Goal: Task Accomplishment & Management: Complete application form

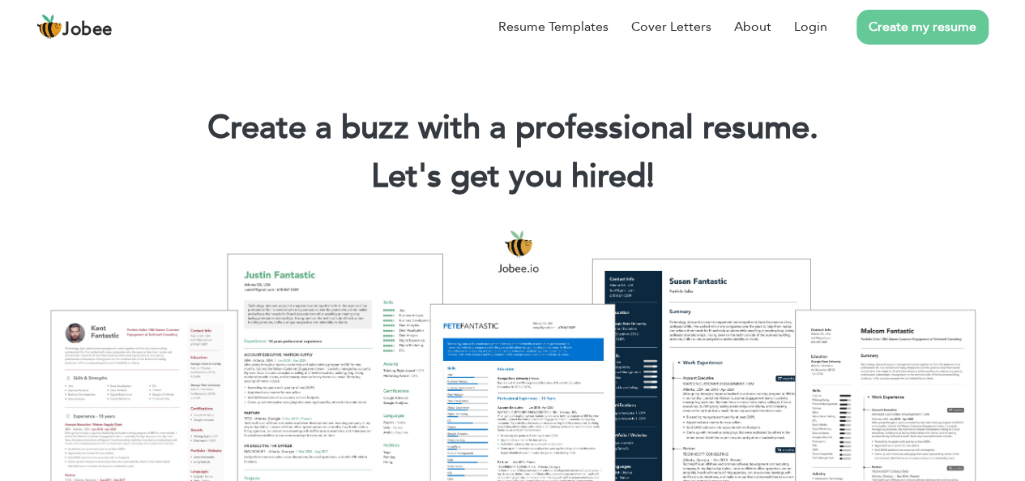
click at [931, 30] on link "Create my resume" at bounding box center [923, 27] width 132 height 35
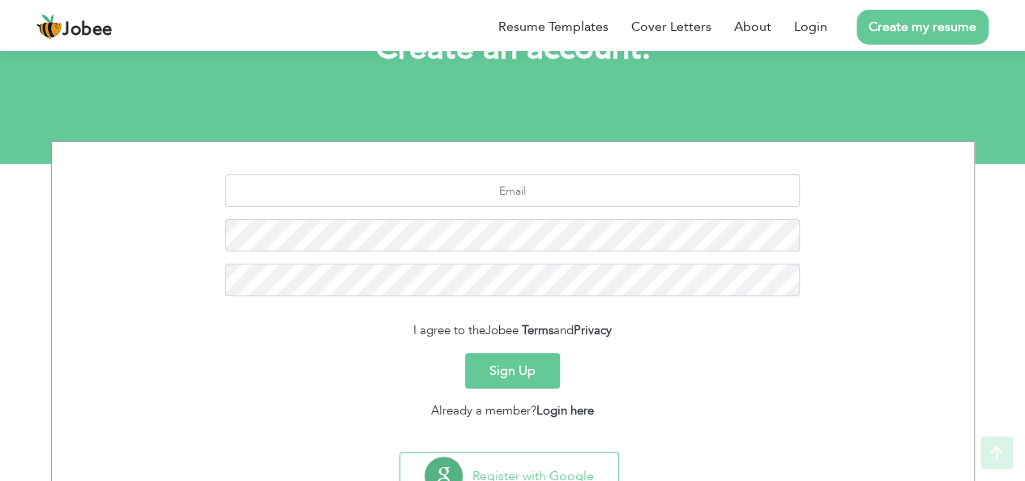
scroll to position [162, 0]
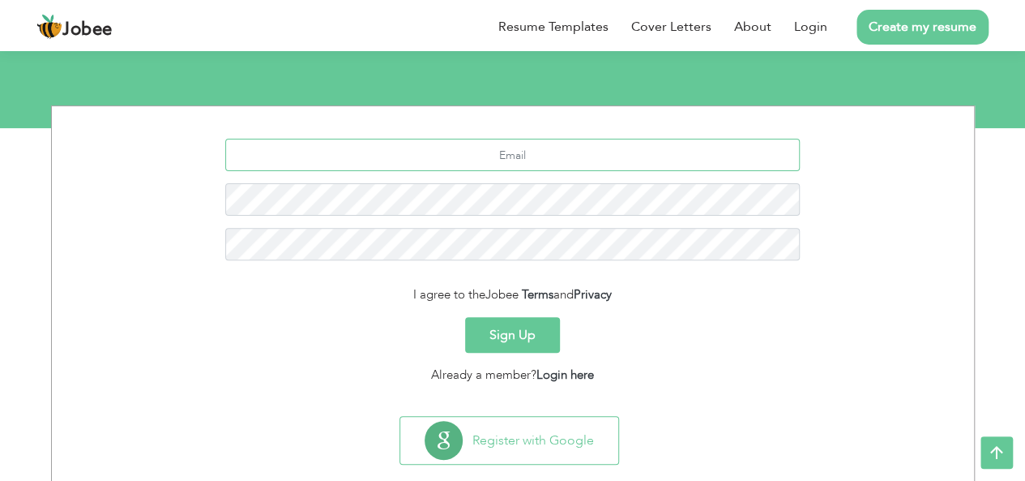
click at [576, 160] on input "text" at bounding box center [512, 155] width 575 height 32
type input "lloyd333.john@gmail.com"
click at [819, 30] on link "Login" at bounding box center [810, 26] width 33 height 19
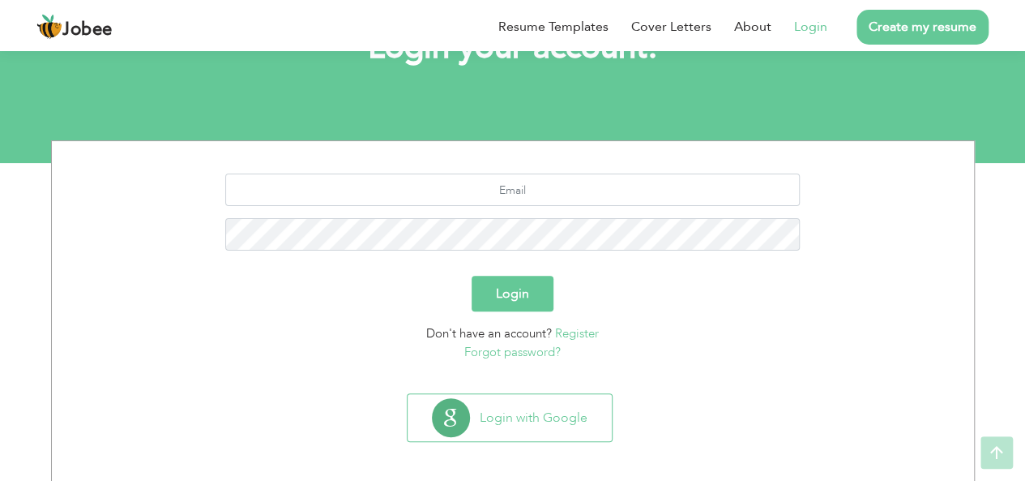
scroll to position [135, 0]
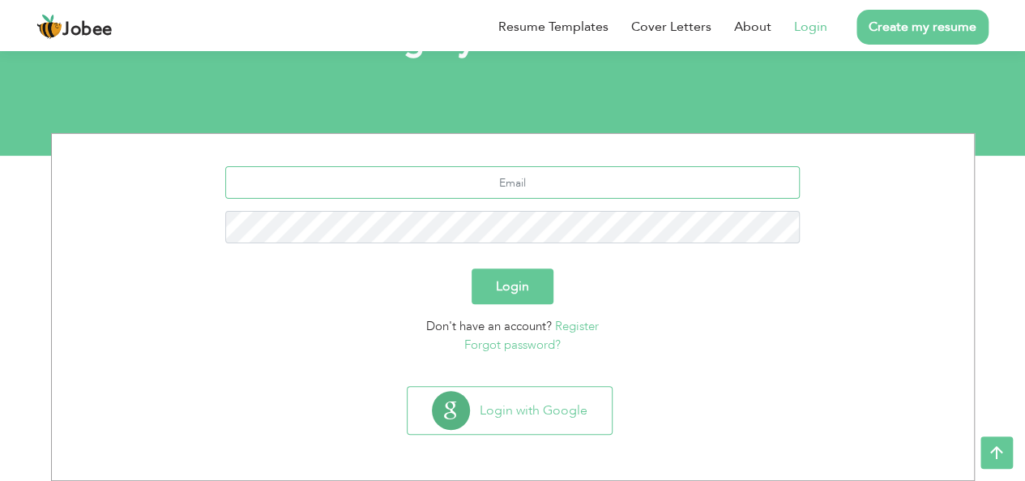
click at [582, 186] on input "text" at bounding box center [512, 182] width 575 height 32
type input "lloyd333.john@gmail.com"
click at [506, 345] on link "Forgot password?" at bounding box center [512, 344] width 96 height 16
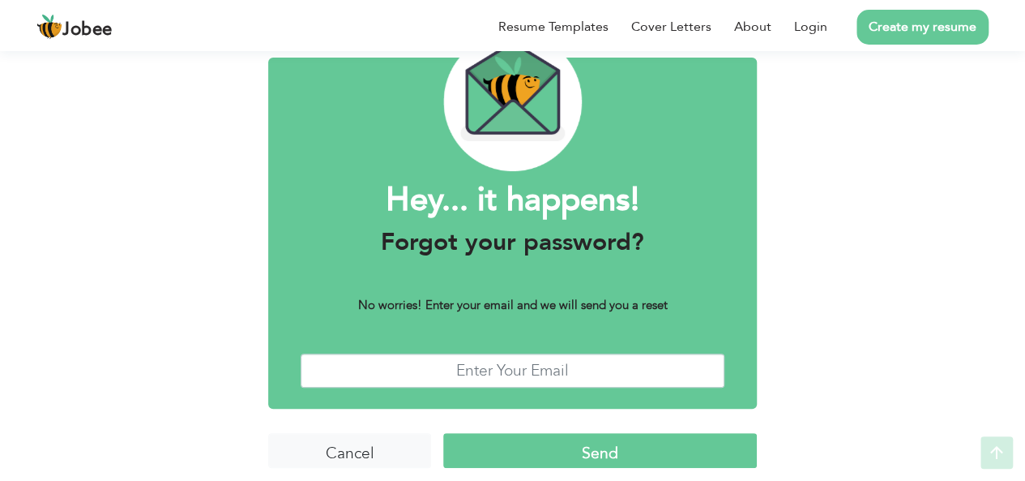
scroll to position [92, 0]
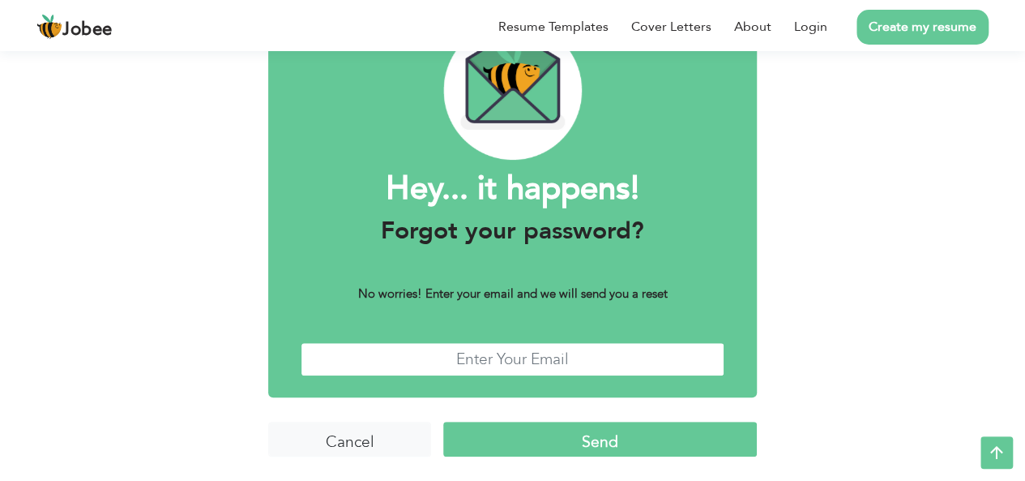
click at [499, 363] on input "text" at bounding box center [513, 359] width 424 height 35
type input "lloyd333.john@gmail.com"
click at [597, 440] on input "Send" at bounding box center [600, 439] width 314 height 35
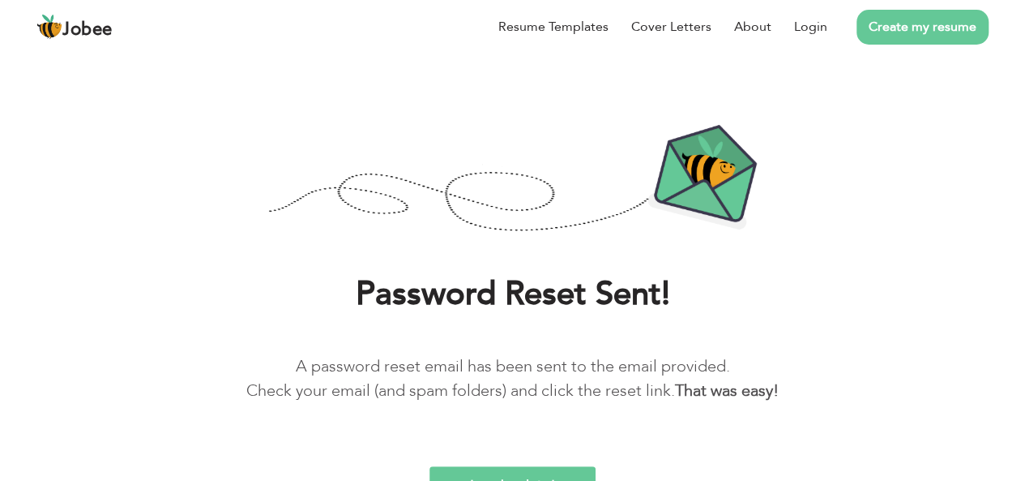
scroll to position [62, 0]
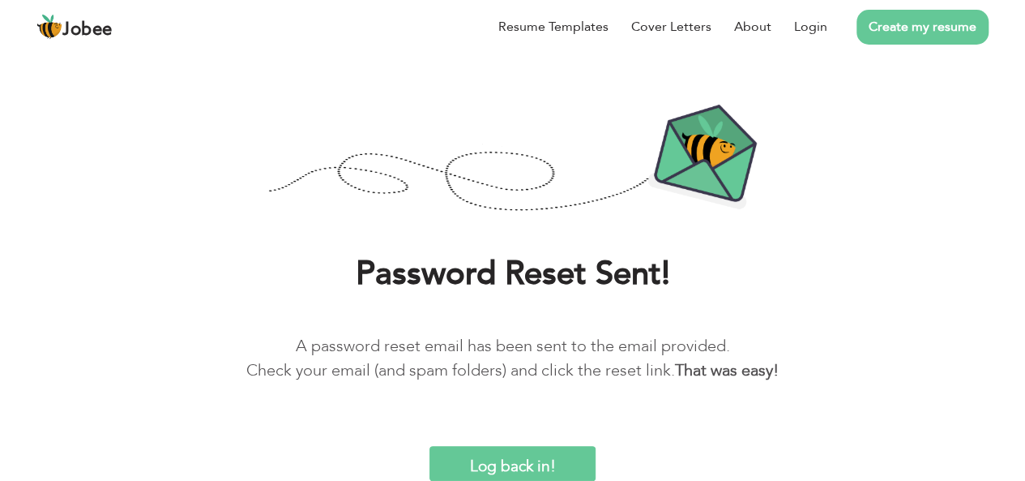
click at [494, 456] on input "Log back in!" at bounding box center [513, 463] width 167 height 35
click at [516, 460] on input "Log back in!" at bounding box center [513, 463] width 167 height 35
click at [791, 285] on h1 "Password Reset Sent!" at bounding box center [512, 274] width 977 height 42
click at [546, 456] on input "Log back in!" at bounding box center [513, 463] width 167 height 35
click at [779, 379] on b "That was easy!" at bounding box center [727, 370] width 104 height 22
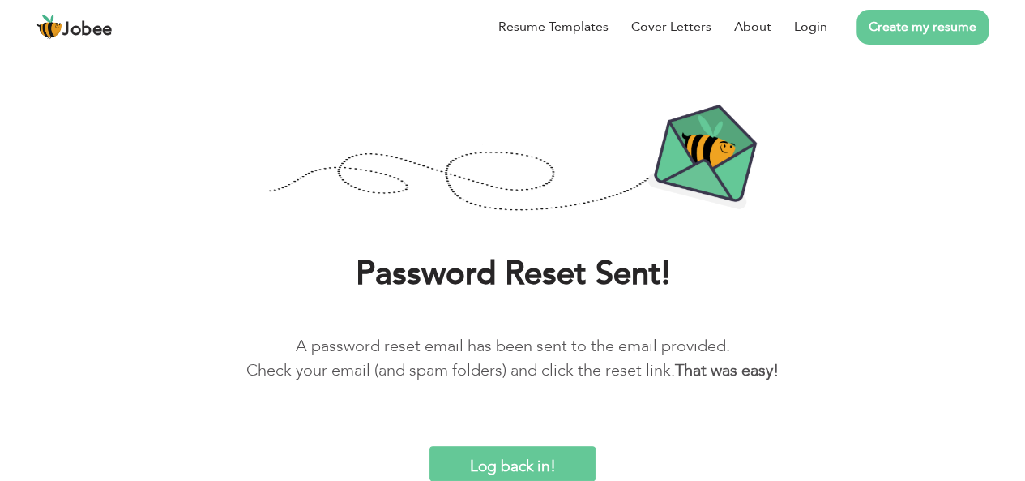
click at [516, 455] on input "Log back in!" at bounding box center [513, 463] width 167 height 35
click at [810, 26] on link "Login" at bounding box center [810, 26] width 33 height 19
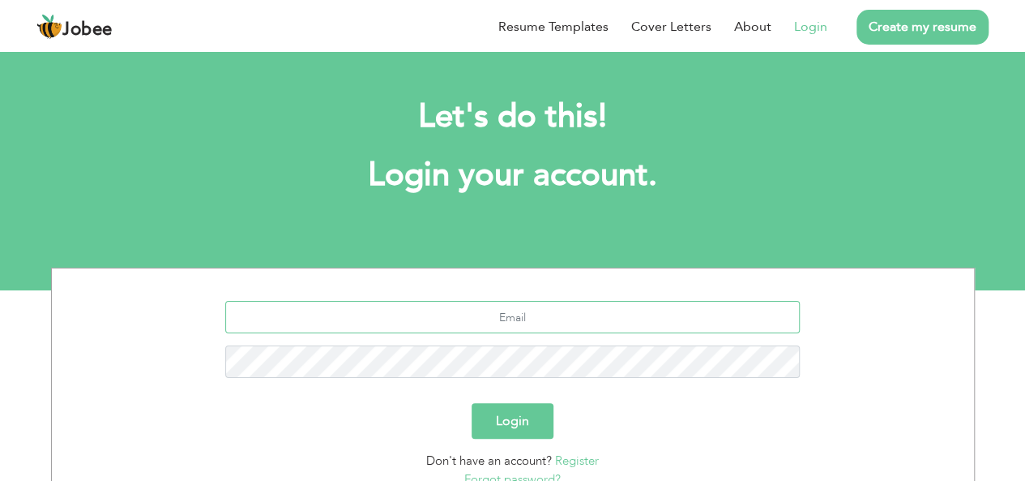
click at [566, 315] on input "text" at bounding box center [512, 317] width 575 height 32
type input "[EMAIL_ADDRESS][PERSON_NAME][DOMAIN_NAME]"
click at [511, 417] on button "Login" at bounding box center [513, 421] width 82 height 36
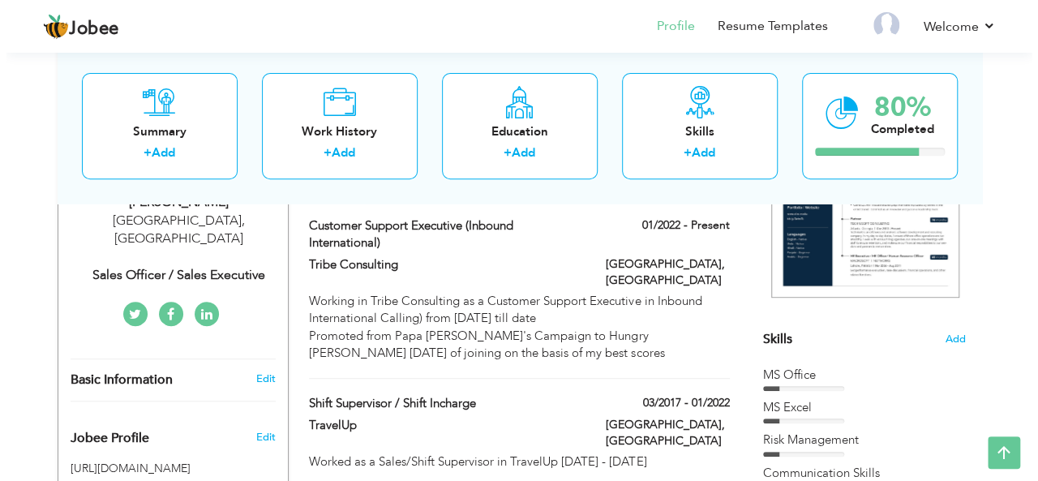
scroll to position [212, 0]
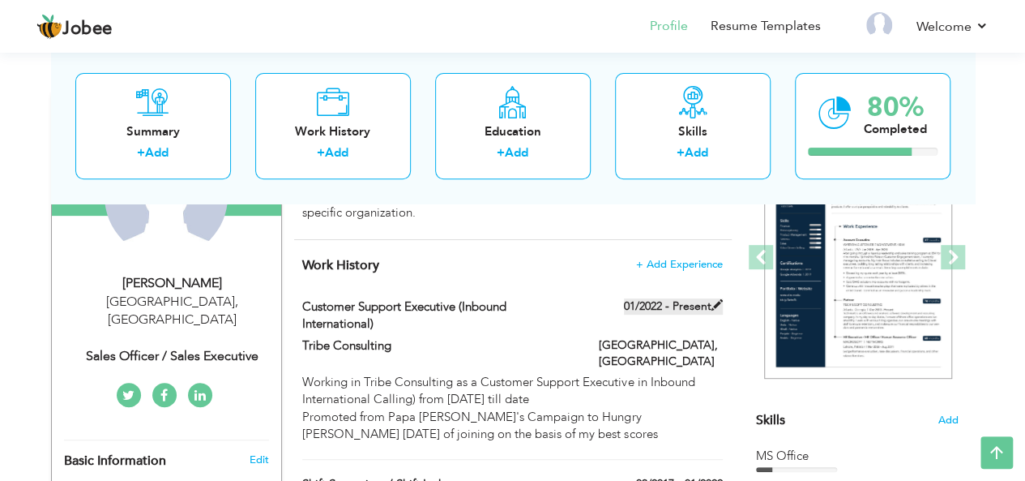
click at [715, 306] on span at bounding box center [717, 304] width 11 height 11
type input "Customer Support Executive (Inbound International)"
type input "Tribe Consulting"
type input "01/2022"
type input "[GEOGRAPHIC_DATA]"
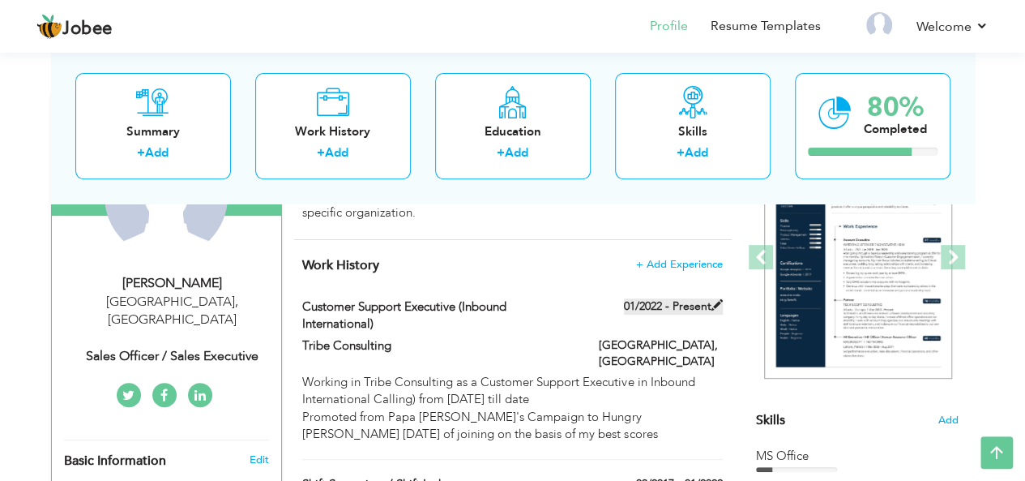
type input "[GEOGRAPHIC_DATA]"
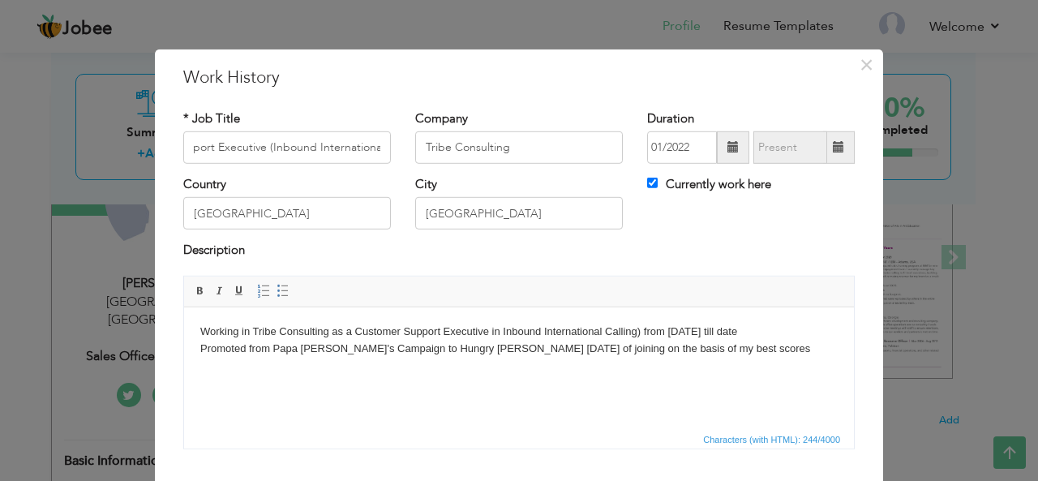
scroll to position [0, 0]
click at [837, 147] on span at bounding box center [838, 146] width 11 height 11
click at [709, 144] on input "01/2022" at bounding box center [682, 147] width 70 height 32
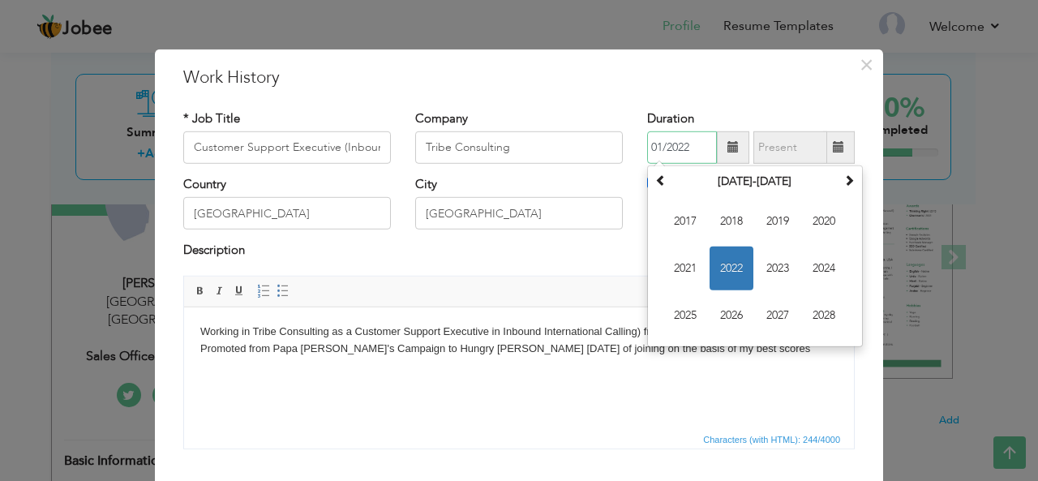
click at [724, 263] on span "2022" at bounding box center [731, 268] width 44 height 44
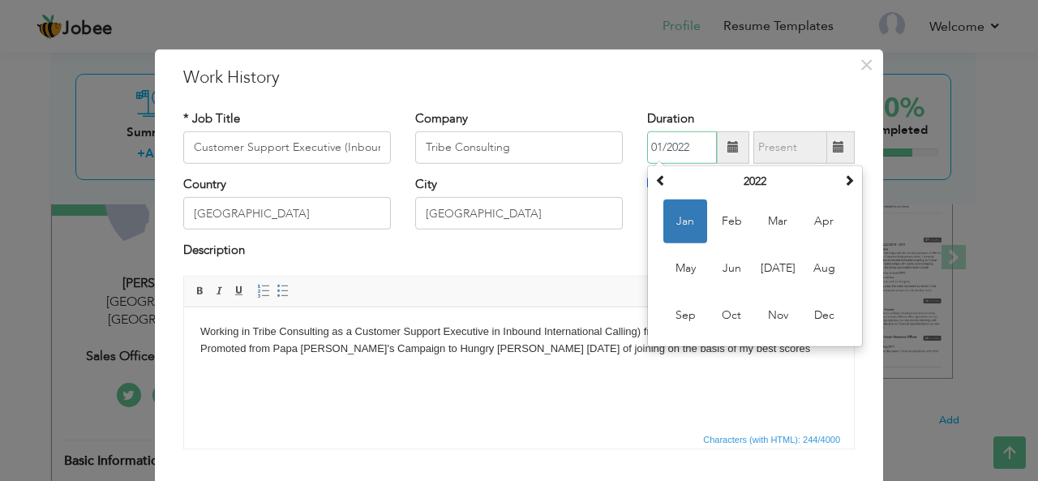
click at [674, 219] on span "Jan" at bounding box center [685, 221] width 44 height 44
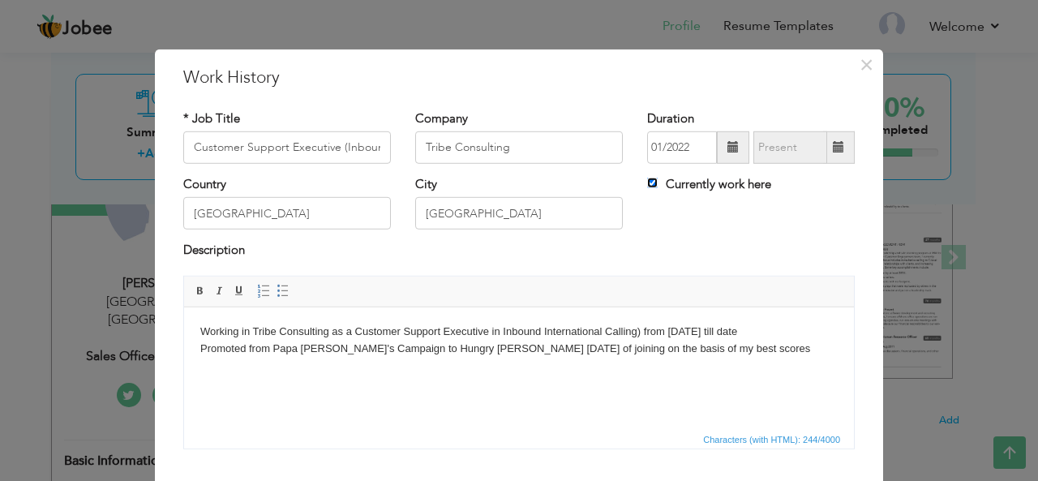
click at [647, 184] on input "Currently work here" at bounding box center [652, 183] width 11 height 11
checkbox input "false"
click at [798, 144] on input "09/2025" at bounding box center [790, 147] width 74 height 32
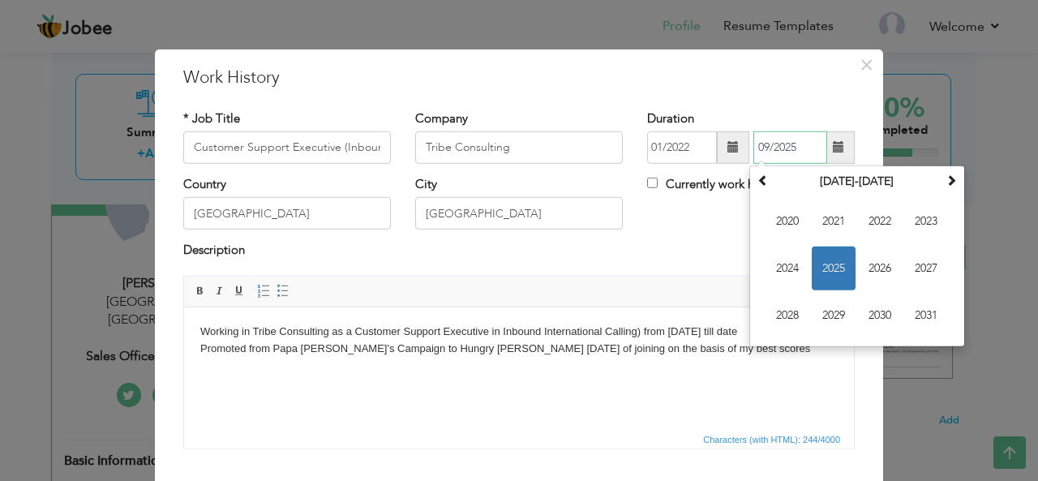
click at [762, 147] on input "09/2025" at bounding box center [790, 147] width 74 height 32
click at [871, 221] on span "2022" at bounding box center [880, 221] width 44 height 44
click at [798, 144] on input "12/2025" at bounding box center [790, 147] width 74 height 32
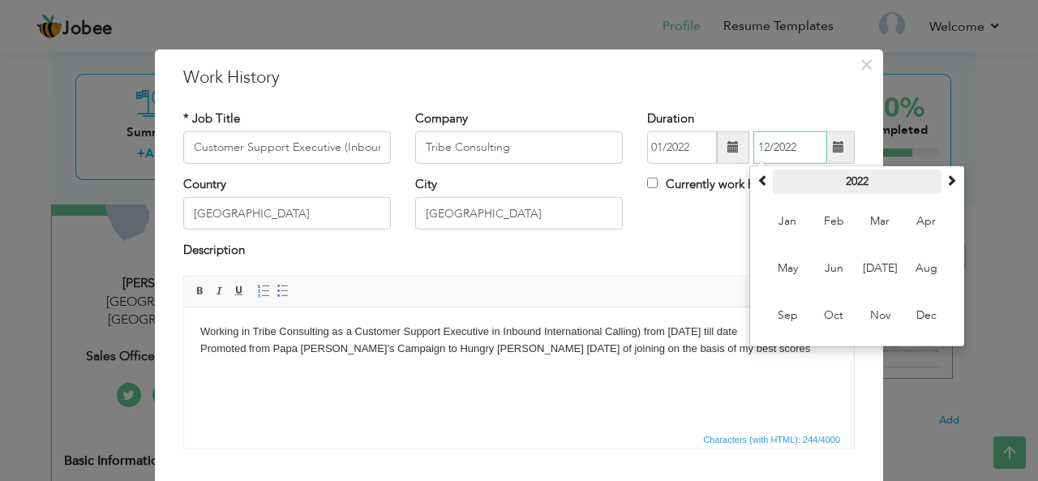
click at [842, 175] on th "2022" at bounding box center [857, 181] width 169 height 24
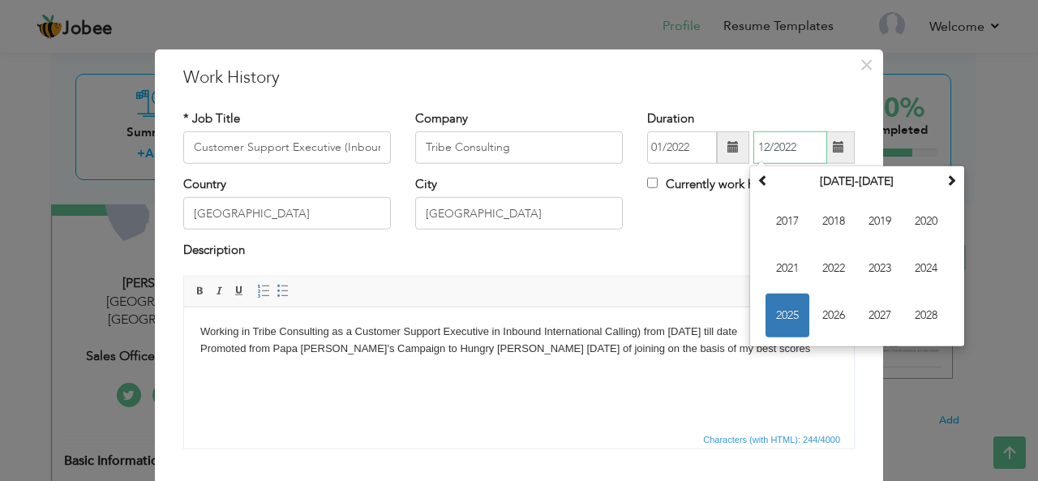
type input "12/2022"
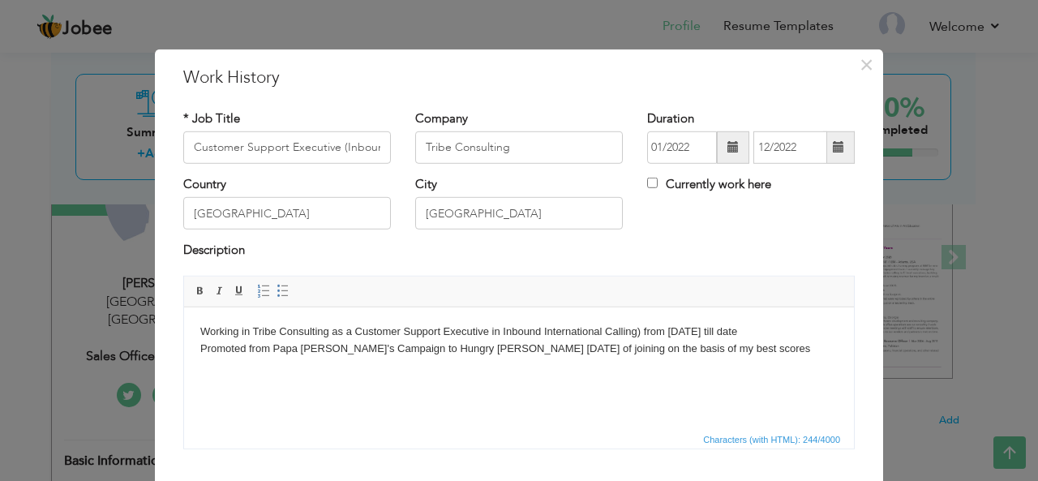
click at [677, 264] on div "Description" at bounding box center [519, 258] width 696 height 33
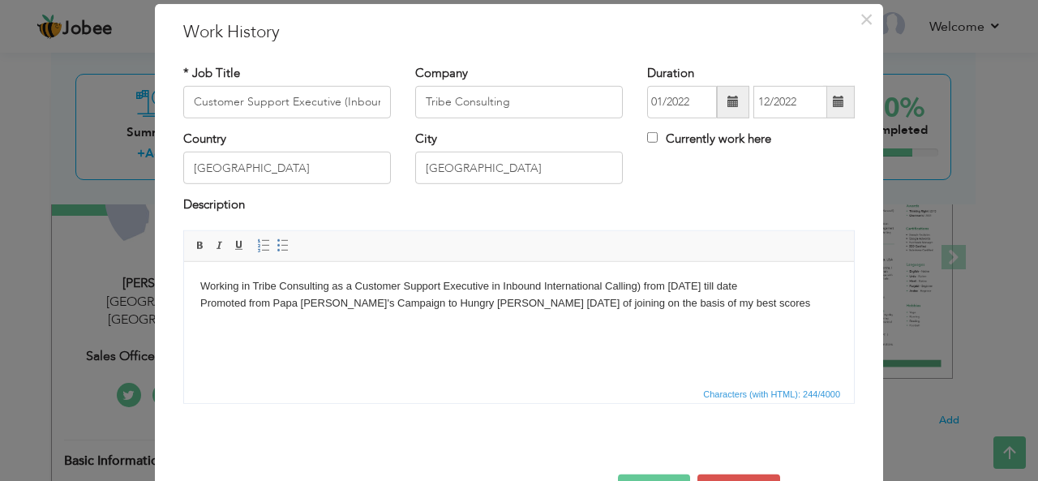
scroll to position [81, 0]
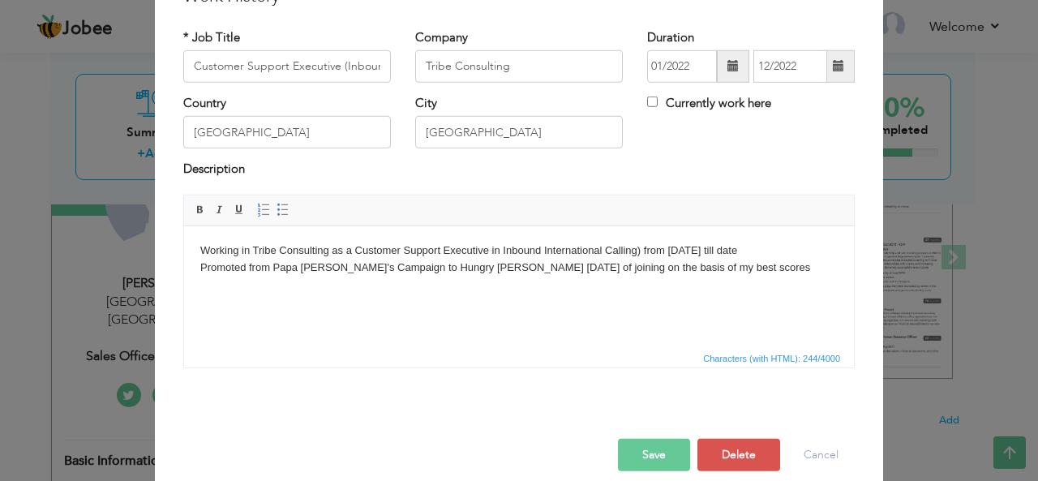
click at [238, 248] on body "Working in Tribe Consulting as a Customer Support Executive in Inbound Internat…" at bounding box center [518, 259] width 637 height 34
drag, startPoint x: 737, startPoint y: 247, endPoint x: 766, endPoint y: 250, distance: 29.3
click at [766, 250] on body "Worked in Tribe Consulting as a Customer Support Executive in Inbound Internati…" at bounding box center [518, 259] width 637 height 34
click at [645, 445] on button "Save" at bounding box center [654, 455] width 72 height 32
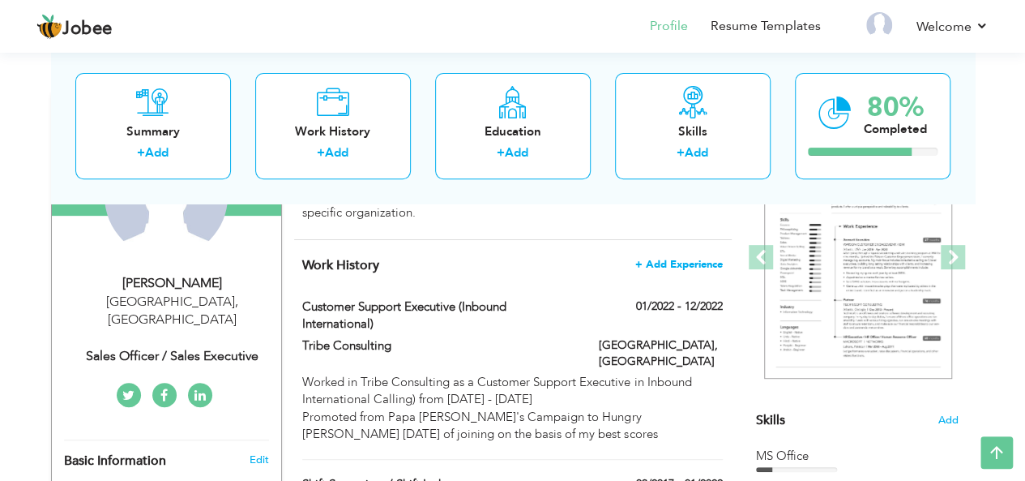
click at [709, 260] on span "+ Add Experience" at bounding box center [680, 264] width 88 height 11
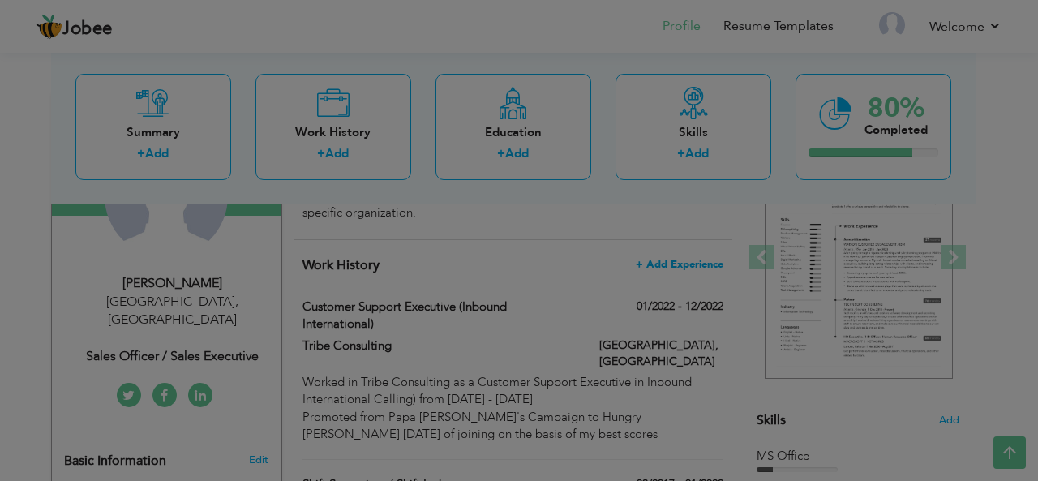
scroll to position [0, 0]
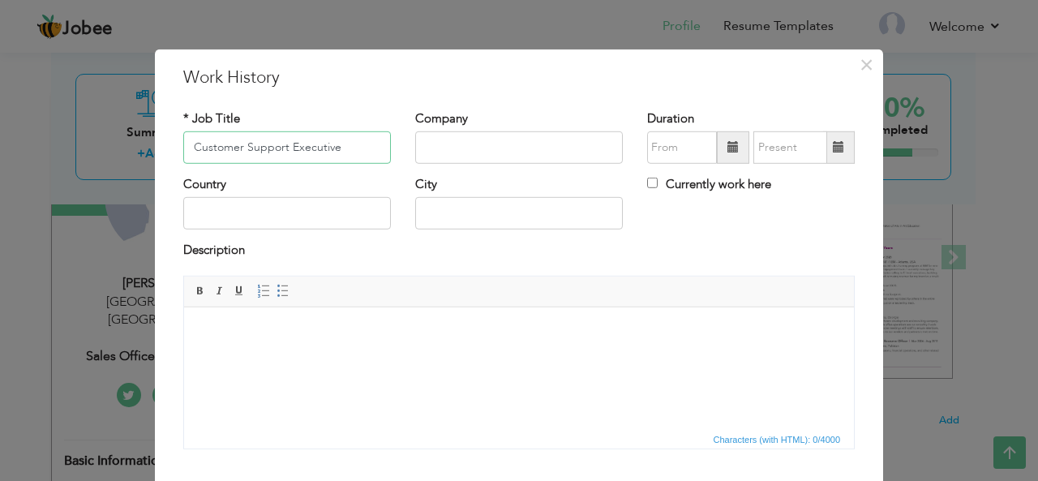
type input "Customer Support Executive"
click at [469, 141] on input "text" at bounding box center [519, 147] width 208 height 32
type input "eZhire"
click at [728, 145] on span at bounding box center [732, 146] width 11 height 11
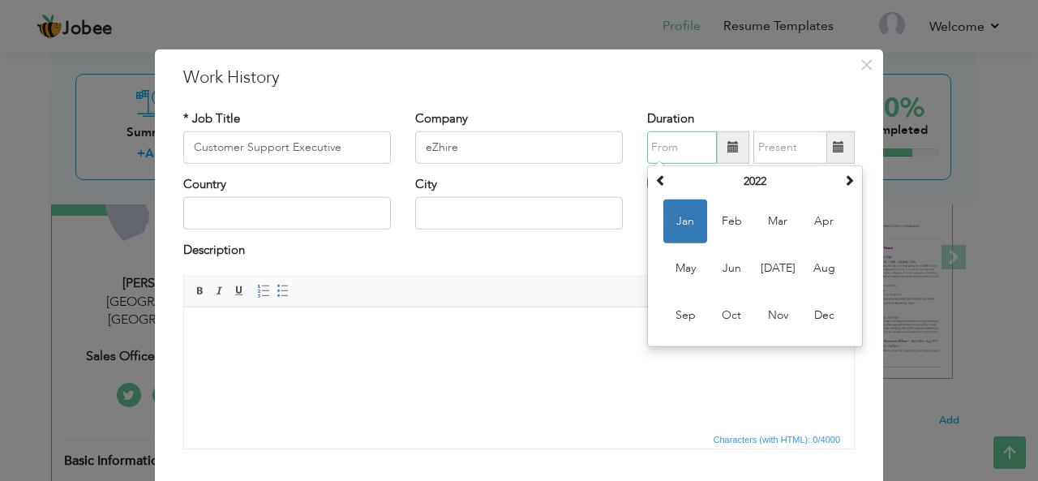
click at [686, 216] on span "Jan" at bounding box center [685, 221] width 44 height 44
click at [684, 148] on input "01/2022" at bounding box center [682, 147] width 70 height 32
type input "01/2023"
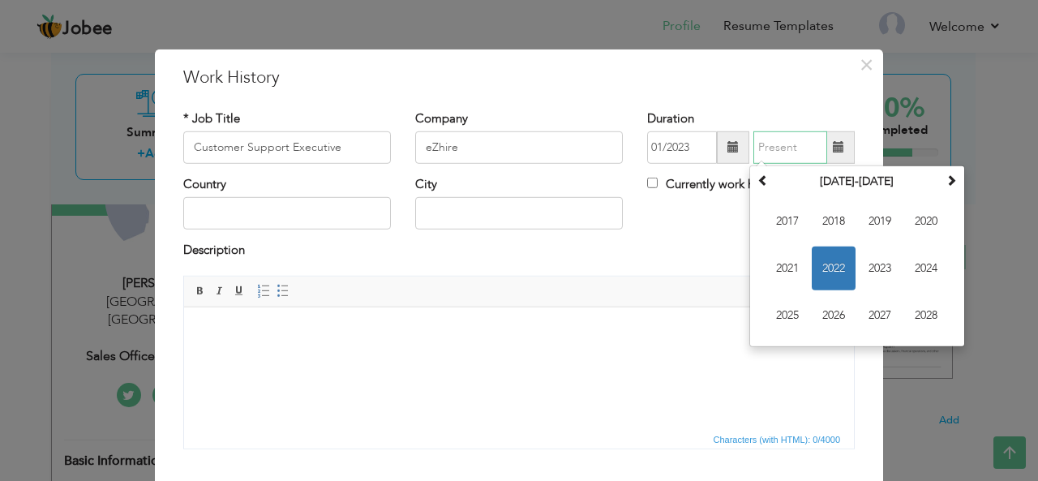
click at [796, 145] on input "text" at bounding box center [790, 147] width 74 height 32
click at [649, 182] on input "Currently work here" at bounding box center [652, 183] width 11 height 11
checkbox input "true"
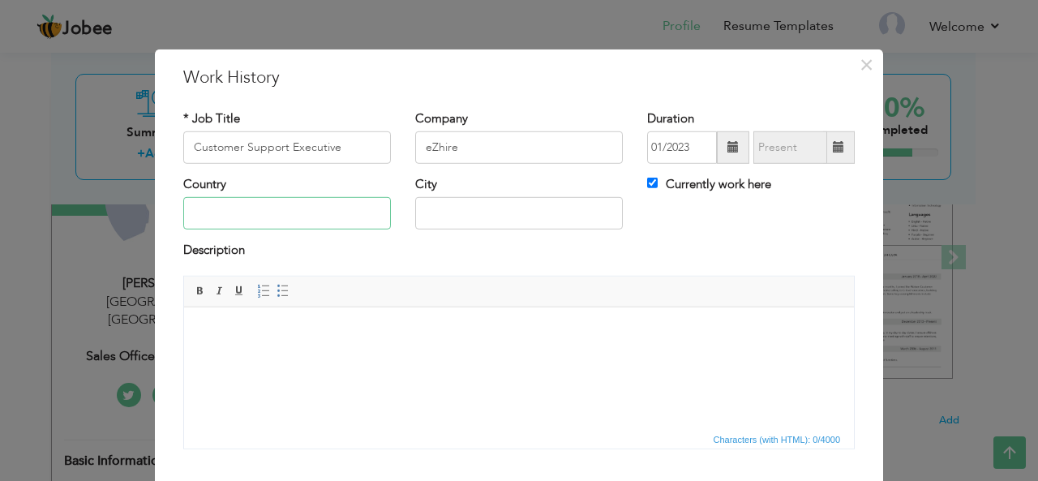
click at [299, 220] on input "text" at bounding box center [287, 213] width 208 height 32
type input "[GEOGRAPHIC_DATA]"
click at [559, 215] on input "text" at bounding box center [519, 213] width 208 height 32
type input "[GEOGRAPHIC_DATA]"
click at [250, 326] on body at bounding box center [518, 331] width 637 height 17
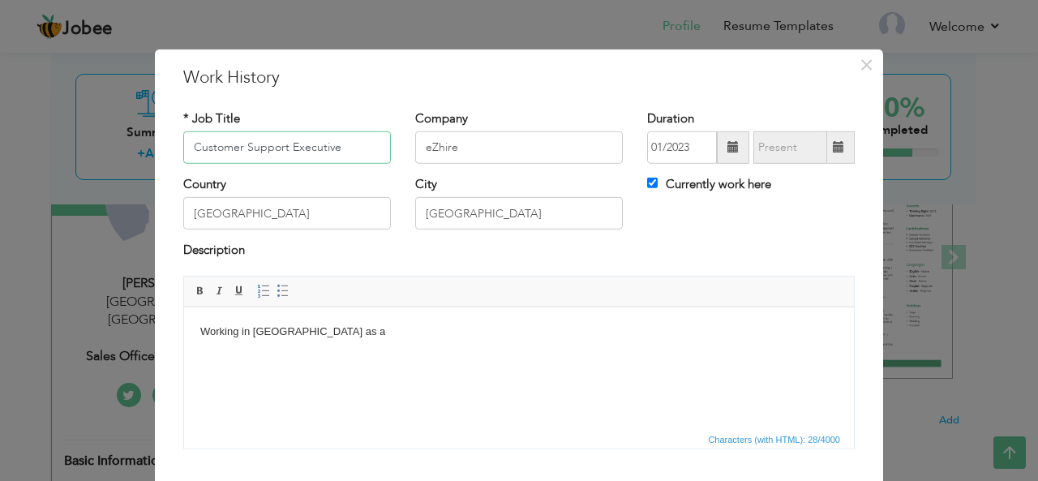
drag, startPoint x: 190, startPoint y: 148, endPoint x: 352, endPoint y: 152, distance: 162.2
click at [352, 152] on input "Customer Support Executive" at bounding box center [287, 147] width 208 height 32
click at [350, 321] on html "Working in eZhire as a" at bounding box center [519, 330] width 670 height 49
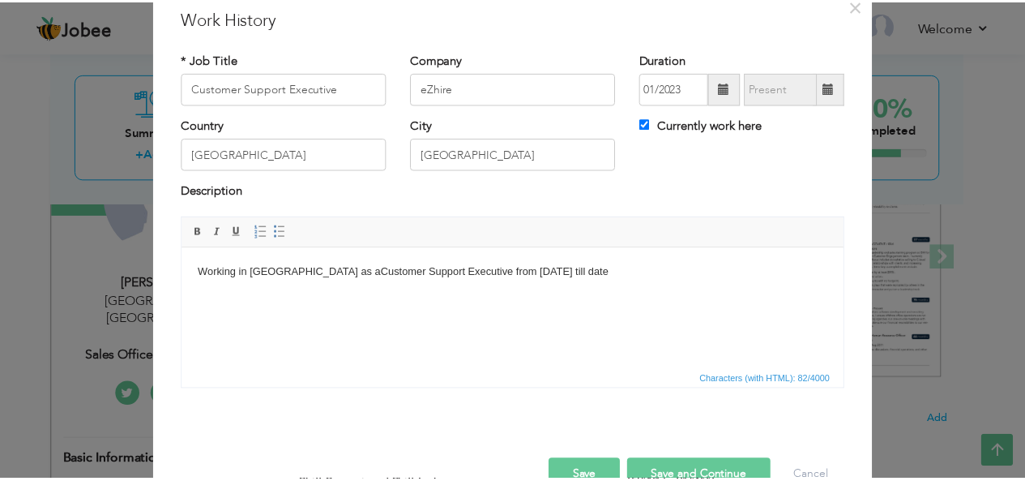
scroll to position [81, 0]
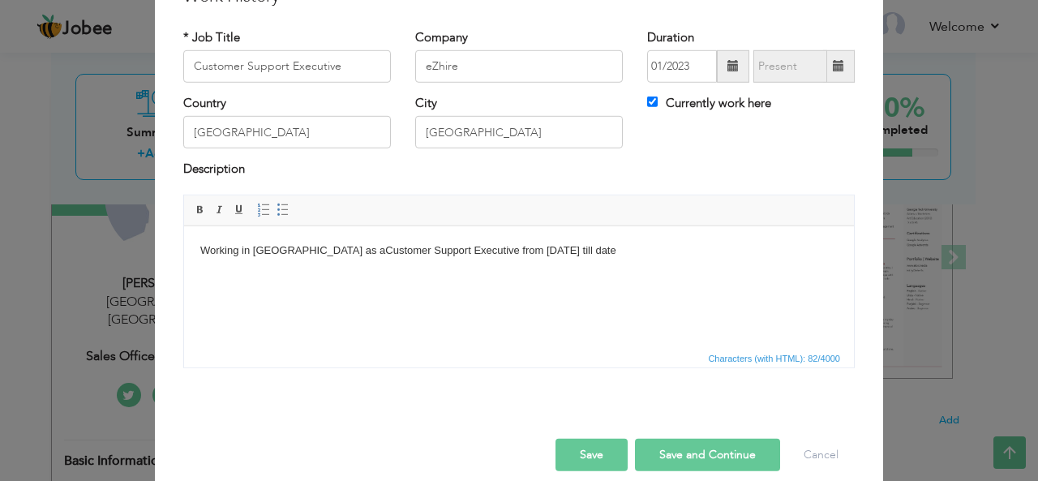
click at [662, 452] on button "Save and Continue" at bounding box center [707, 455] width 145 height 32
checkbox input "false"
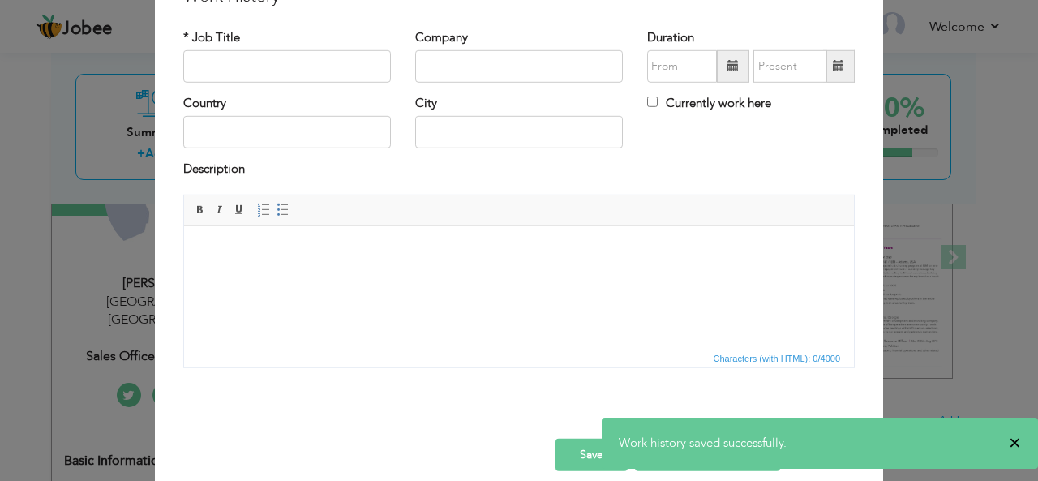
click at [1014, 439] on span "×" at bounding box center [1014, 443] width 12 height 16
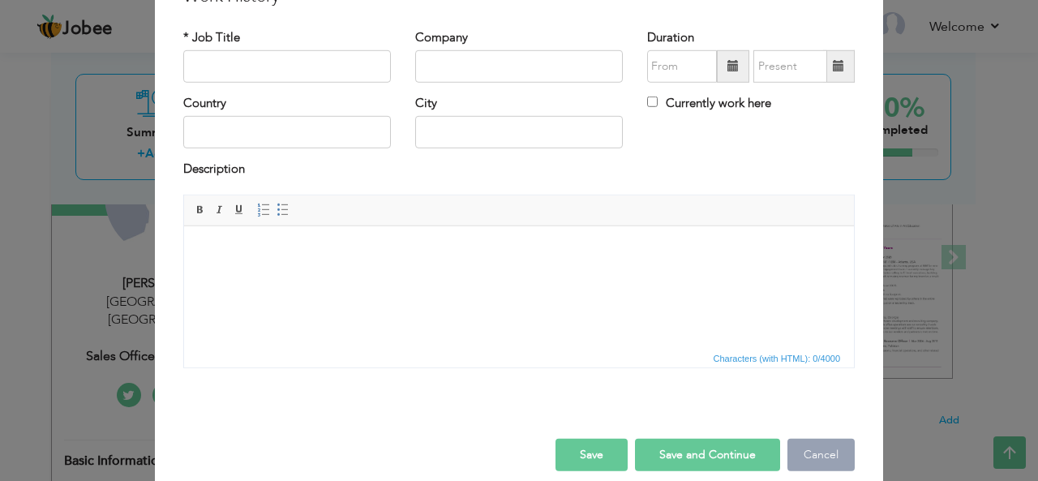
click at [814, 451] on button "Cancel" at bounding box center [820, 455] width 67 height 32
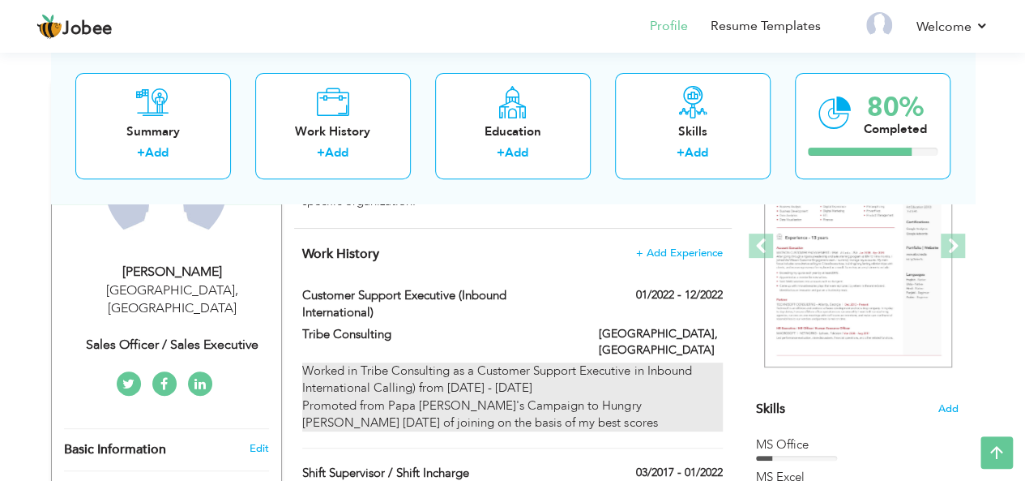
scroll to position [144, 0]
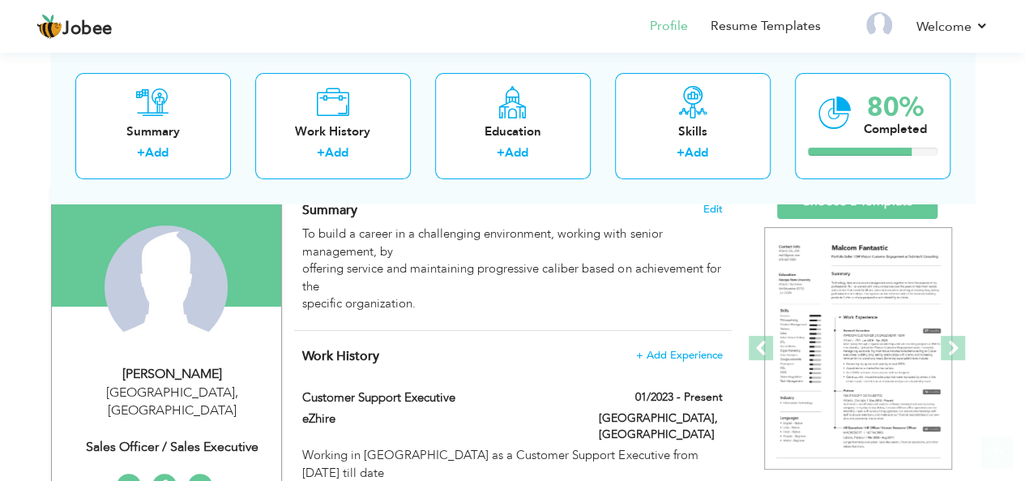
scroll to position [195, 0]
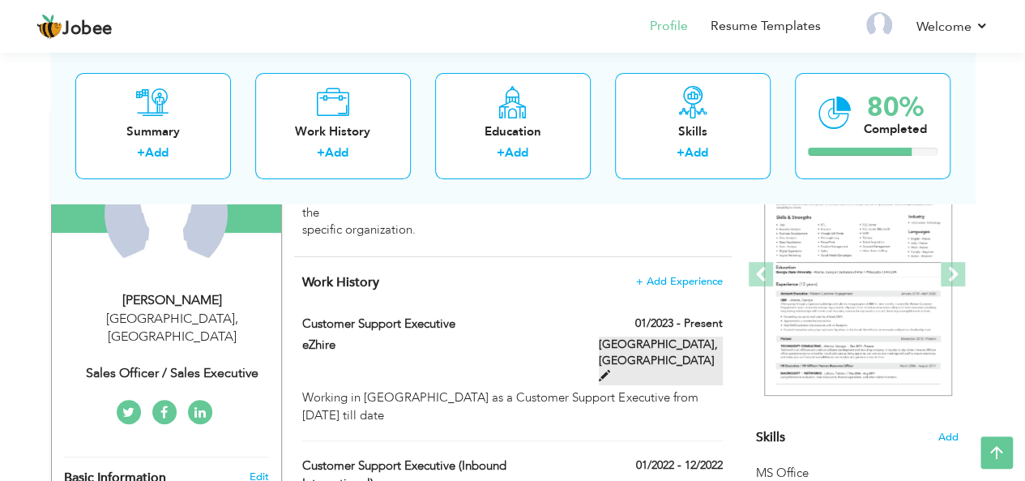
click at [610, 370] on span at bounding box center [604, 375] width 11 height 11
type input "Customer Support Executive"
type input "eZhire"
type input "01/2023"
type input "[GEOGRAPHIC_DATA]"
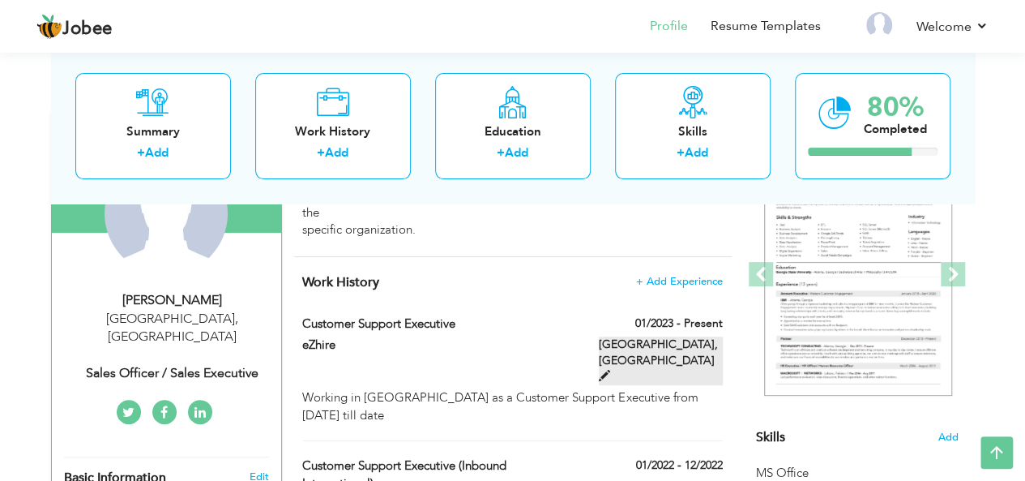
type input "[GEOGRAPHIC_DATA]"
checkbox input "true"
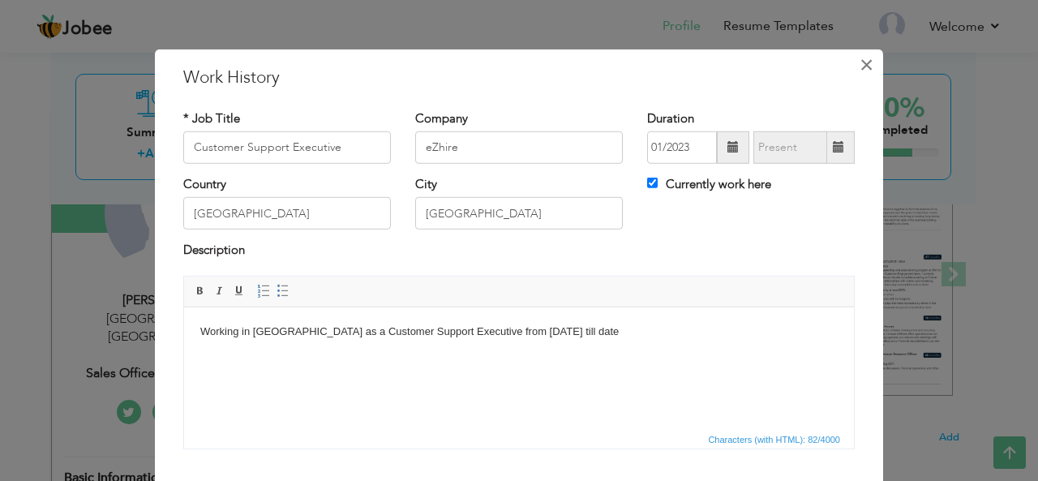
click at [859, 61] on span "×" at bounding box center [866, 63] width 14 height 29
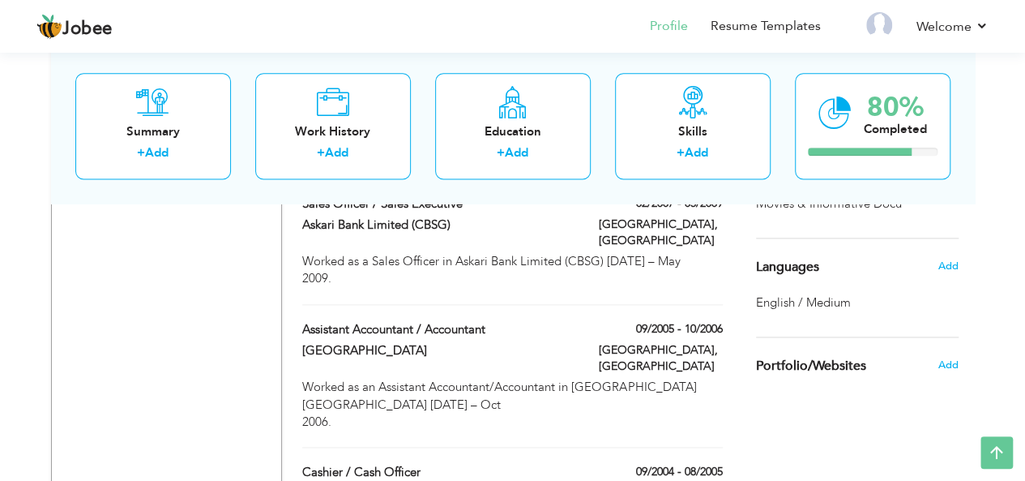
scroll to position [971, 0]
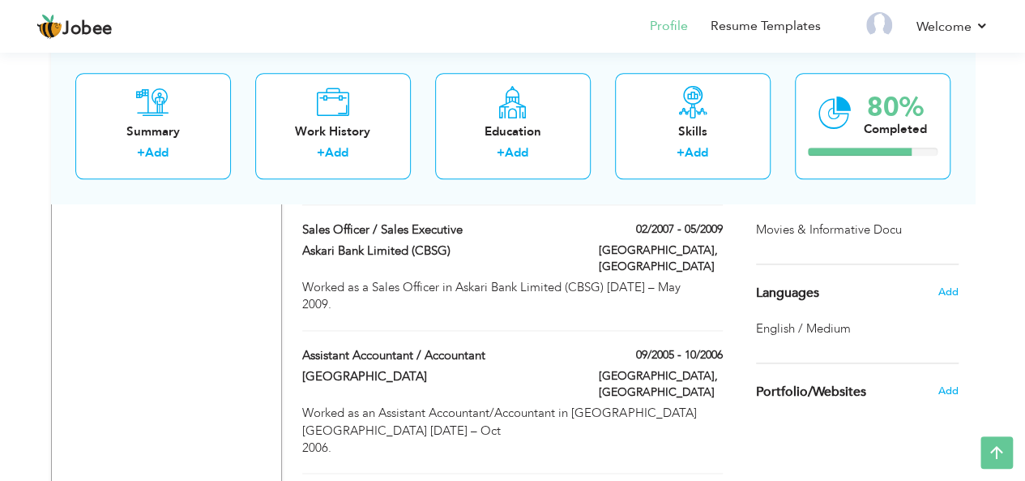
click at [849, 330] on span "English / Medium" at bounding box center [803, 328] width 95 height 16
click at [802, 312] on div "Languages Add" at bounding box center [857, 292] width 227 height 57
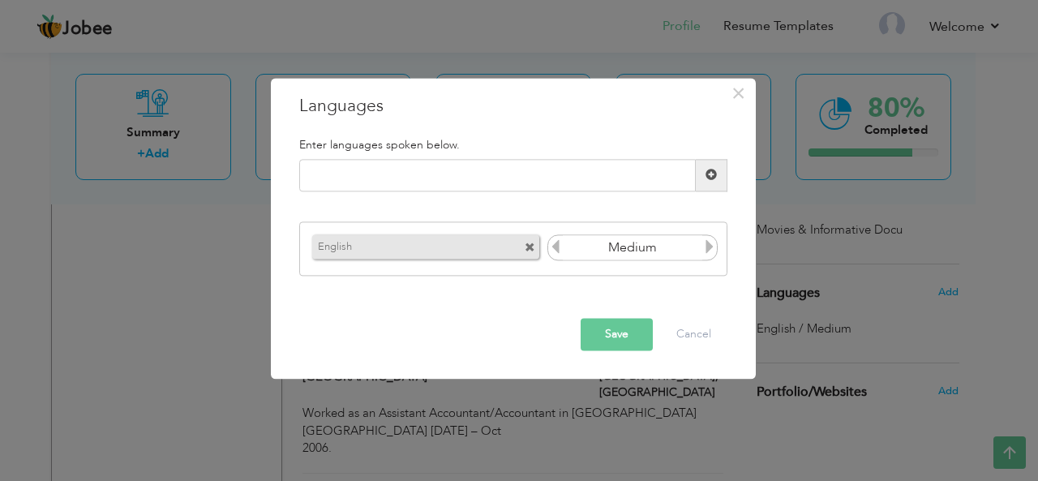
click at [710, 249] on icon at bounding box center [709, 247] width 15 height 15
click at [554, 250] on icon at bounding box center [555, 247] width 15 height 15
drag, startPoint x: 663, startPoint y: 246, endPoint x: 582, endPoint y: 251, distance: 81.3
click at [582, 251] on input "Medium" at bounding box center [633, 248] width 140 height 24
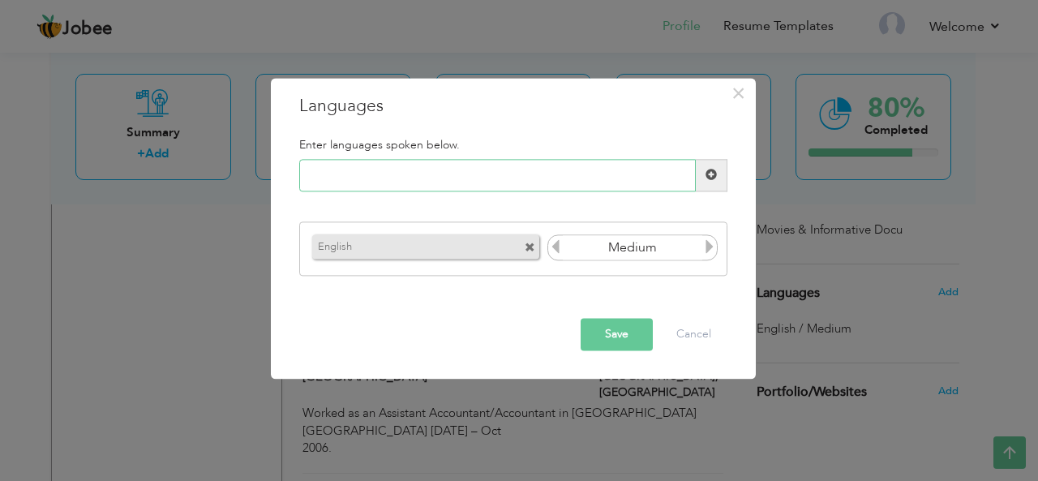
click at [400, 184] on input "text" at bounding box center [497, 175] width 396 height 32
click at [529, 246] on span at bounding box center [529, 248] width 11 height 11
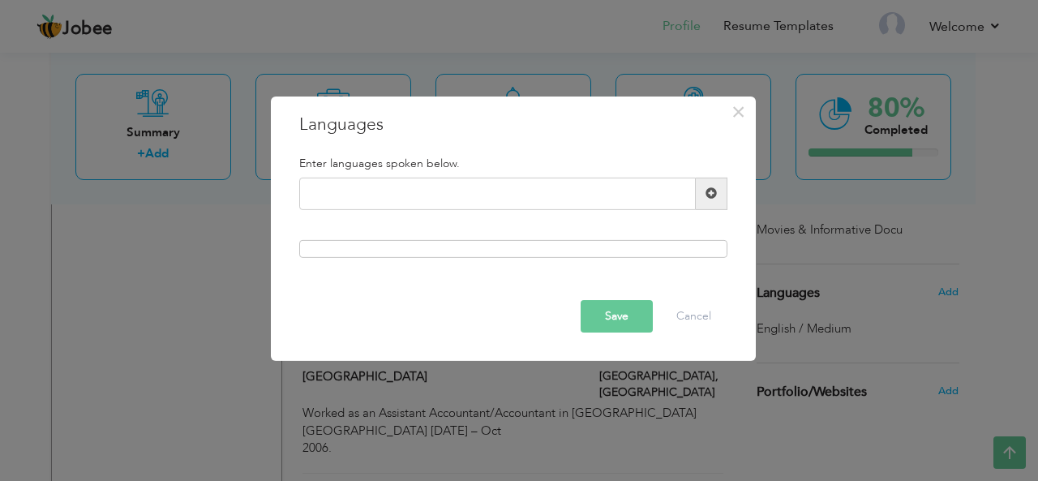
click at [631, 321] on button "Save" at bounding box center [616, 316] width 72 height 32
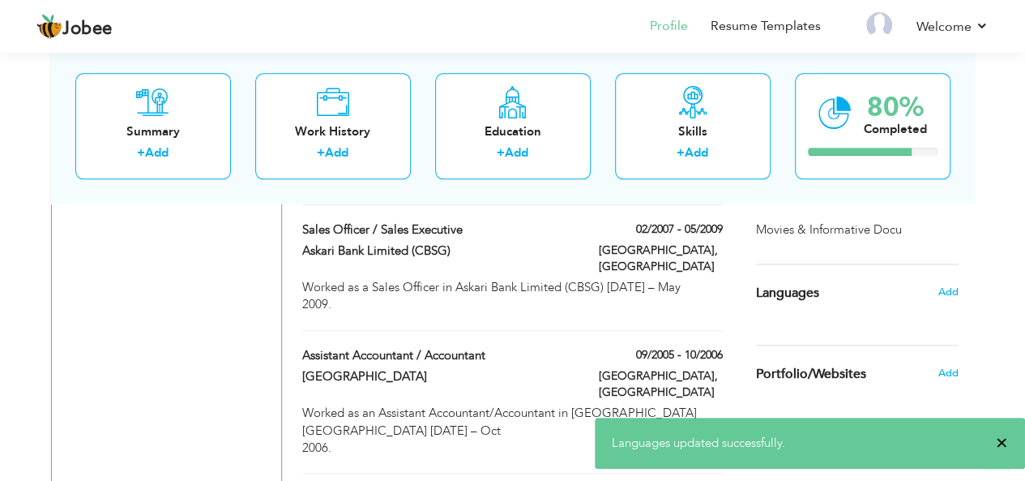
click at [999, 439] on span "×" at bounding box center [1002, 443] width 12 height 16
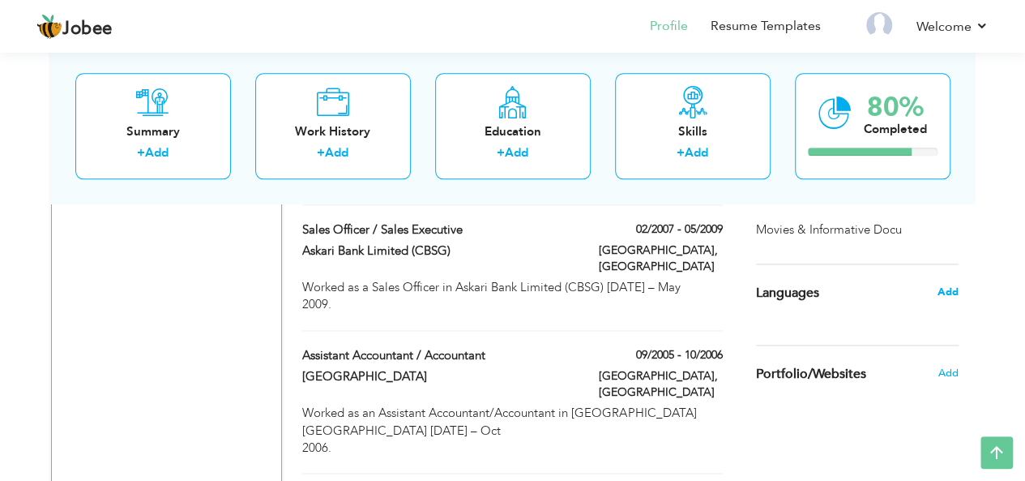
click at [950, 291] on span "Add" at bounding box center [947, 292] width 21 height 15
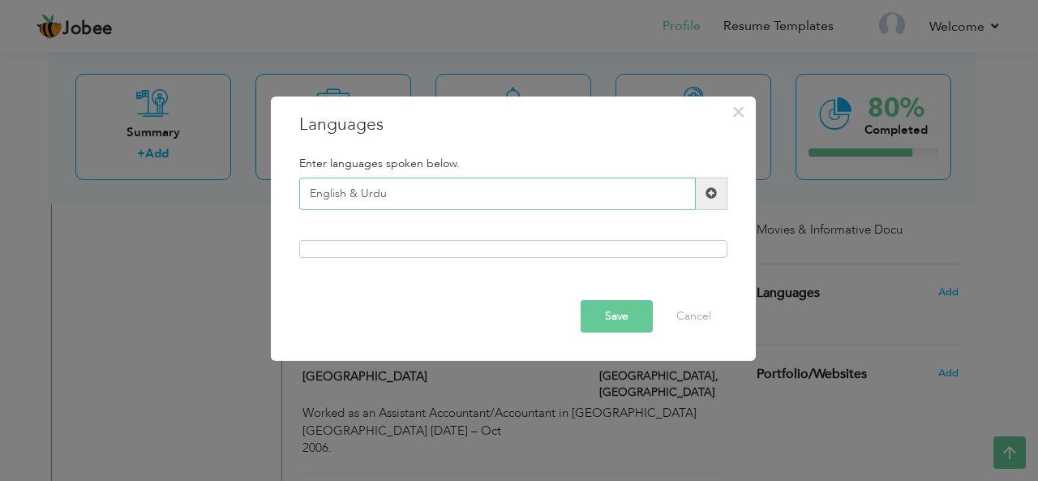
type input "English & Urdu"
click at [610, 315] on button "Save" at bounding box center [616, 316] width 72 height 32
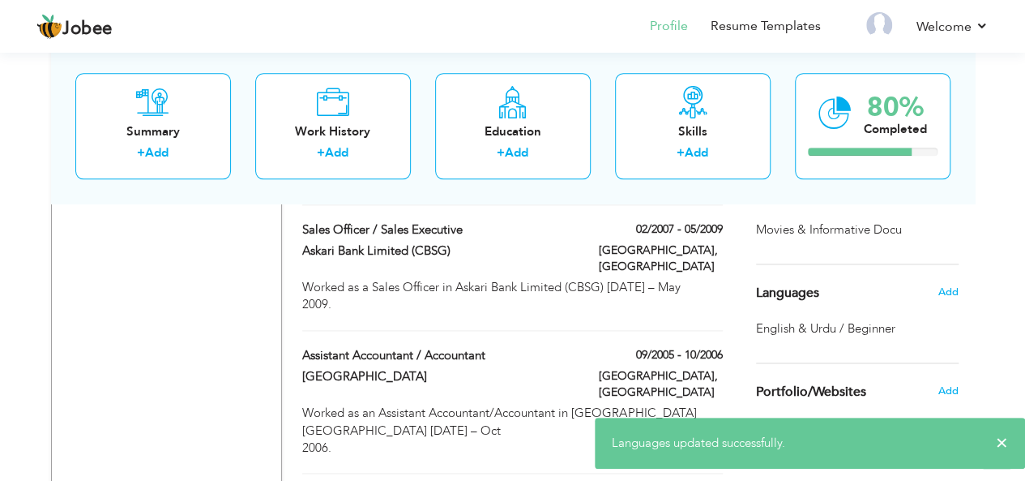
scroll to position [1052, 0]
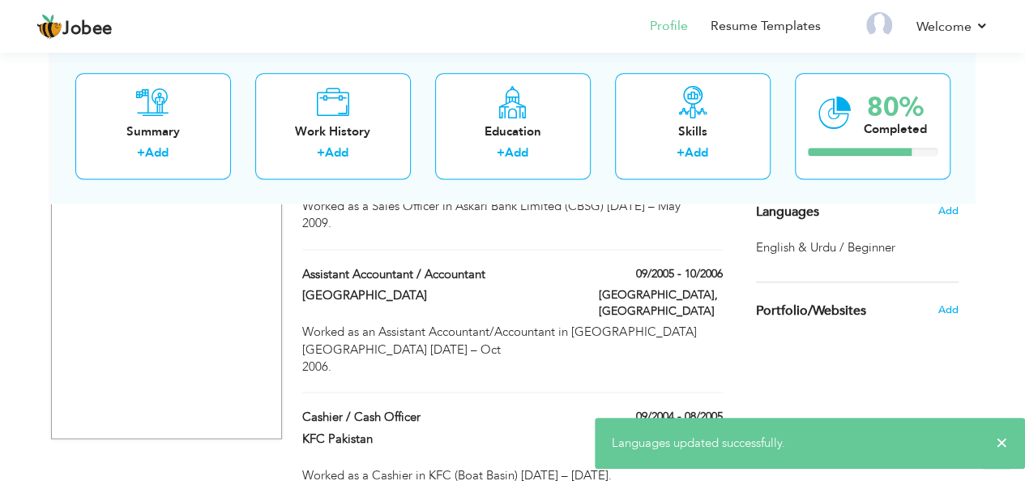
click at [895, 246] on span "English & Urdu / Beginner" at bounding box center [825, 247] width 139 height 16
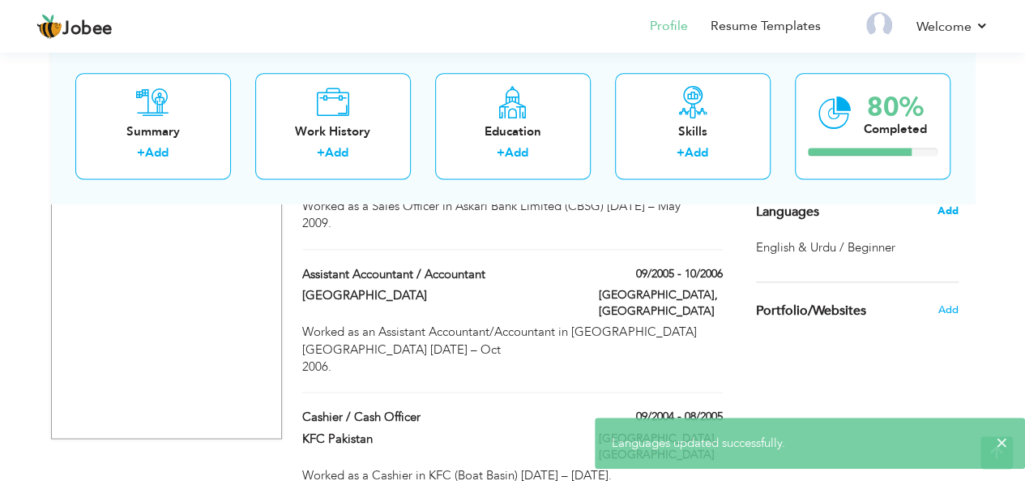
click at [945, 209] on span "Add" at bounding box center [947, 210] width 21 height 15
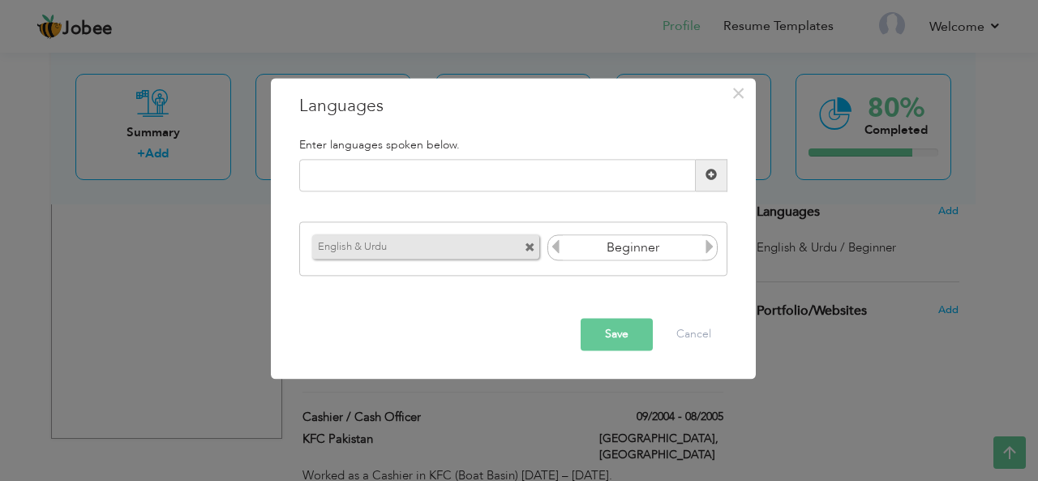
click at [709, 246] on icon at bounding box center [709, 247] width 15 height 15
click at [556, 249] on icon at bounding box center [555, 247] width 15 height 15
click at [606, 333] on button "Save" at bounding box center [616, 334] width 72 height 32
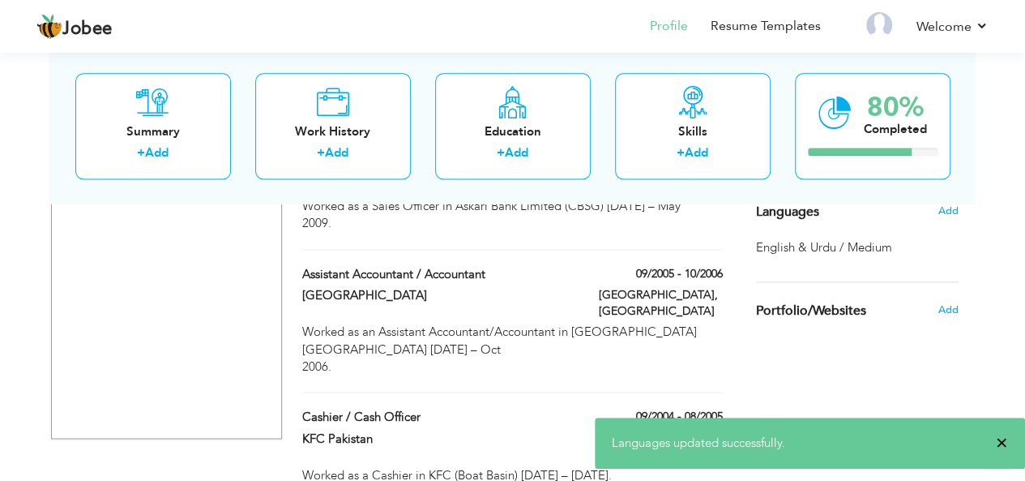
click at [1003, 439] on span "×" at bounding box center [1002, 443] width 12 height 16
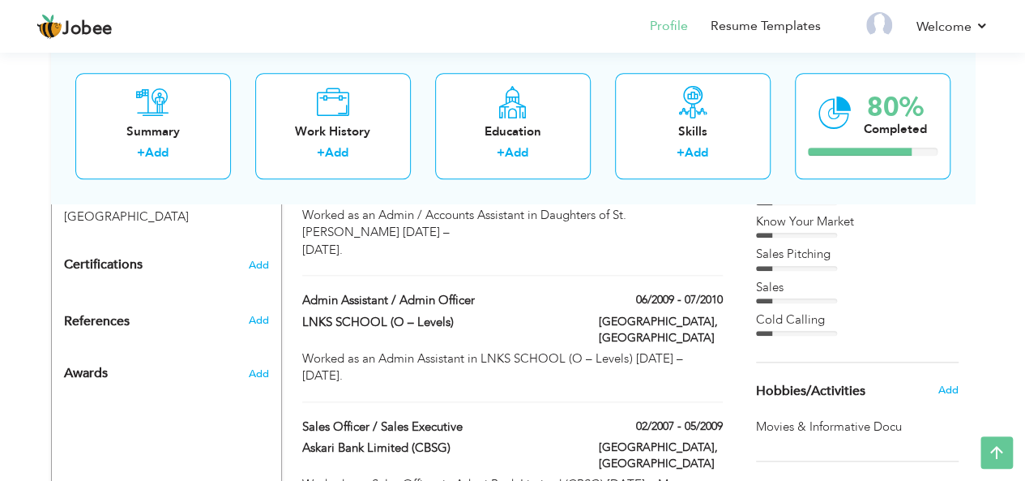
scroll to position [809, 0]
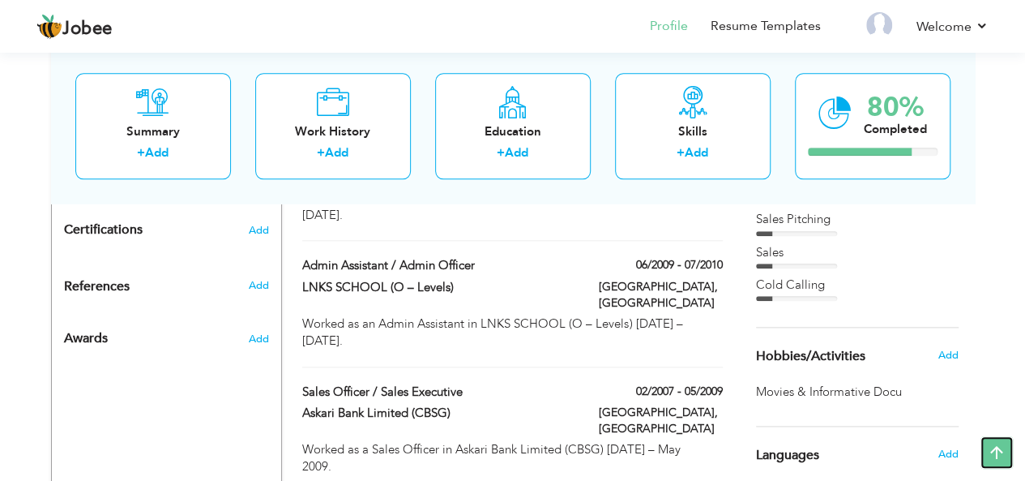
click at [996, 451] on icon at bounding box center [997, 452] width 32 height 32
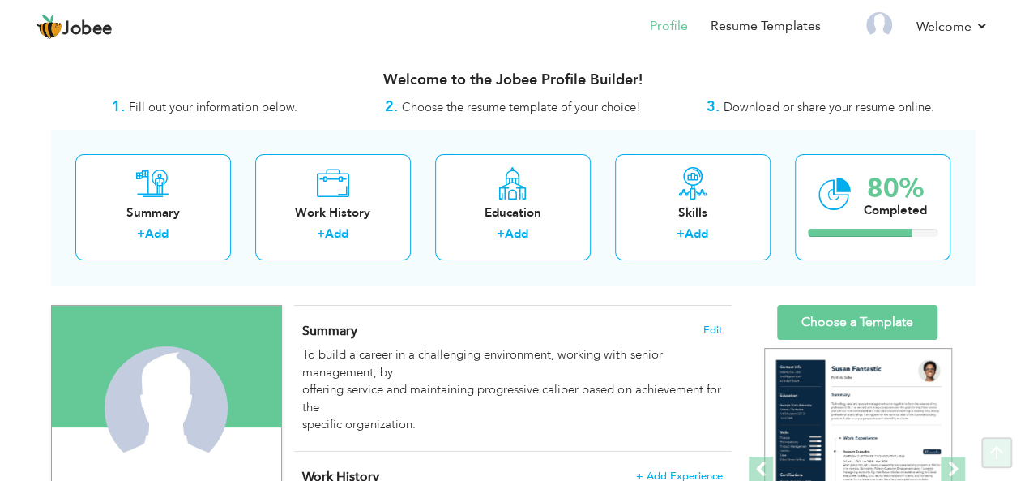
scroll to position [0, 0]
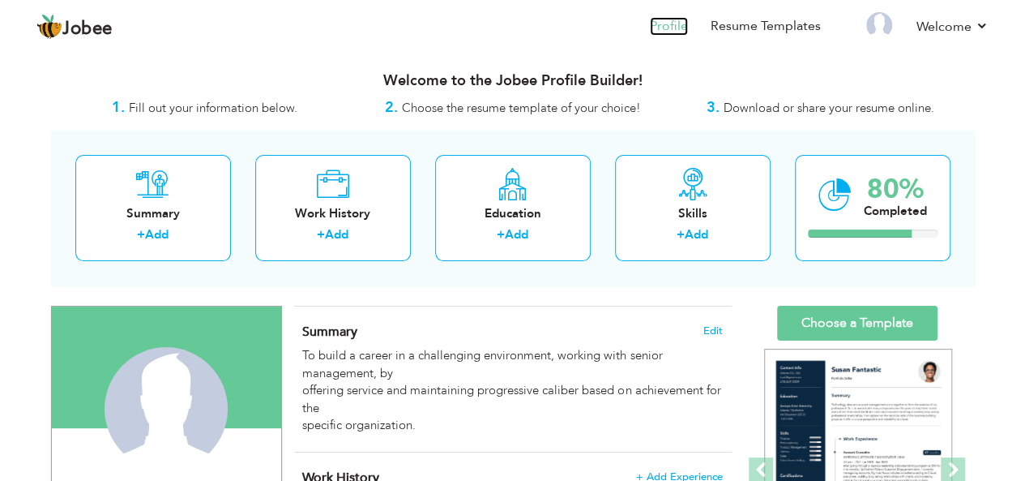
click at [676, 26] on link "Profile" at bounding box center [669, 26] width 38 height 19
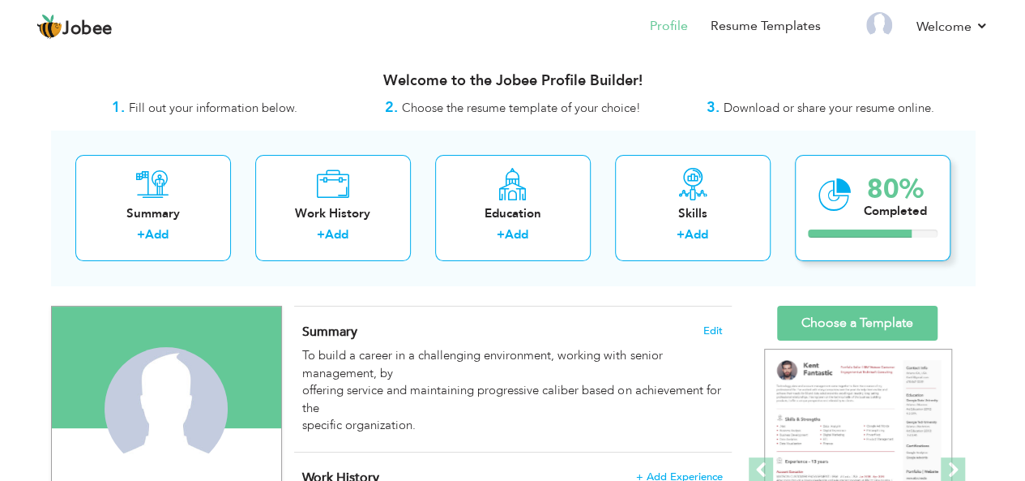
click at [950, 229] on div "Summary + Add Work History + Add Education + Add Skills + Add 80% Completed" at bounding box center [513, 208] width 924 height 155
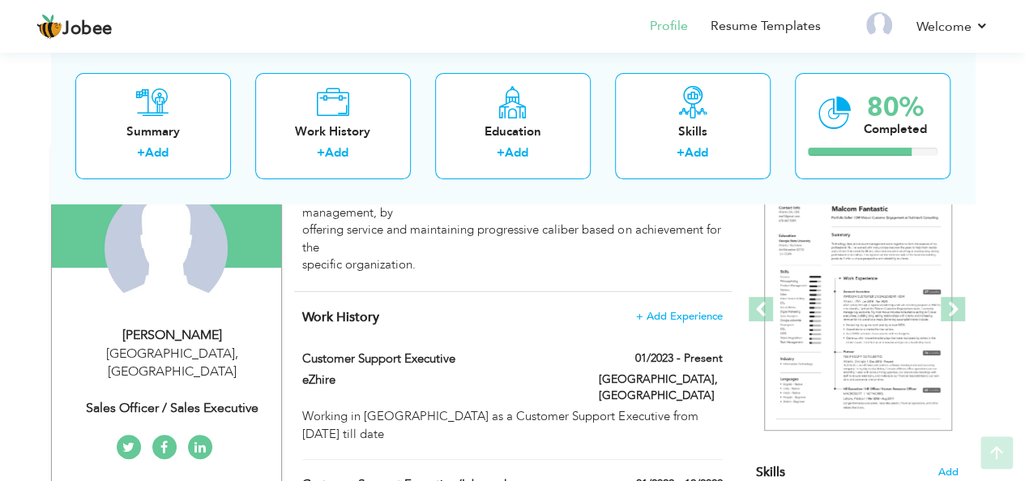
scroll to position [162, 0]
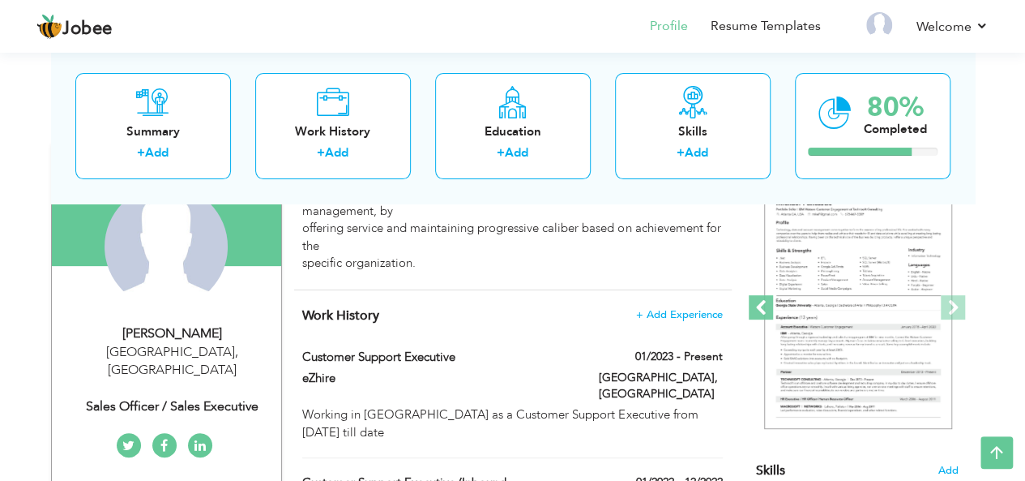
click at [751, 302] on span at bounding box center [761, 307] width 24 height 24
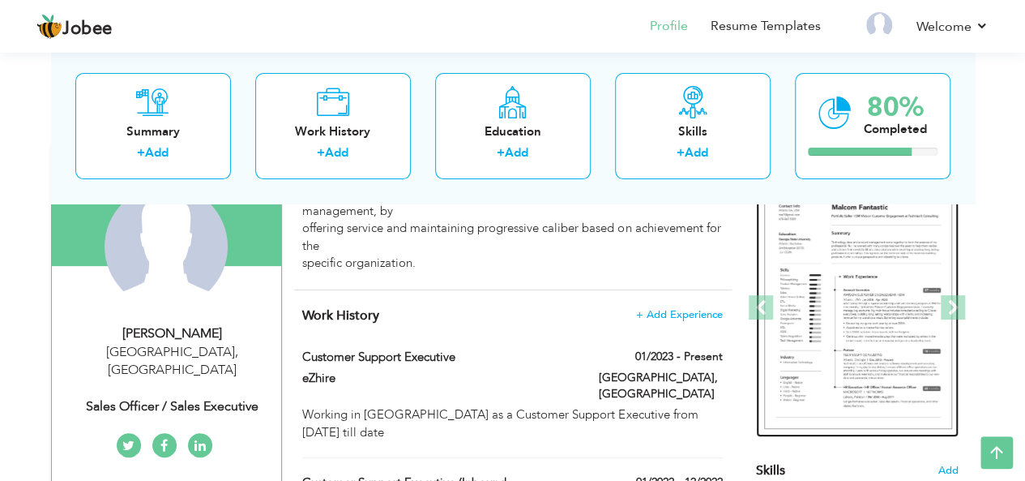
click at [824, 280] on img at bounding box center [858, 307] width 188 height 243
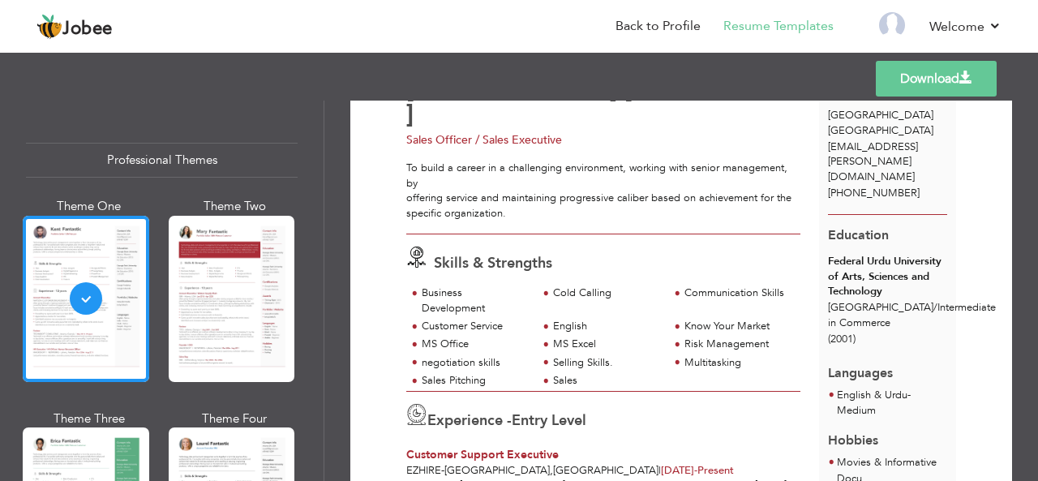
scroll to position [162, 0]
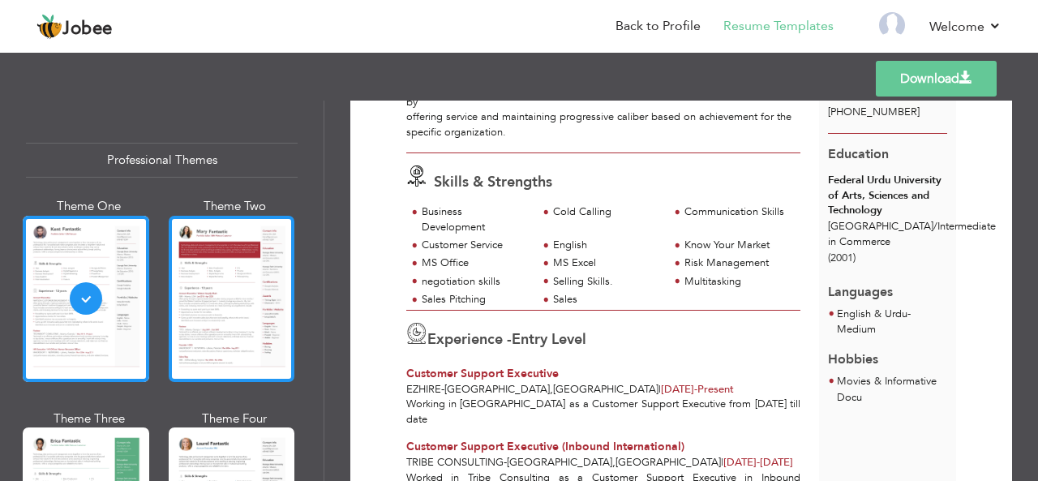
click at [205, 321] on div at bounding box center [232, 299] width 126 height 166
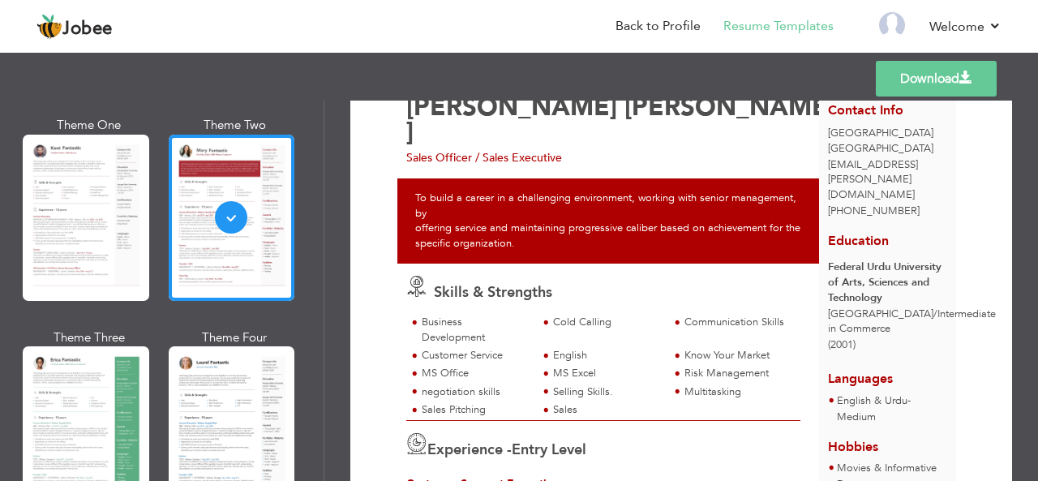
scroll to position [37, 0]
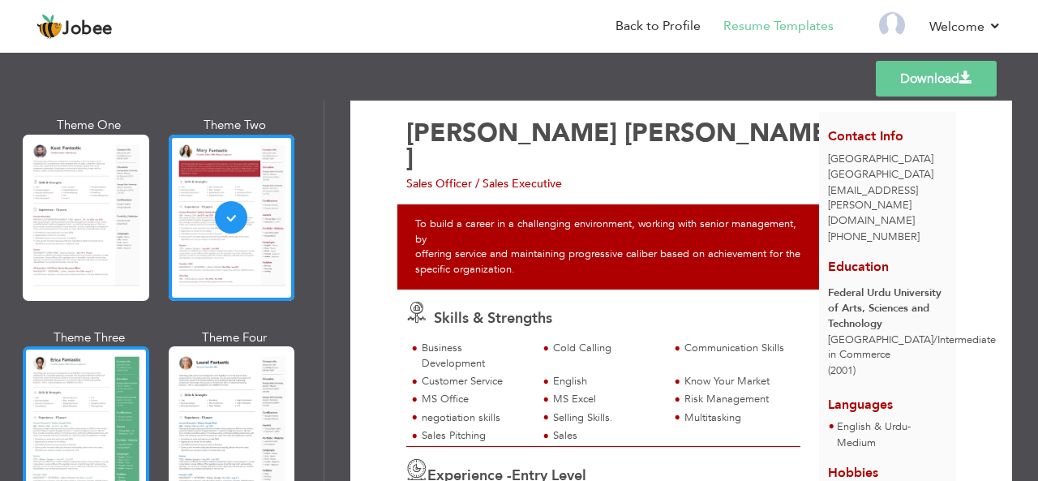
click at [86, 396] on div at bounding box center [86, 429] width 126 height 166
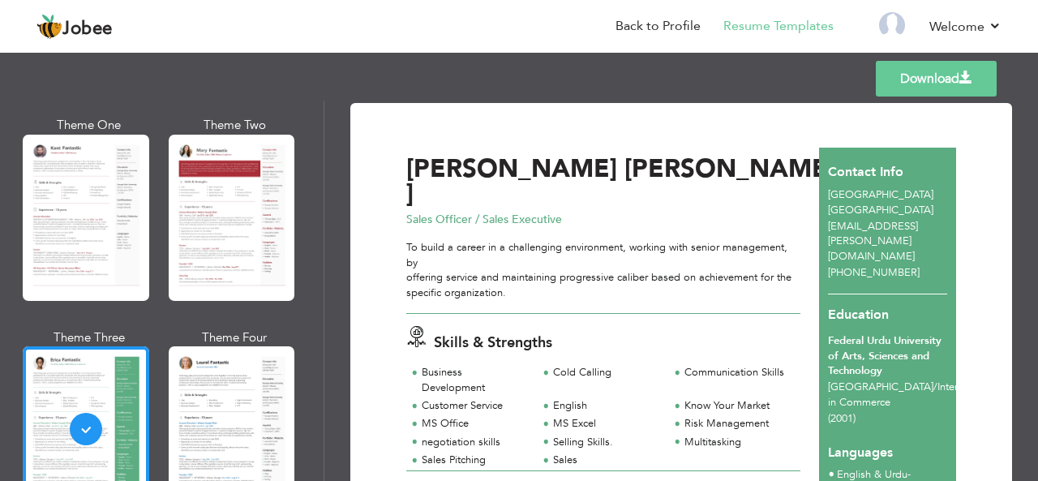
scroll to position [0, 0]
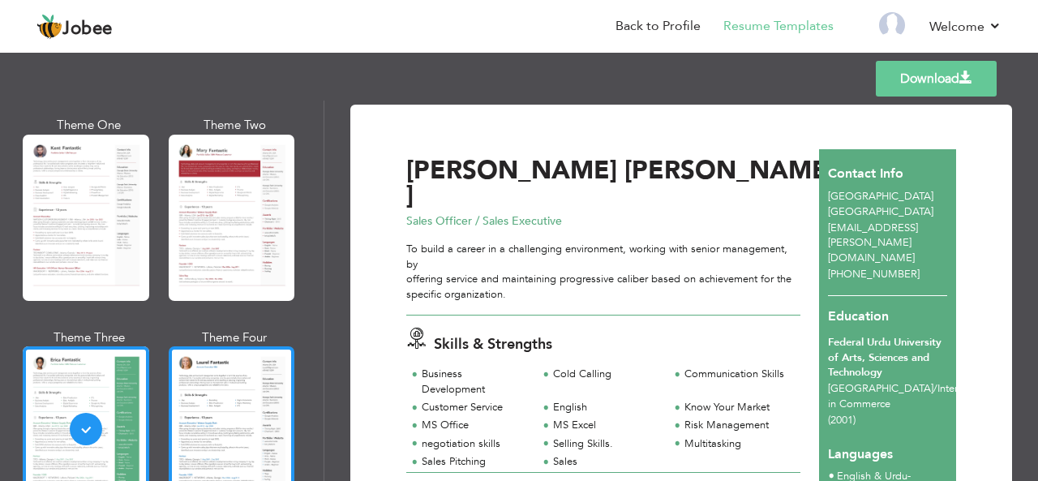
click at [204, 418] on div at bounding box center [232, 429] width 126 height 166
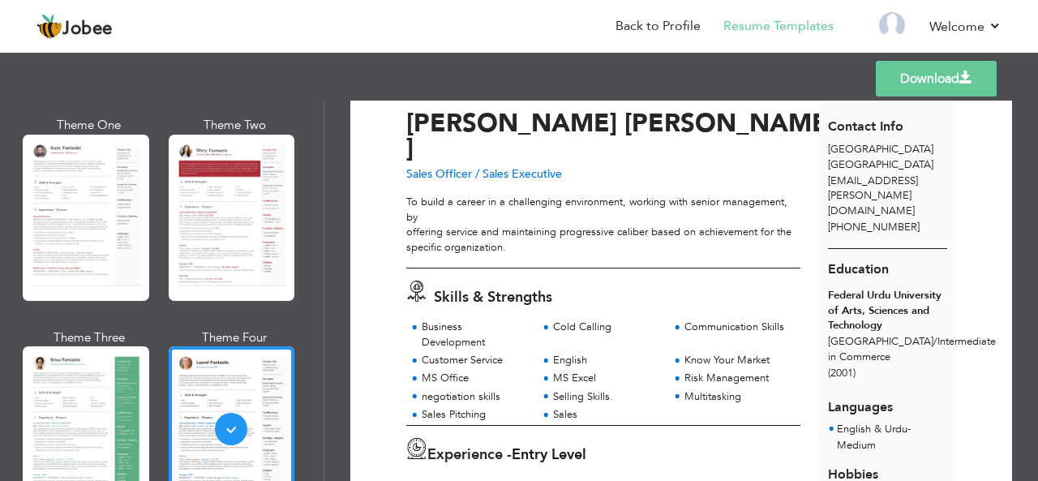
scroll to position [81, 0]
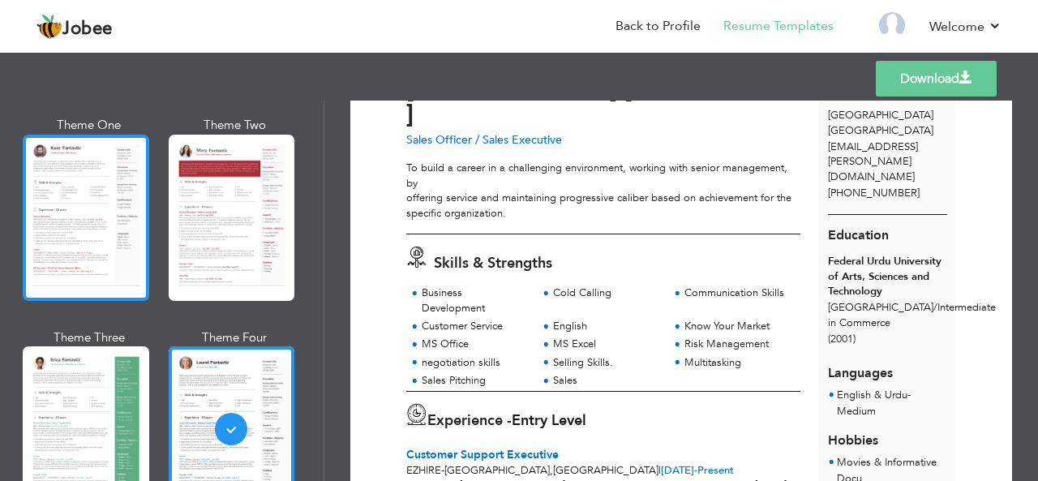
click at [58, 229] on div at bounding box center [86, 218] width 126 height 166
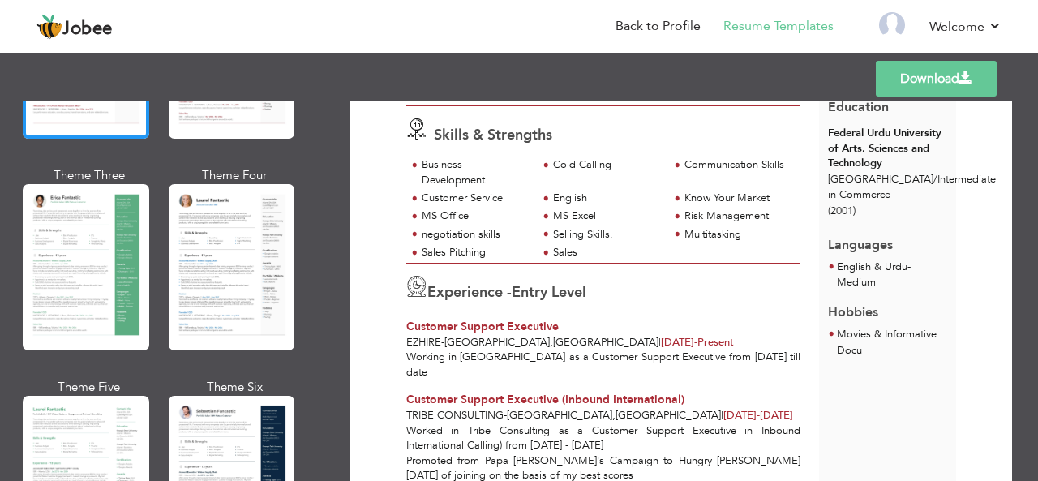
scroll to position [188, 0]
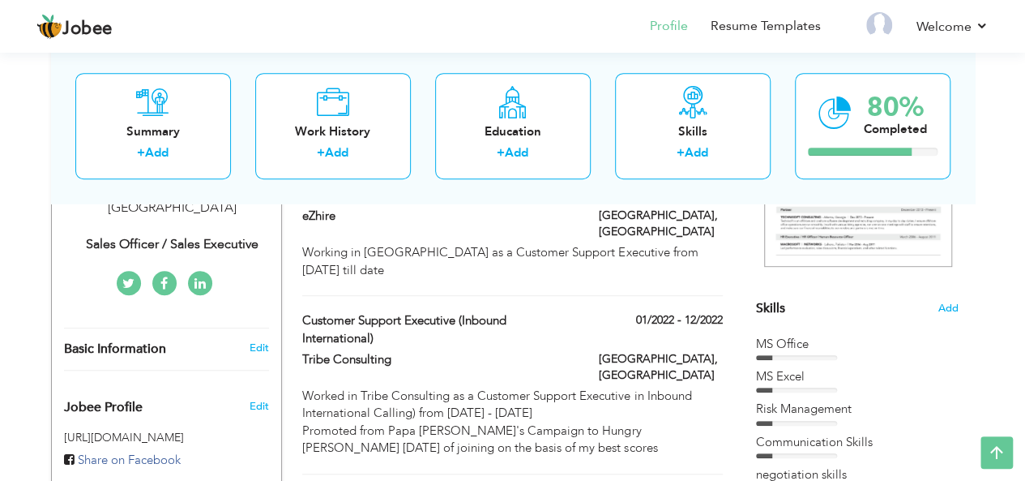
scroll to position [81, 0]
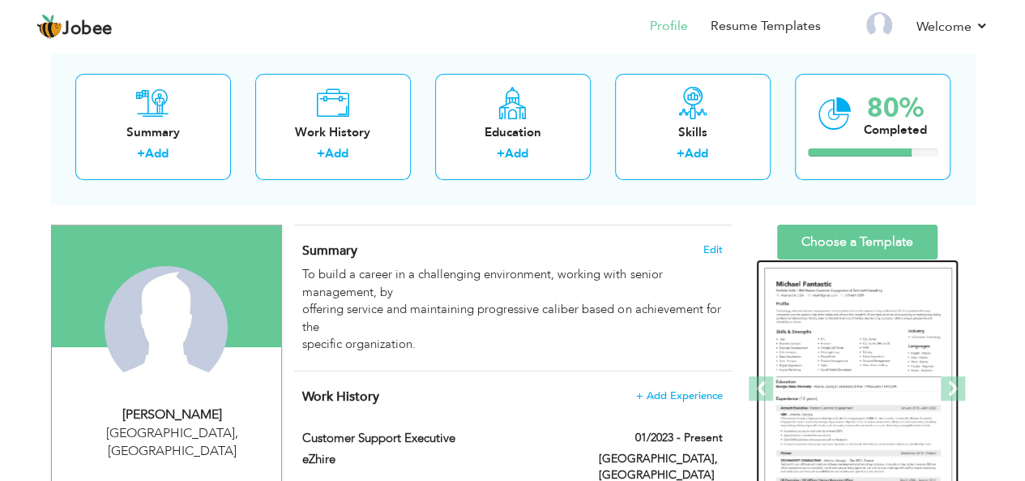
click at [867, 358] on img at bounding box center [858, 389] width 188 height 243
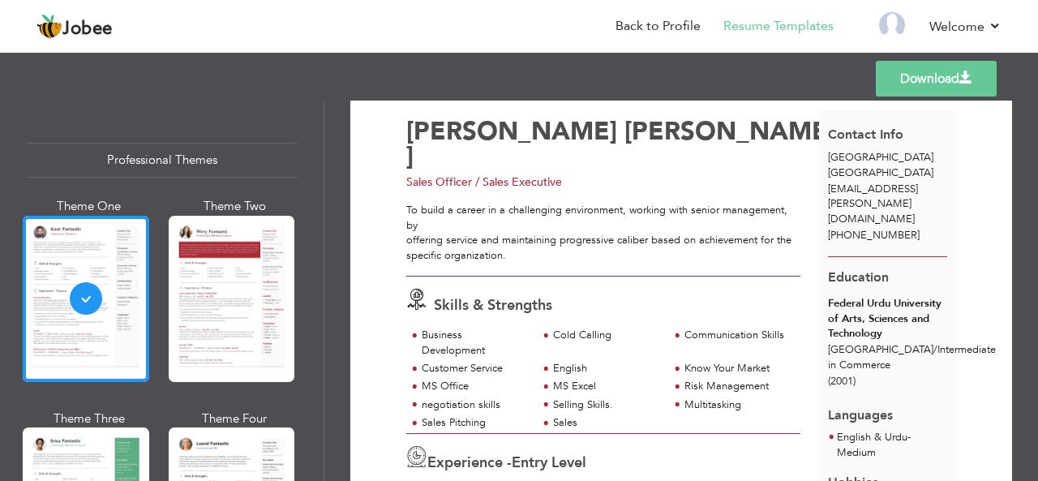
scroll to position [120, 0]
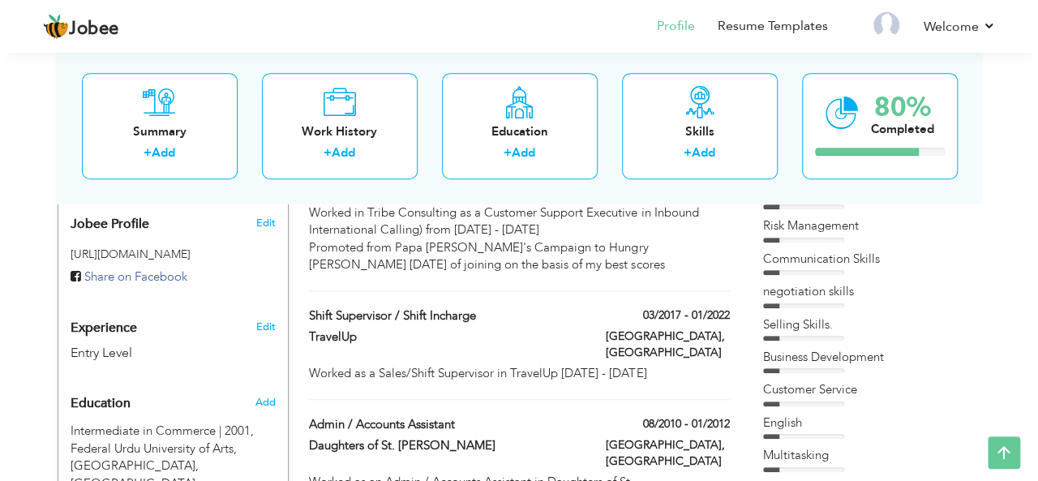
scroll to position [485, 0]
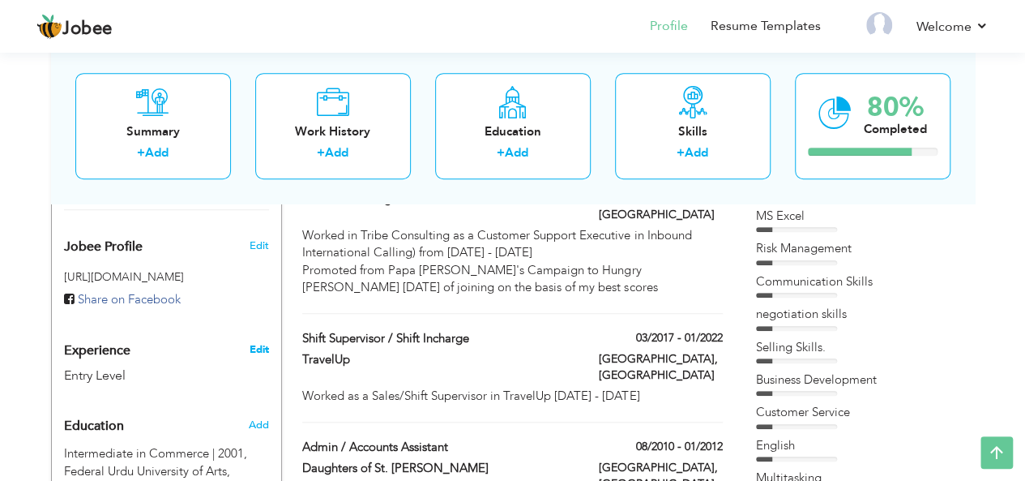
click at [261, 342] on link "Edit" at bounding box center [258, 349] width 19 height 15
type input "[PERSON_NAME]"
type input "[PHONE_NUMBER]"
select select "number:166"
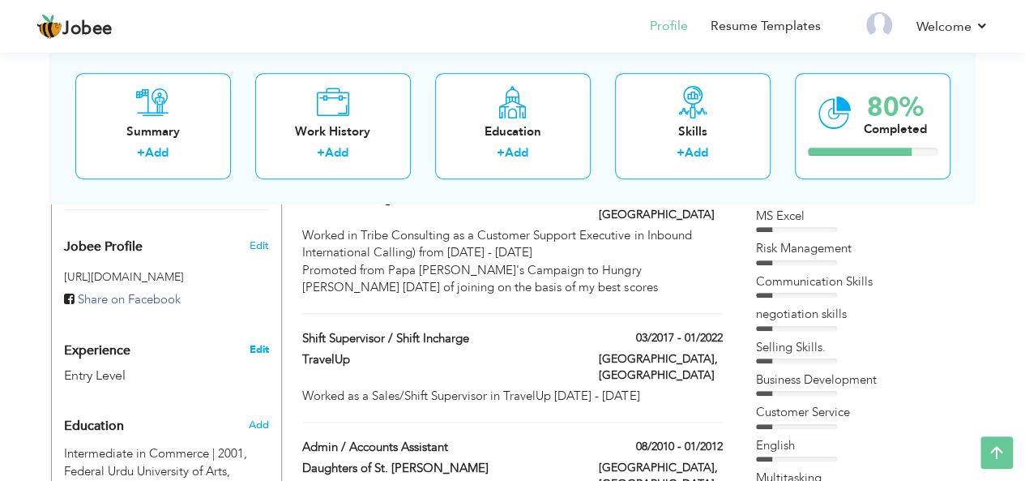
type input "[GEOGRAPHIC_DATA]"
select select "number:1"
type input "Sales Officer / Sales Executive"
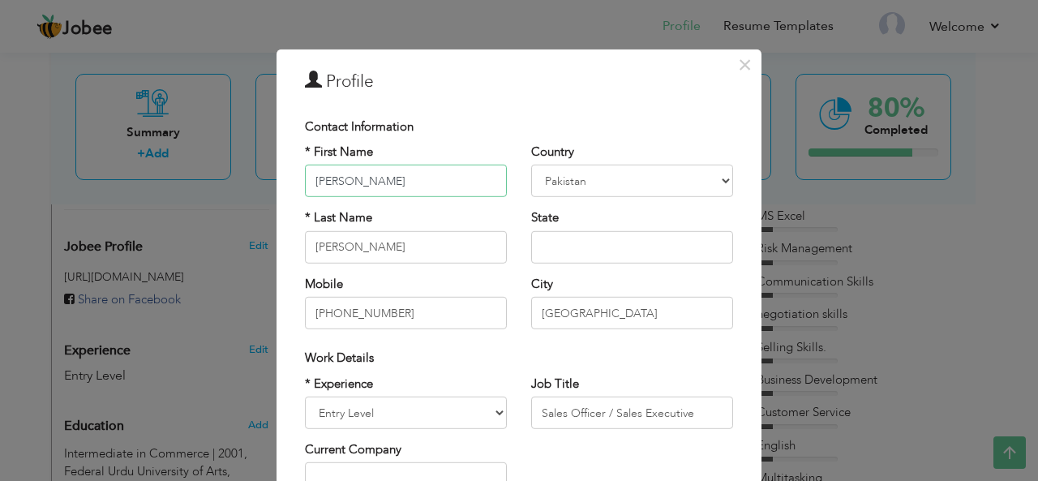
scroll to position [81, 0]
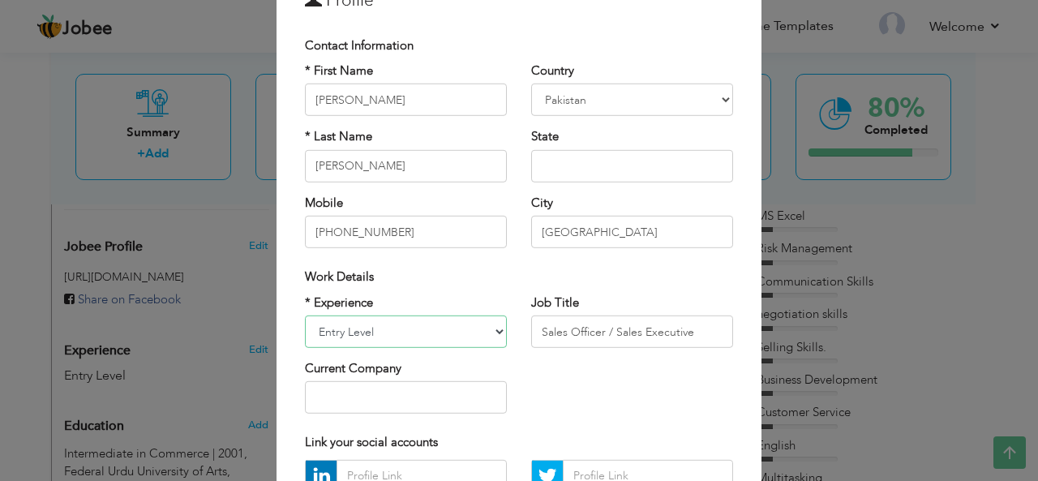
click at [493, 328] on select "Entry Level Less than 1 Year 1 Year 2 Years 3 Years 4 Years 5 Years 6 Years 7 Y…" at bounding box center [406, 331] width 202 height 32
click at [424, 328] on select "Entry Level Less than 1 Year 1 Year 2 Years 3 Years 4 Years 5 Years 6 Years 7 Y…" at bounding box center [406, 331] width 202 height 32
click at [423, 328] on select "Entry Level Less than 1 Year 1 Year 2 Years 3 Years 4 Years 5 Years 6 Years 7 Y…" at bounding box center [406, 331] width 202 height 32
click at [493, 331] on select "Entry Level Less than 1 Year 1 Year 2 Years 3 Years 4 Years 5 Years 6 Years 7 Y…" at bounding box center [406, 331] width 202 height 32
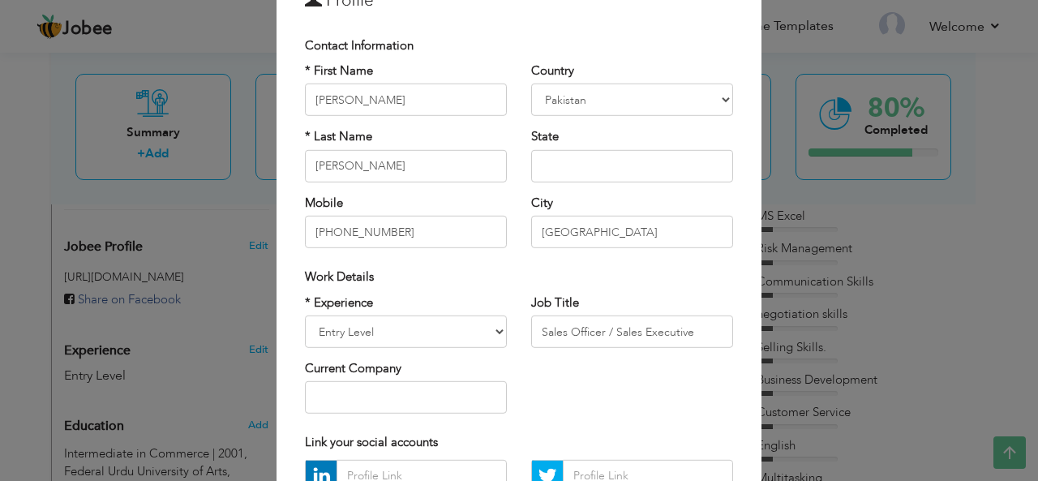
click at [555, 386] on div "* Experience Entry Level Less than 1 Year 1 Year 2 Years 3 Years 4 Years 5 Year…" at bounding box center [519, 359] width 452 height 132
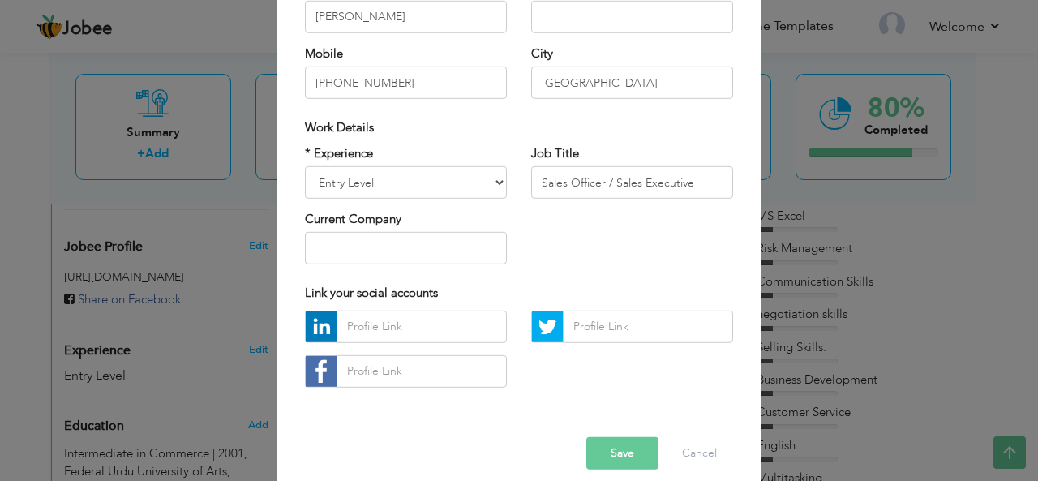
scroll to position [246, 0]
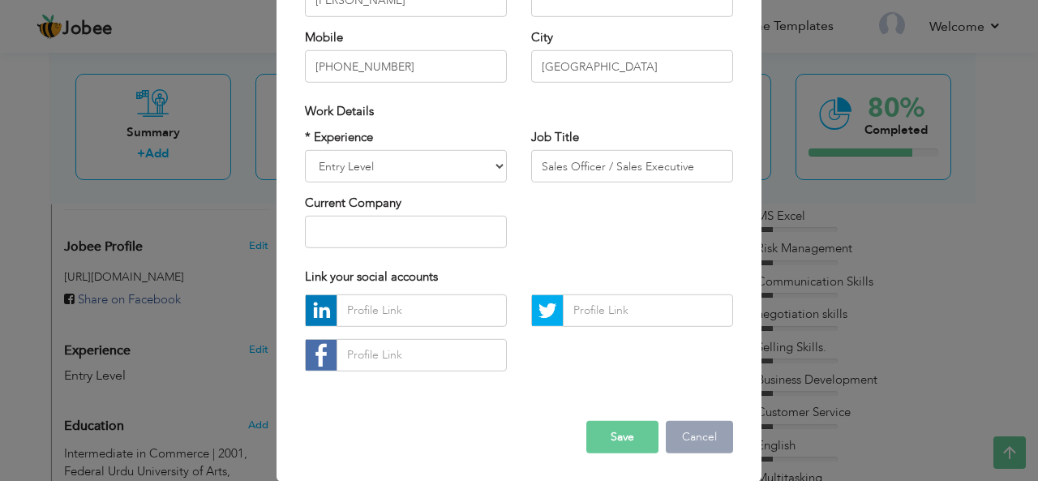
drag, startPoint x: 704, startPoint y: 432, endPoint x: 687, endPoint y: 426, distance: 17.5
click at [702, 432] on button "Cancel" at bounding box center [699, 437] width 67 height 32
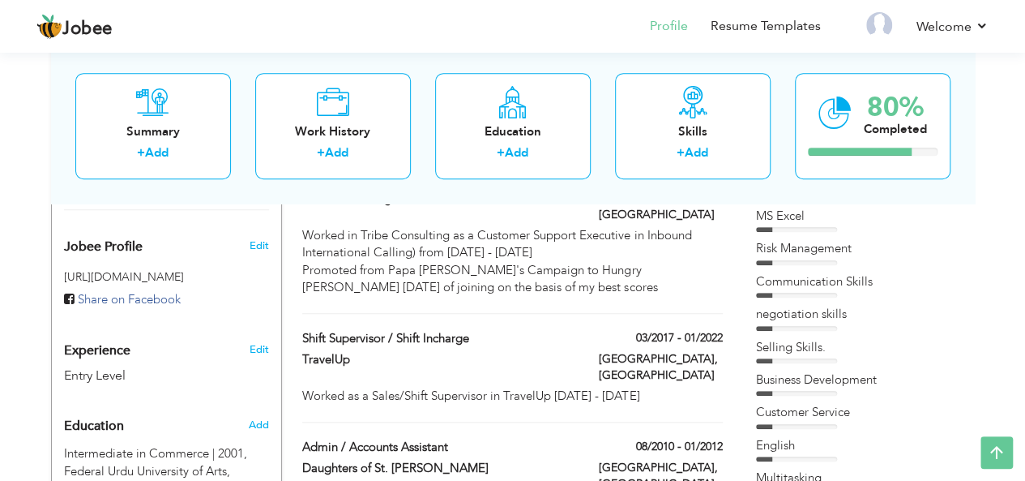
click at [122, 366] on div "Entry Level" at bounding box center [147, 375] width 167 height 19
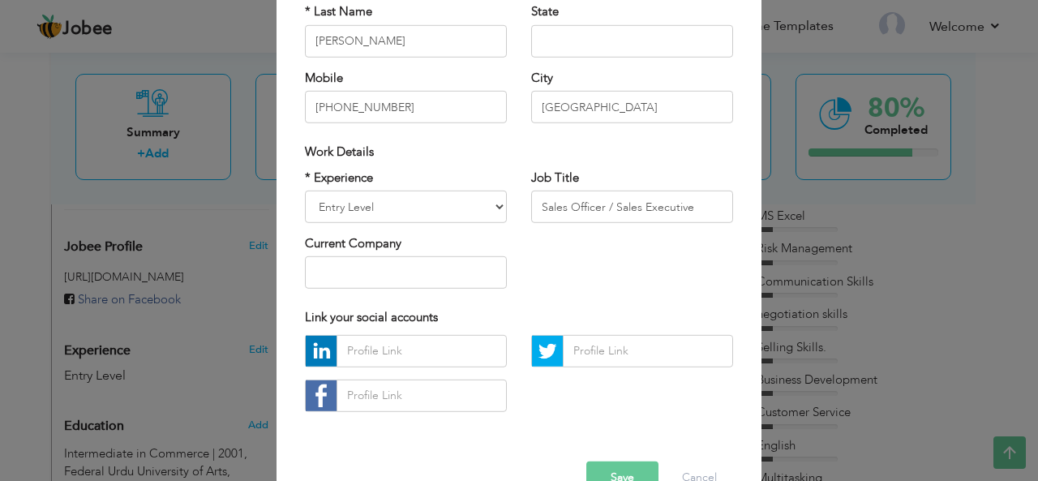
scroll to position [243, 0]
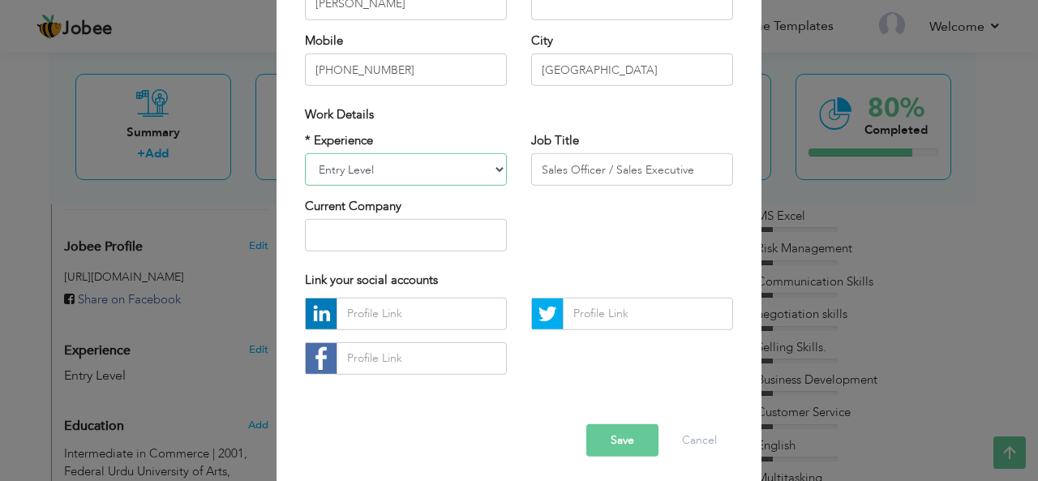
click at [342, 168] on select "Entry Level Less than 1 Year 1 Year 2 Years 3 Years 4 Years 5 Years 6 Years 7 Y…" at bounding box center [406, 169] width 202 height 32
click at [572, 375] on div at bounding box center [519, 342] width 452 height 89
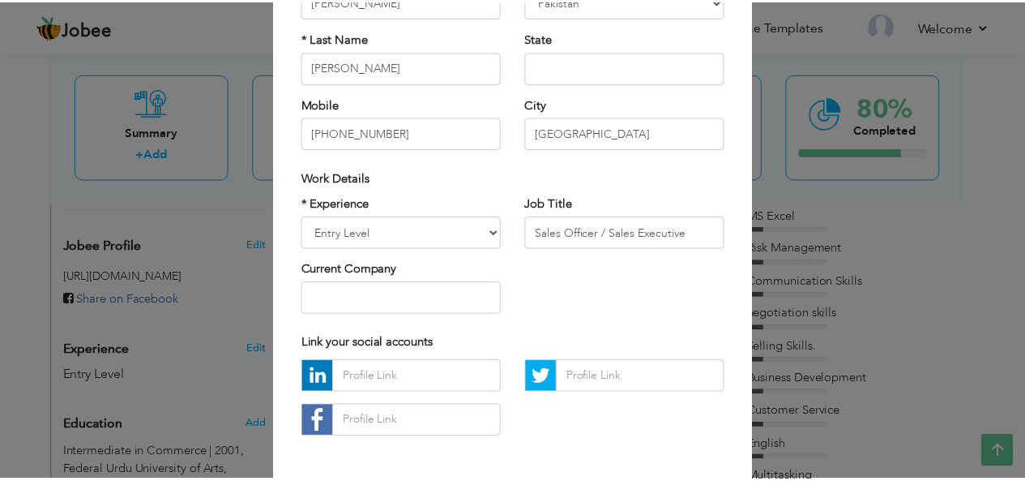
scroll to position [0, 0]
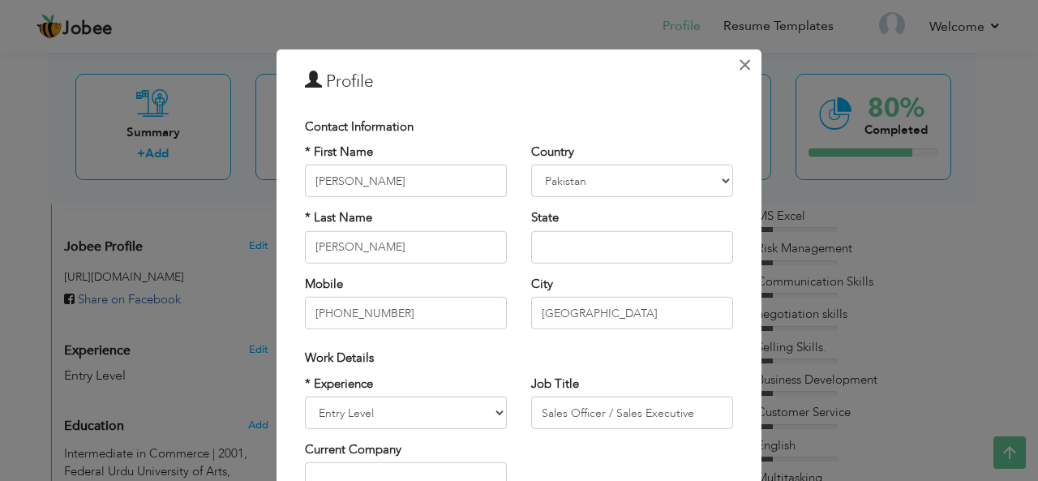
click at [738, 61] on span "×" at bounding box center [745, 63] width 14 height 29
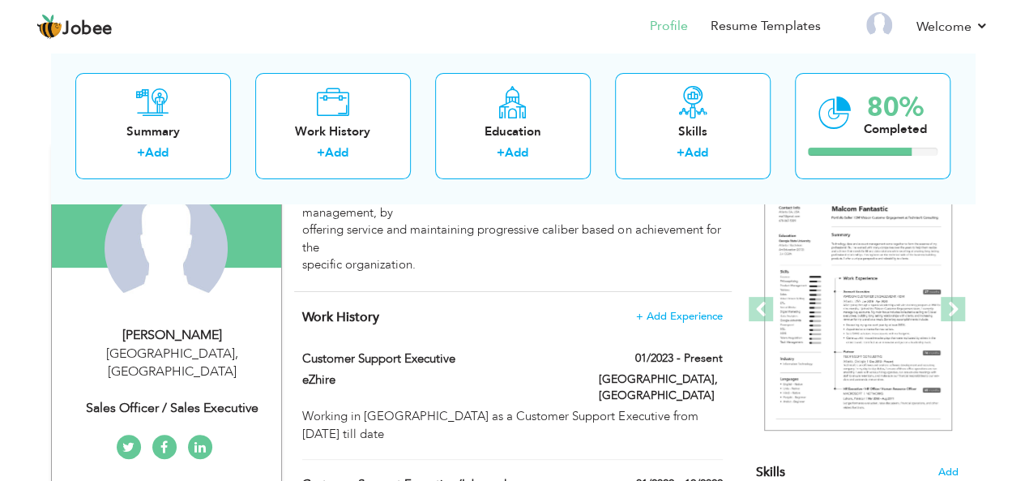
scroll to position [162, 0]
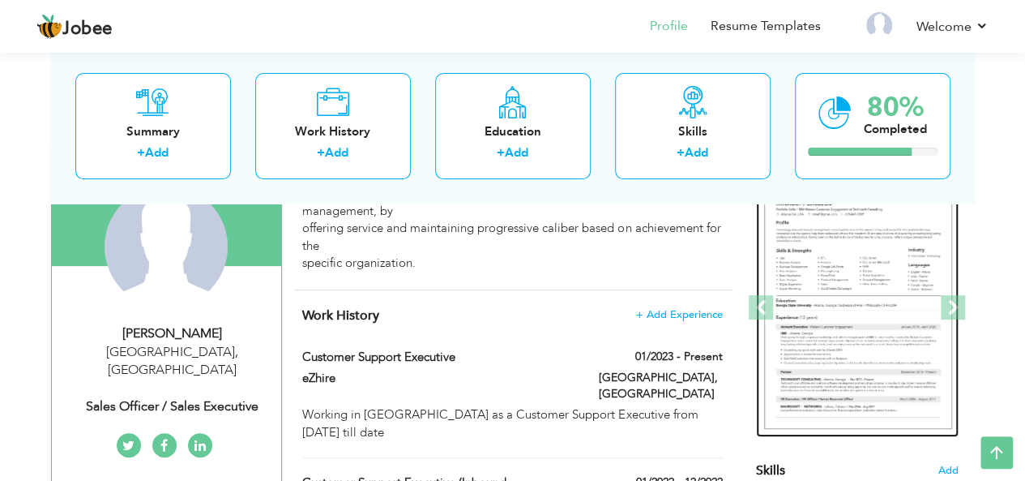
click at [864, 289] on img at bounding box center [858, 307] width 188 height 243
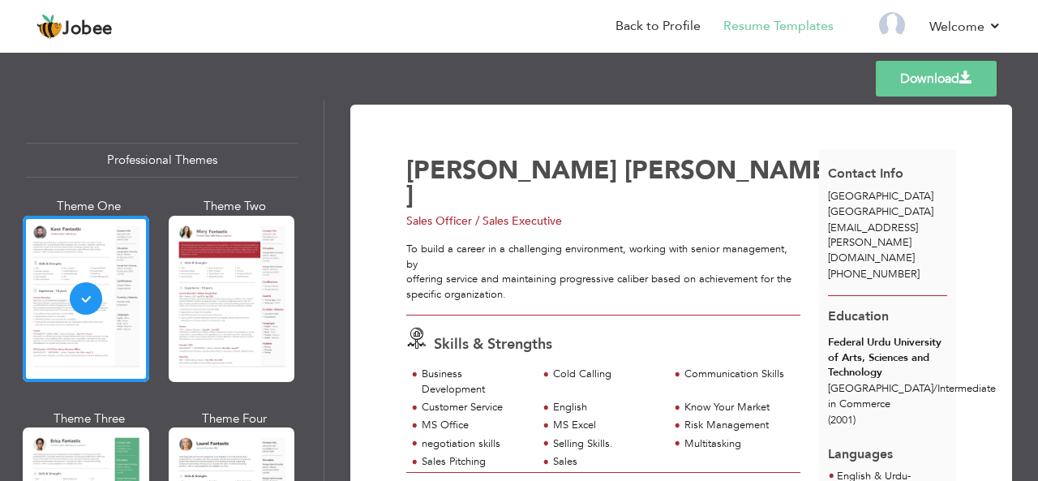
scroll to position [81, 0]
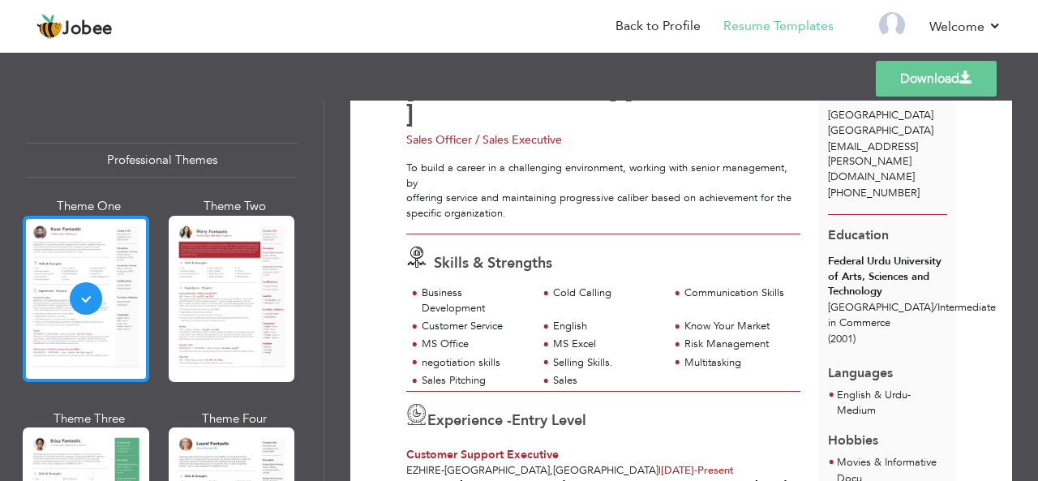
click at [90, 255] on div at bounding box center [86, 299] width 126 height 166
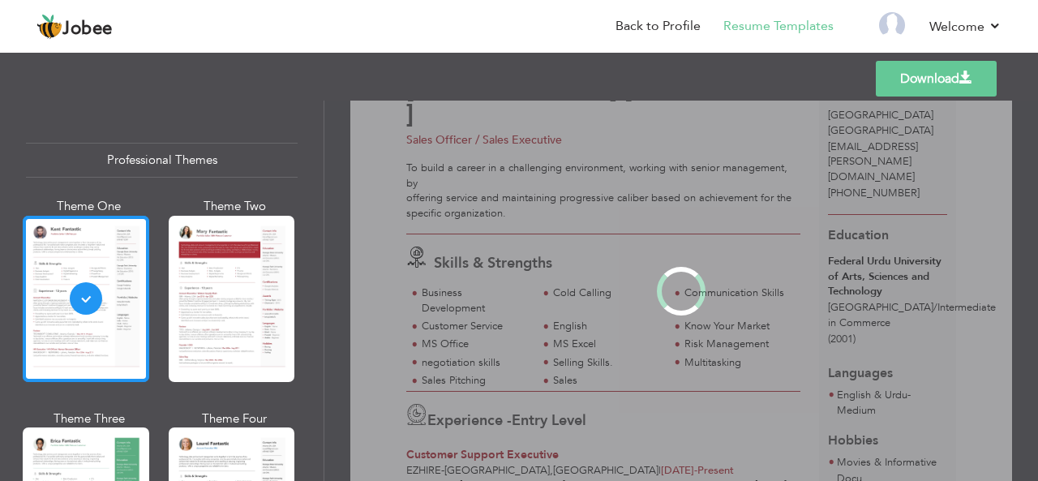
scroll to position [0, 0]
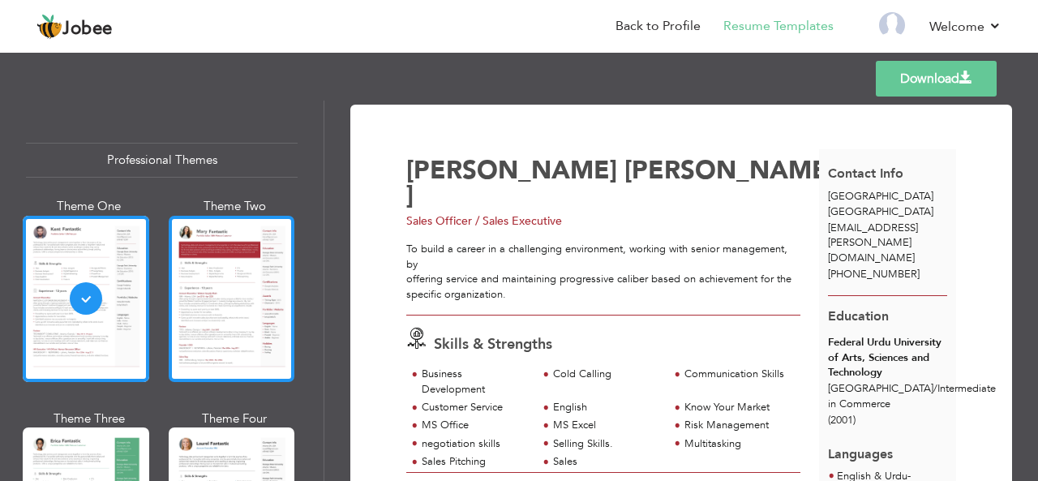
click at [211, 279] on div at bounding box center [232, 299] width 126 height 166
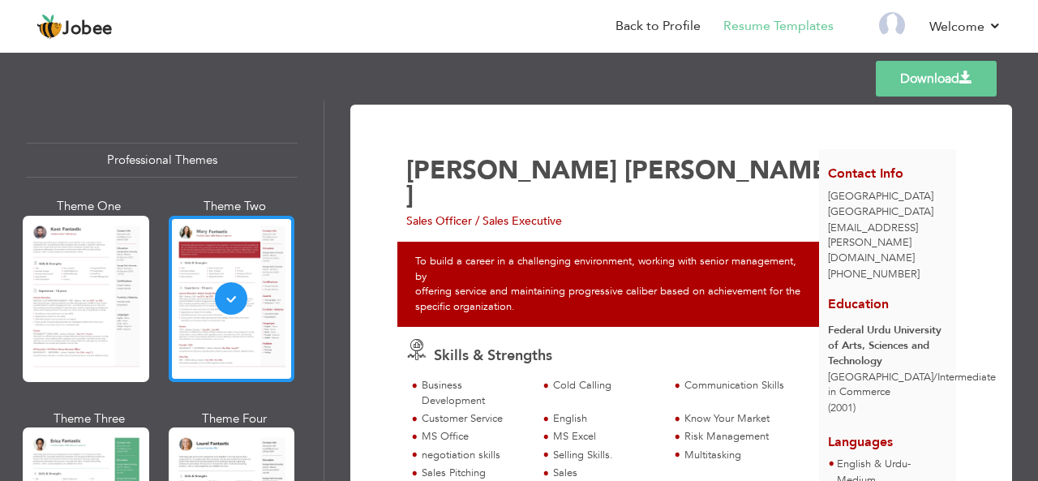
scroll to position [162, 0]
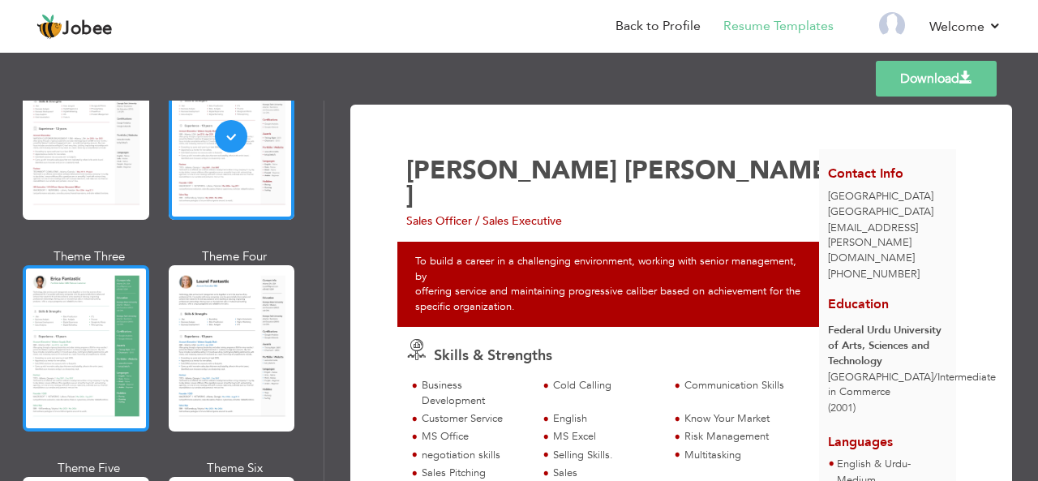
click at [59, 308] on div at bounding box center [86, 348] width 126 height 166
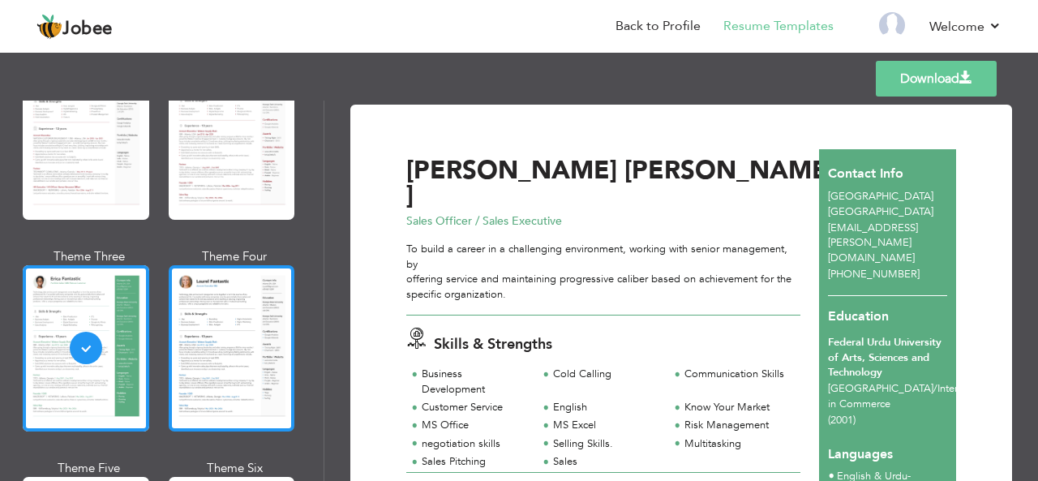
click at [222, 315] on div at bounding box center [232, 348] width 126 height 166
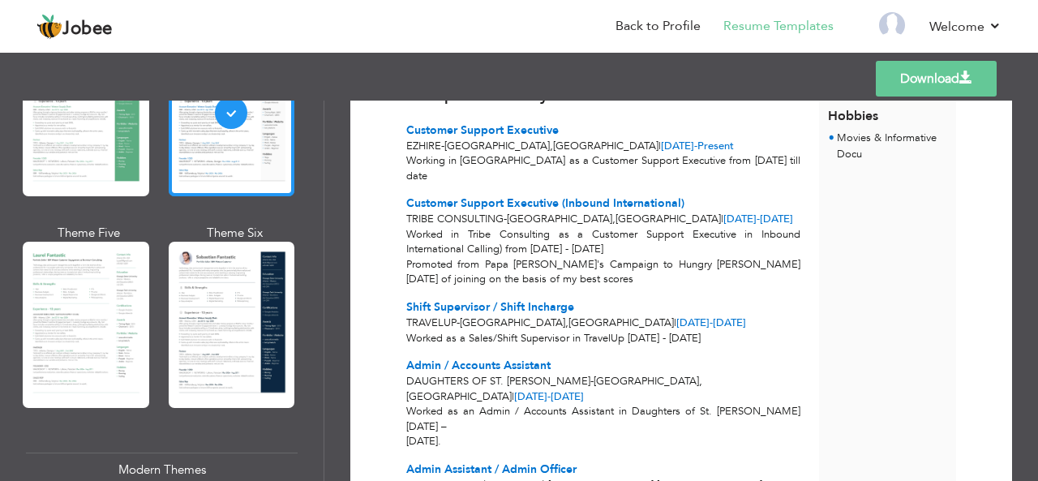
scroll to position [405, 0]
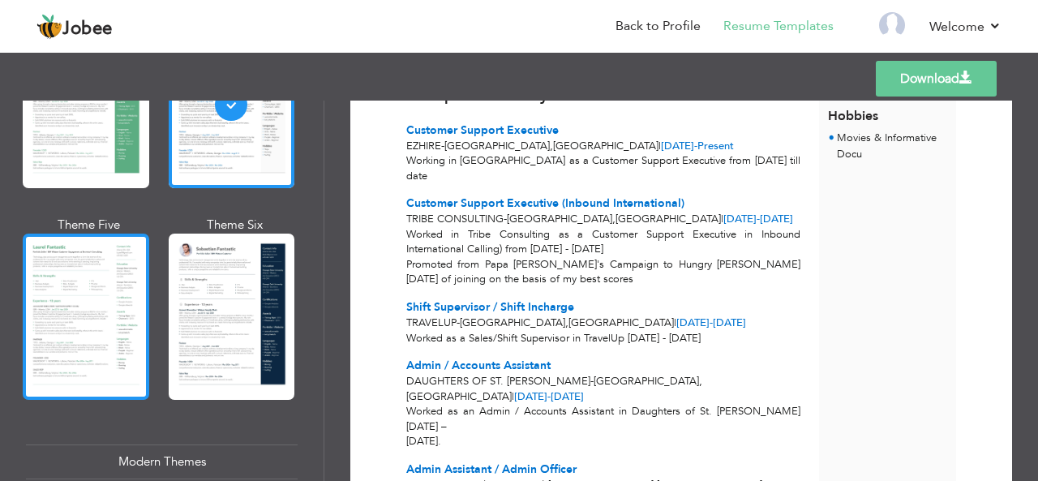
click at [84, 312] on div at bounding box center [86, 316] width 126 height 166
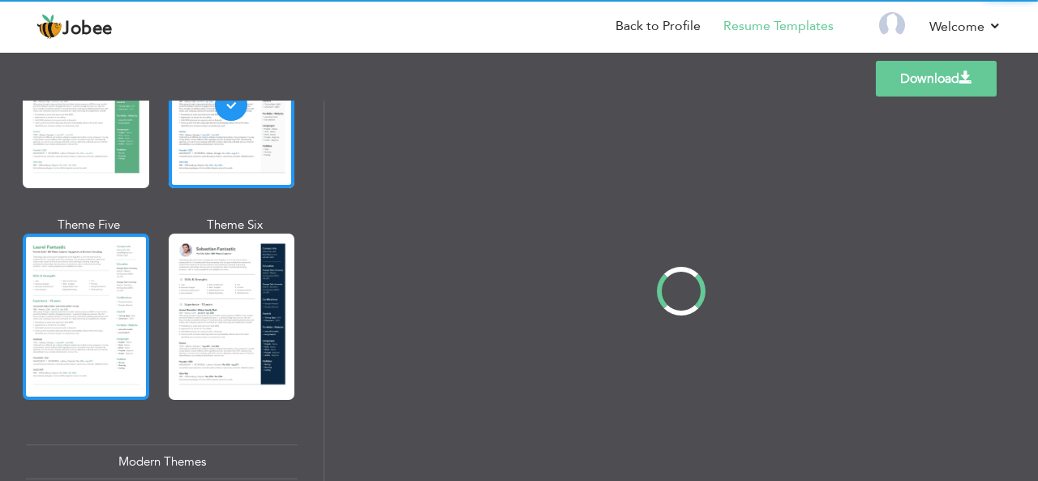
scroll to position [0, 0]
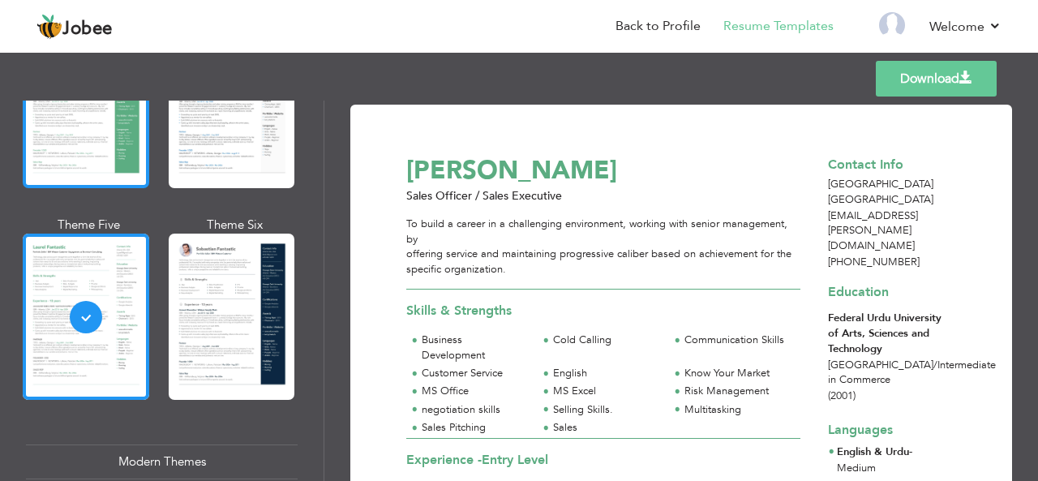
click at [81, 132] on div at bounding box center [86, 105] width 126 height 166
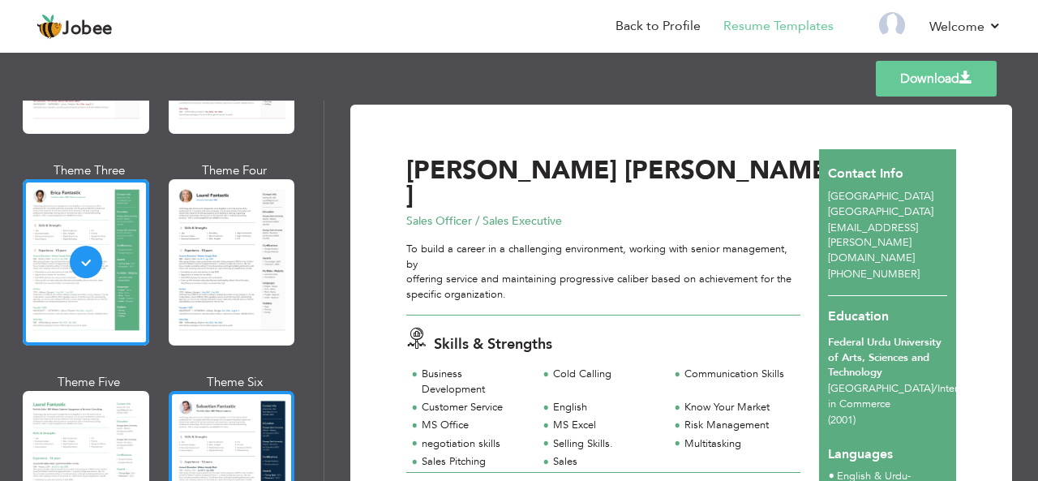
scroll to position [243, 0]
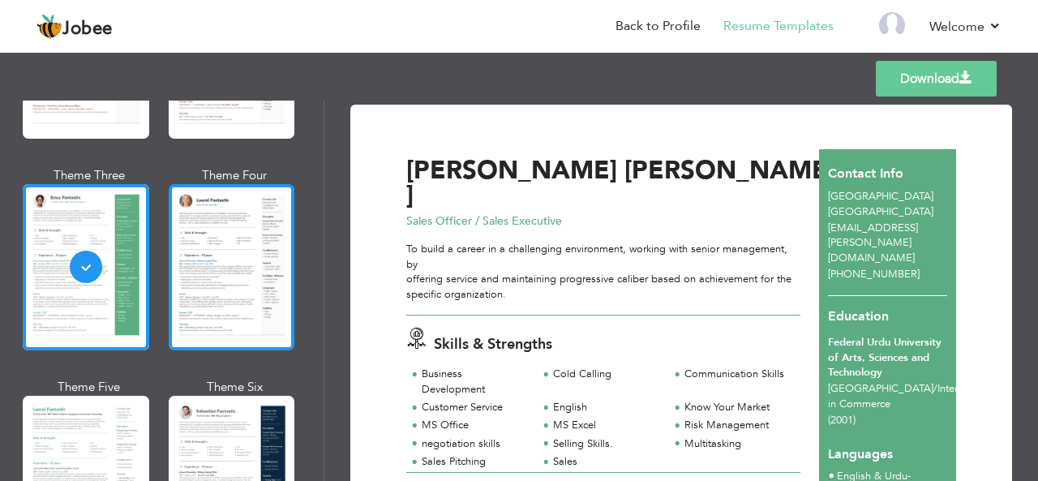
click at [230, 249] on div at bounding box center [232, 267] width 126 height 166
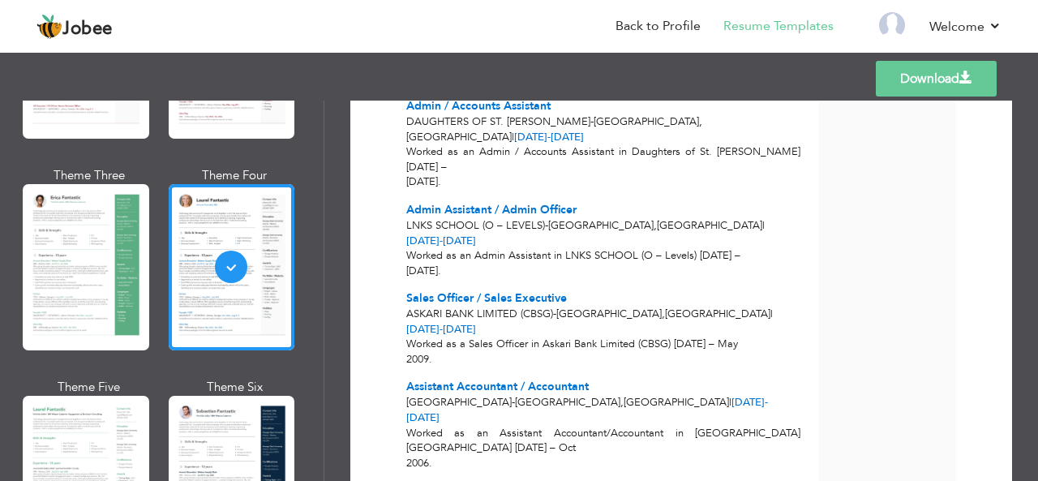
scroll to position [674, 0]
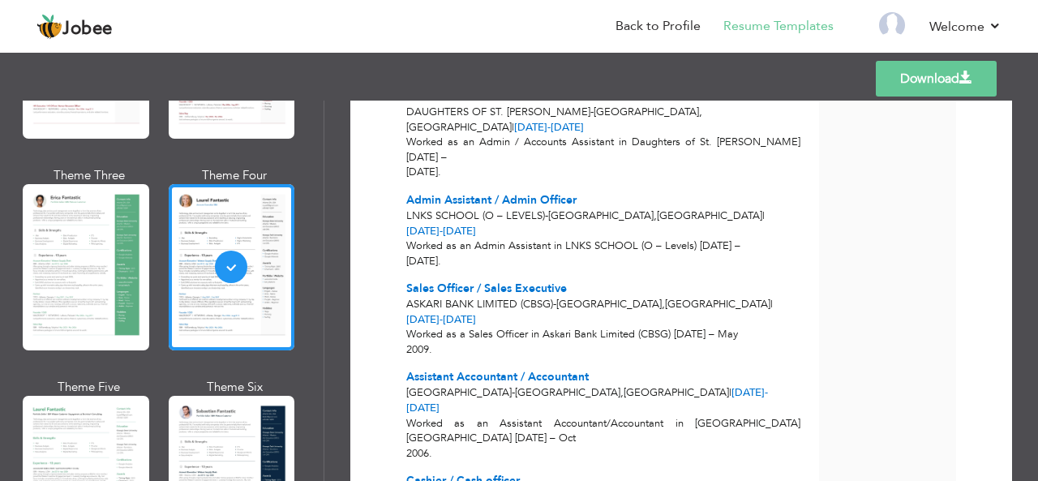
click at [961, 75] on span at bounding box center [965, 77] width 13 height 13
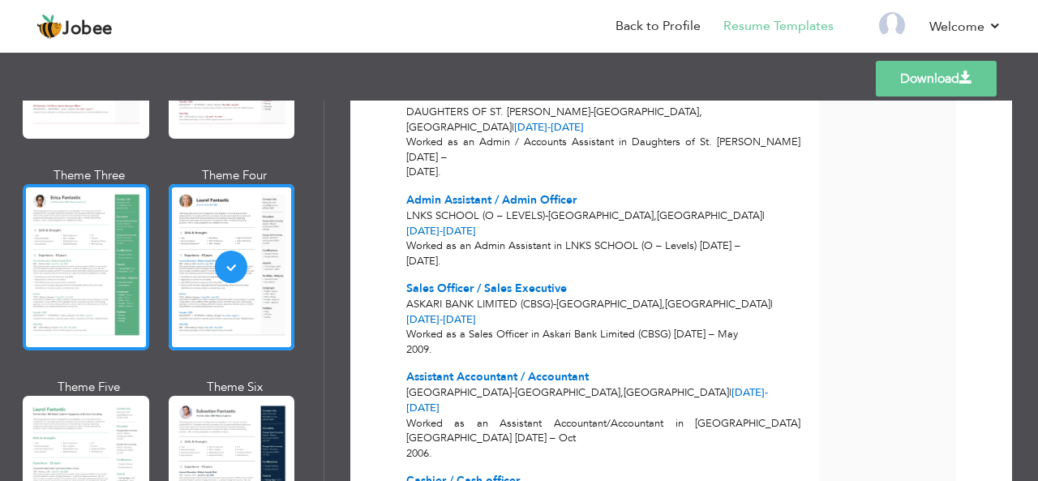
click at [73, 263] on div at bounding box center [86, 267] width 126 height 166
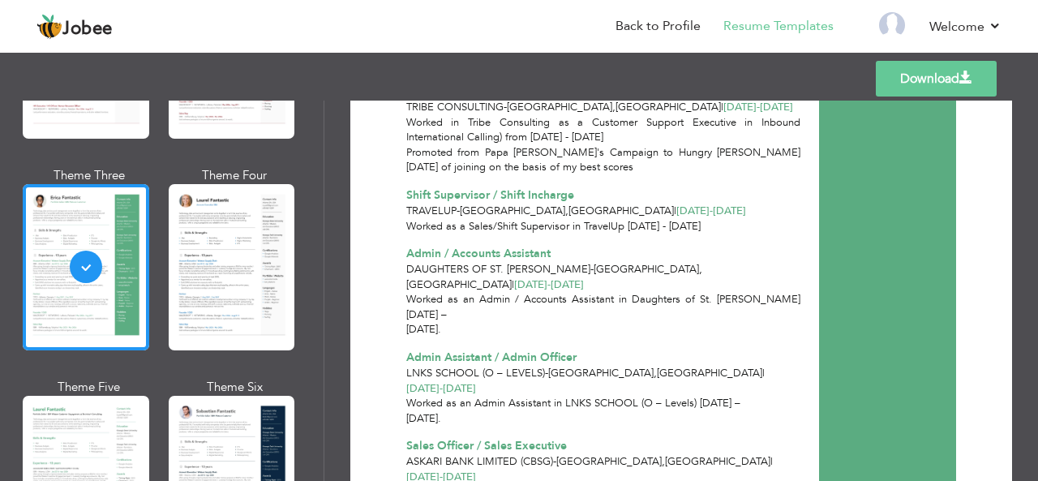
scroll to position [567, 0]
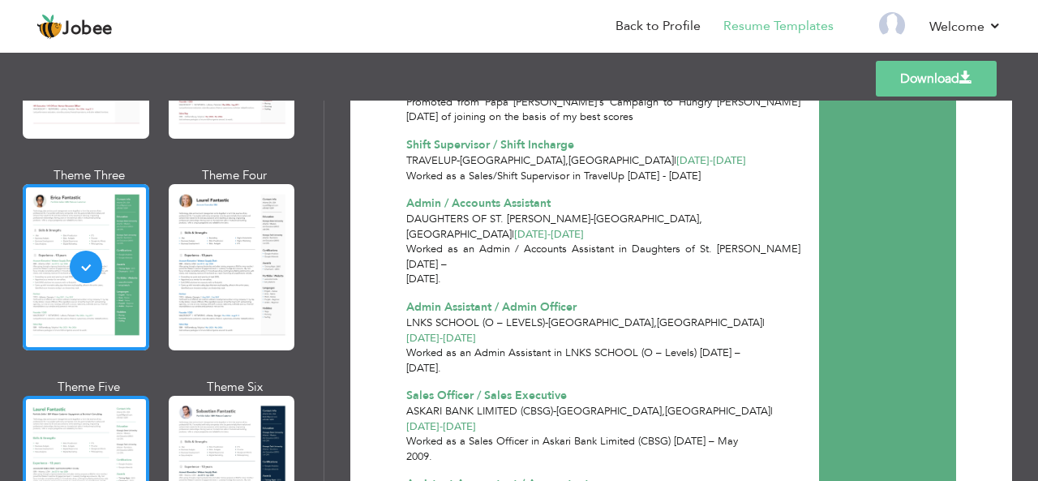
click at [49, 434] on div at bounding box center [86, 479] width 126 height 166
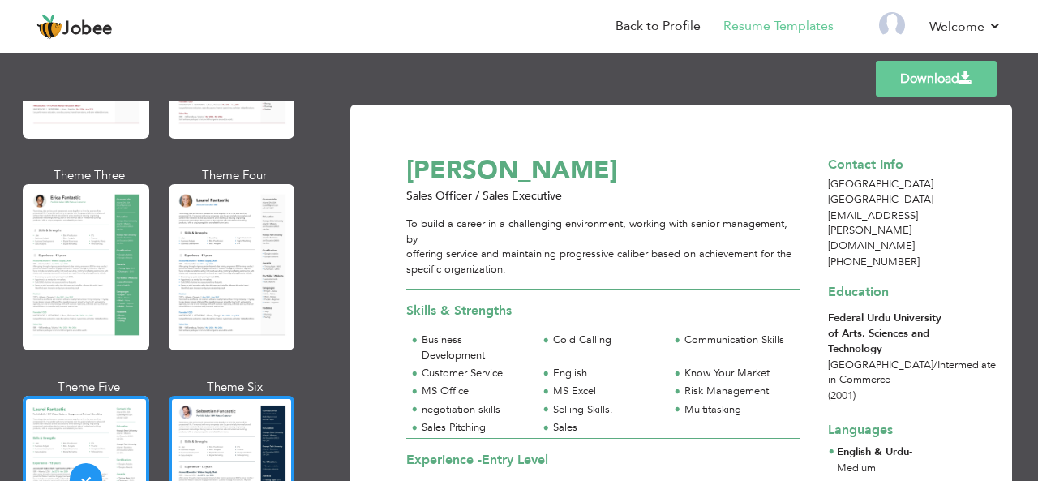
click at [222, 429] on div at bounding box center [232, 479] width 126 height 166
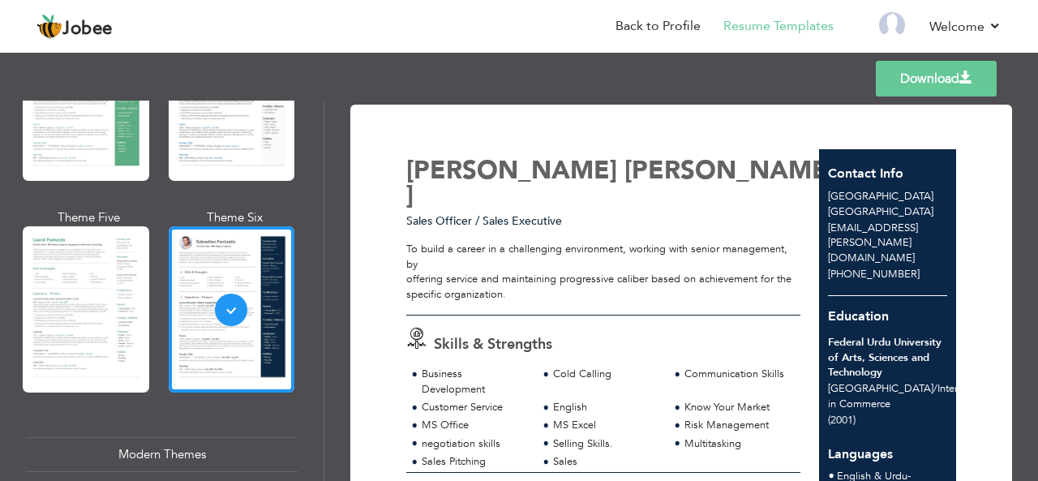
scroll to position [567, 0]
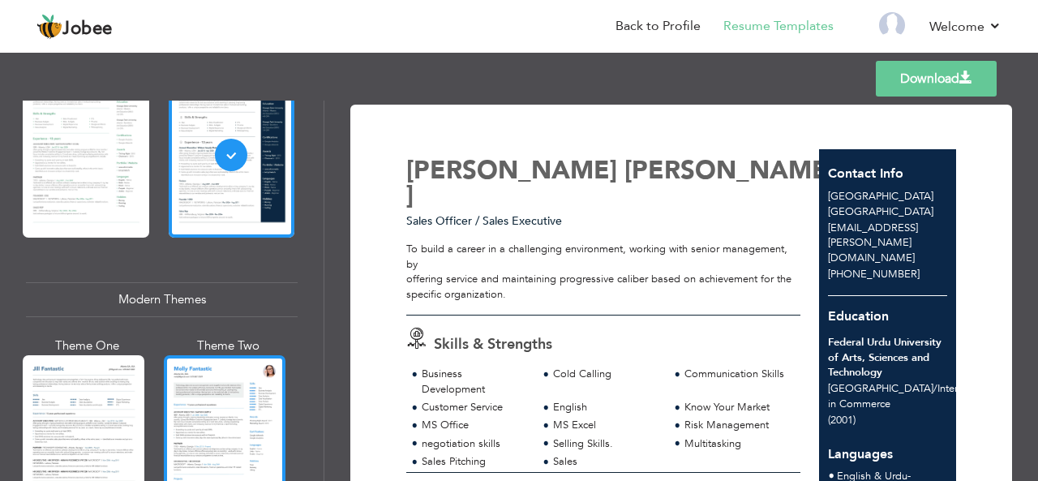
click at [227, 422] on div at bounding box center [225, 435] width 122 height 161
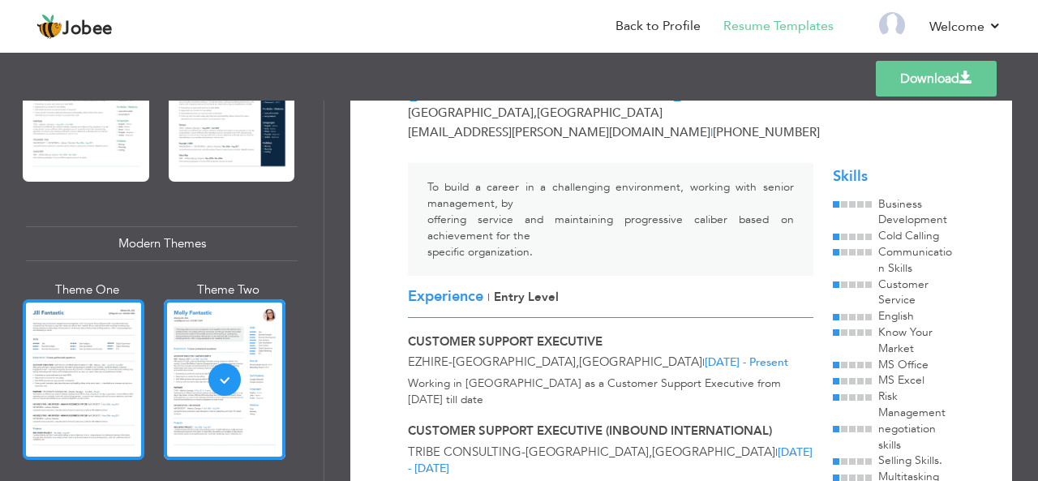
scroll to position [649, 0]
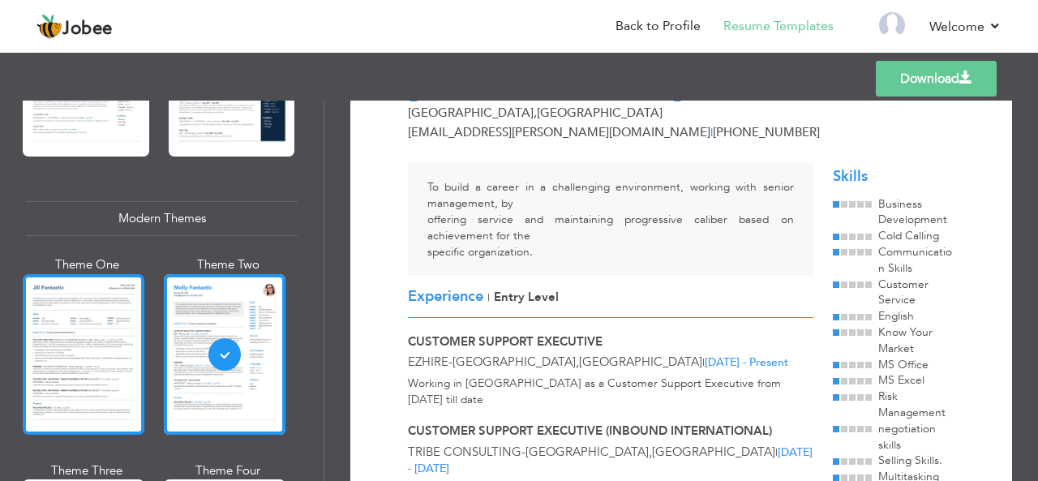
click at [73, 315] on div at bounding box center [84, 354] width 122 height 161
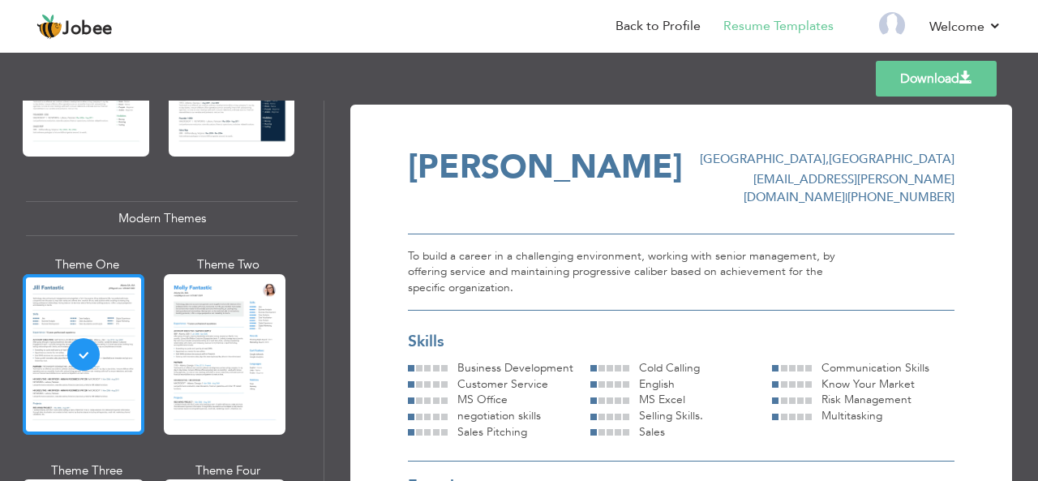
scroll to position [811, 0]
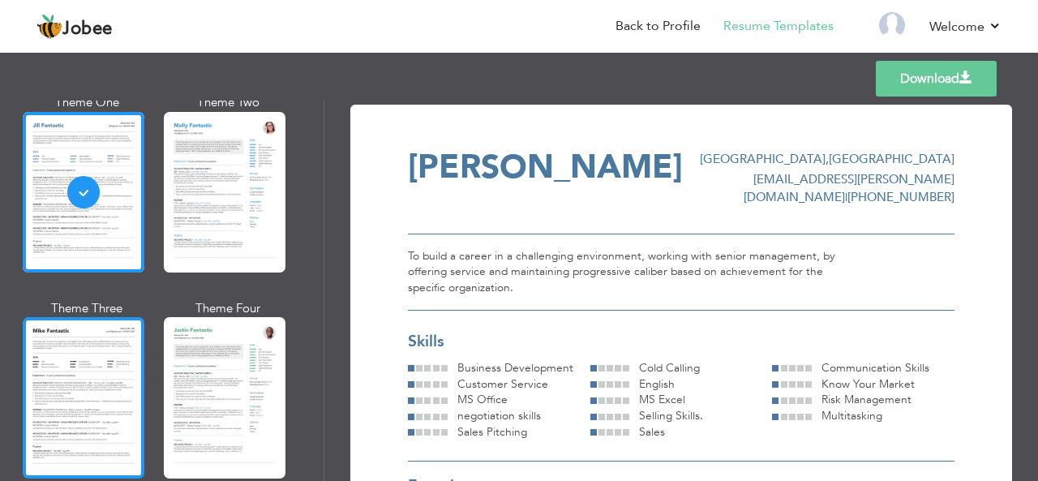
click at [86, 383] on div at bounding box center [84, 397] width 122 height 161
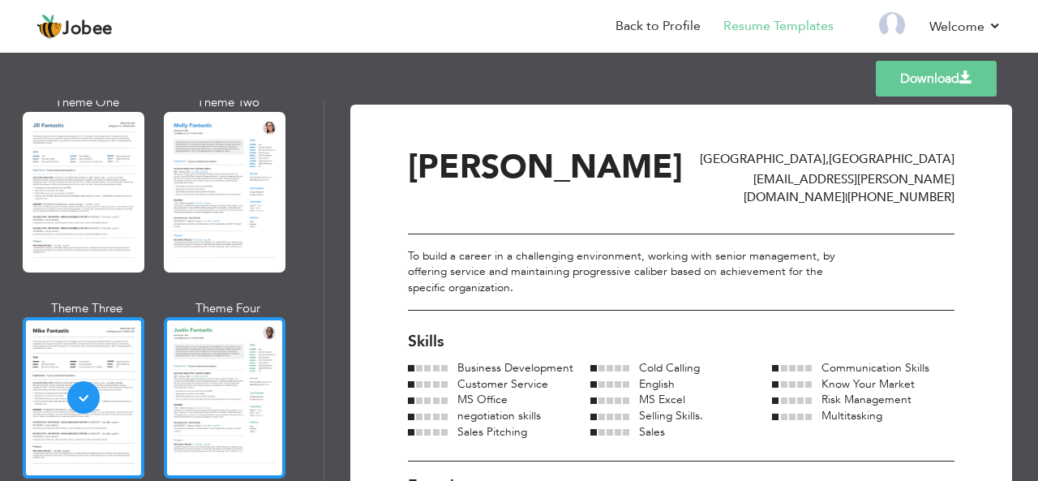
click at [217, 399] on div at bounding box center [225, 397] width 122 height 161
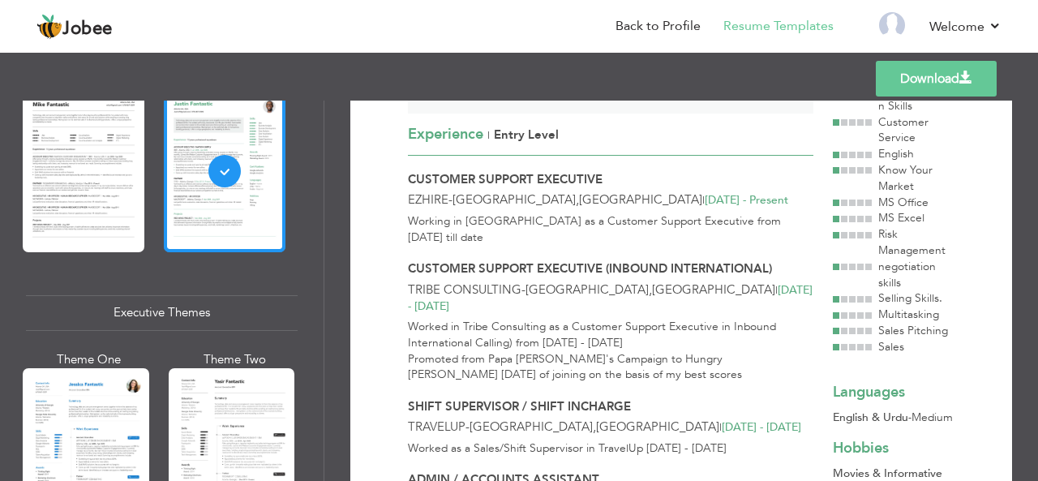
scroll to position [1054, 0]
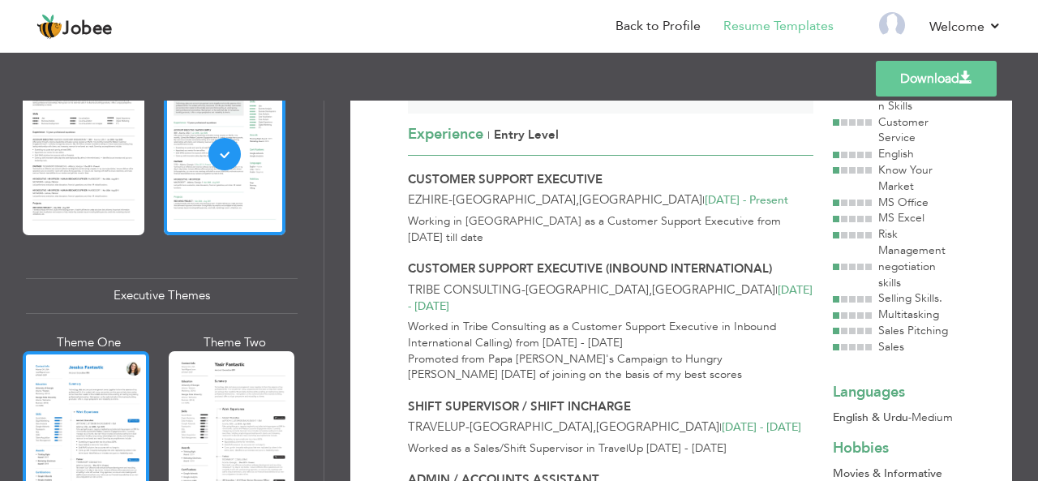
click at [92, 395] on div at bounding box center [86, 434] width 126 height 166
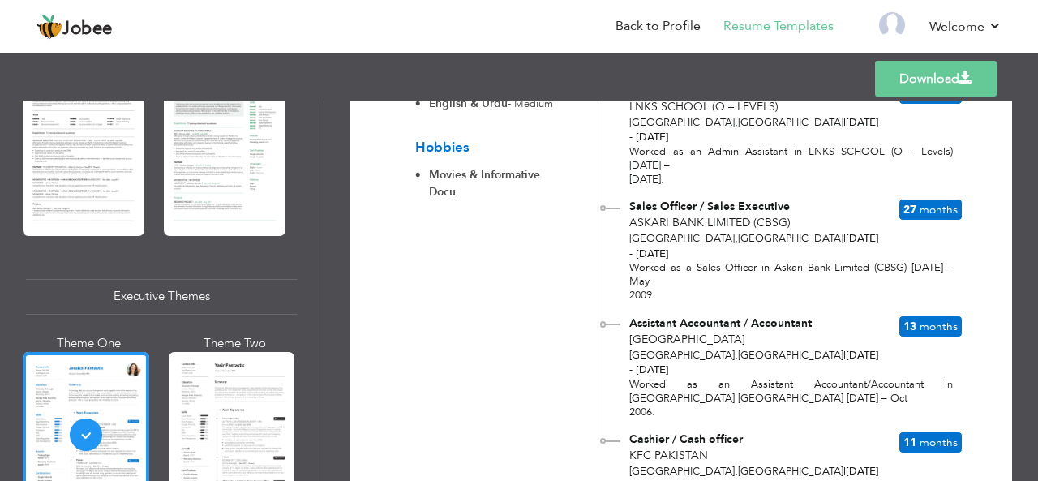
scroll to position [1134, 0]
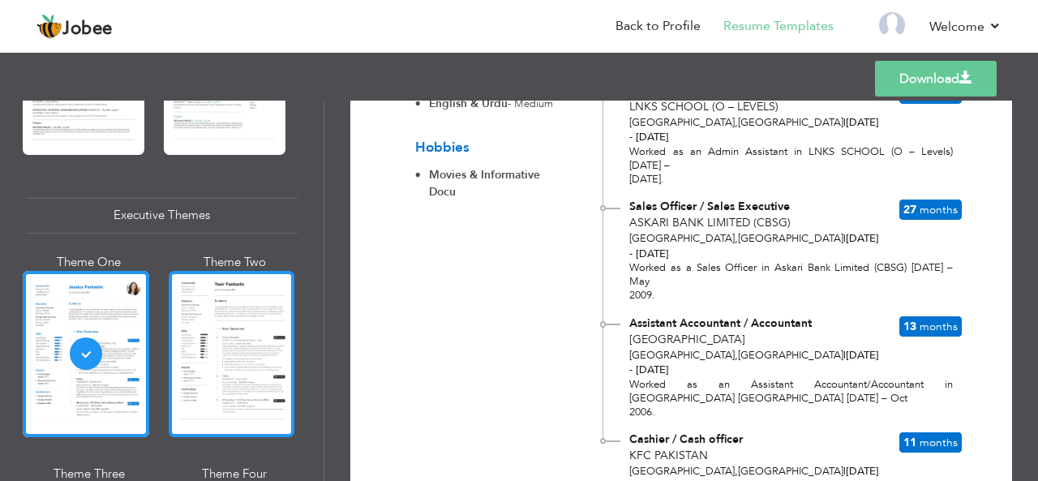
click at [232, 345] on div at bounding box center [232, 354] width 126 height 166
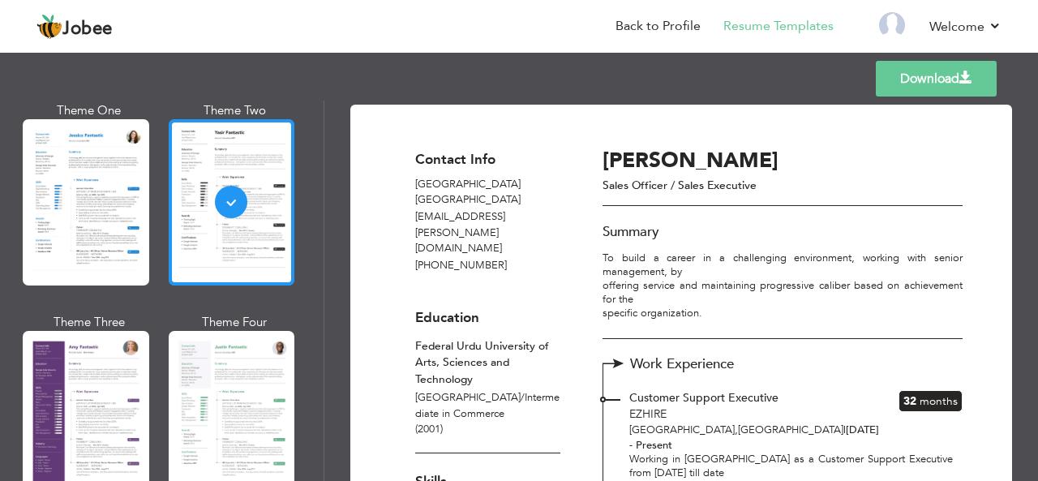
scroll to position [1297, 0]
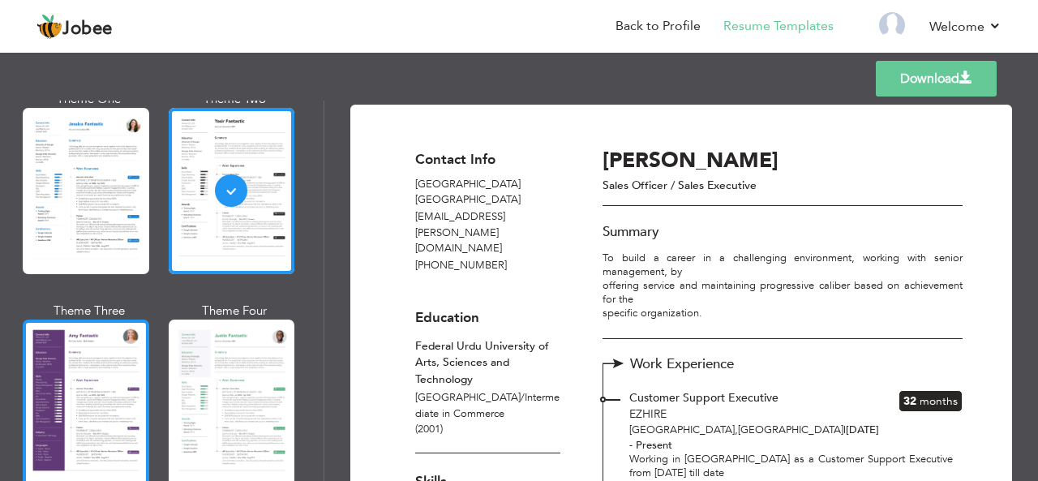
click at [115, 372] on div at bounding box center [86, 402] width 126 height 166
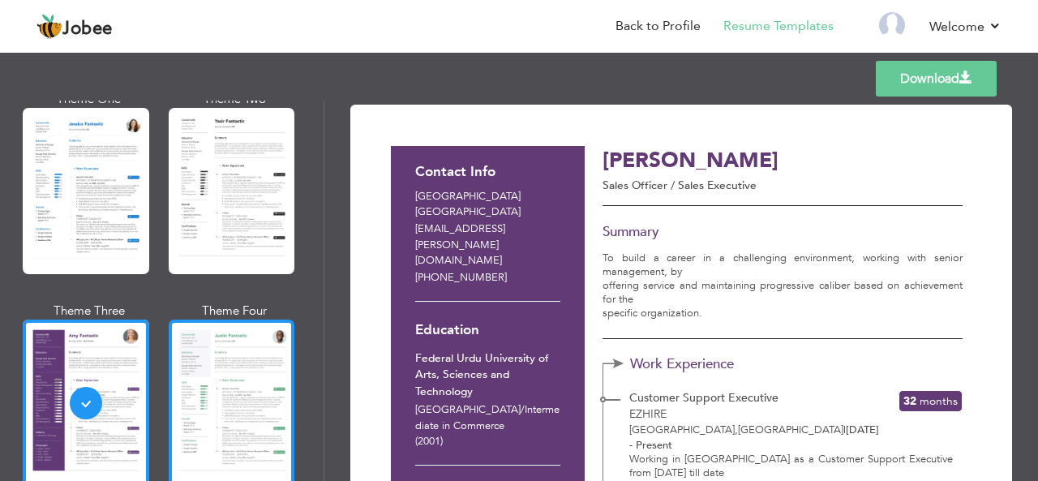
click at [216, 401] on div at bounding box center [232, 402] width 126 height 166
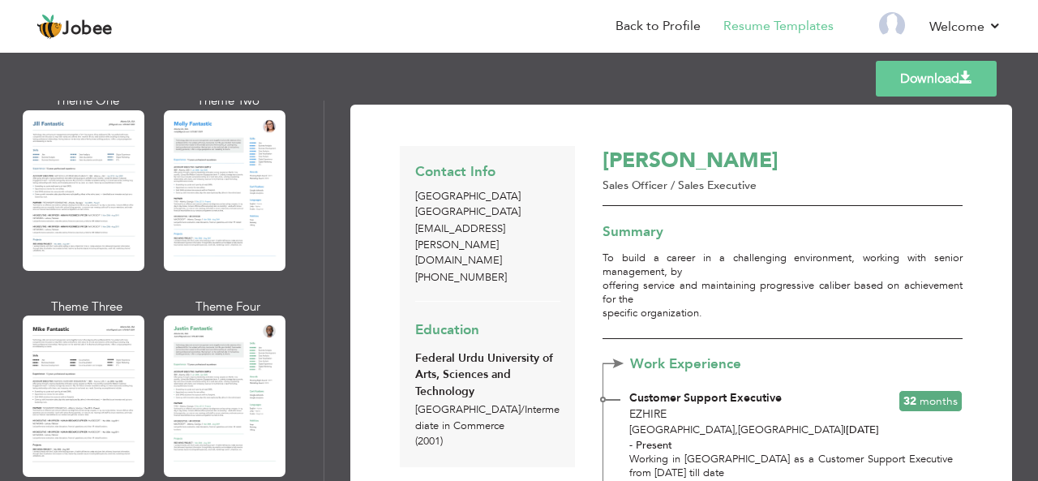
scroll to position [811, 0]
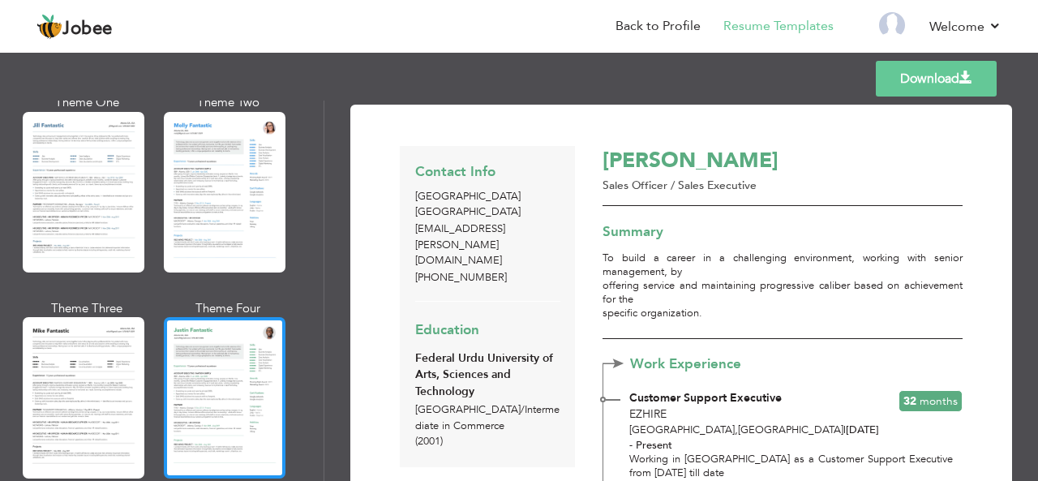
click at [203, 388] on div at bounding box center [225, 397] width 122 height 161
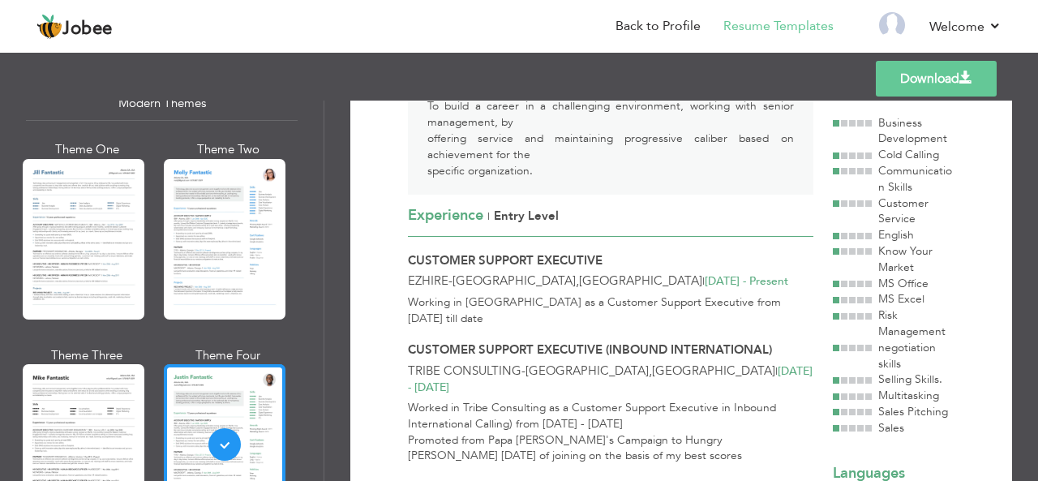
scroll to position [730, 0]
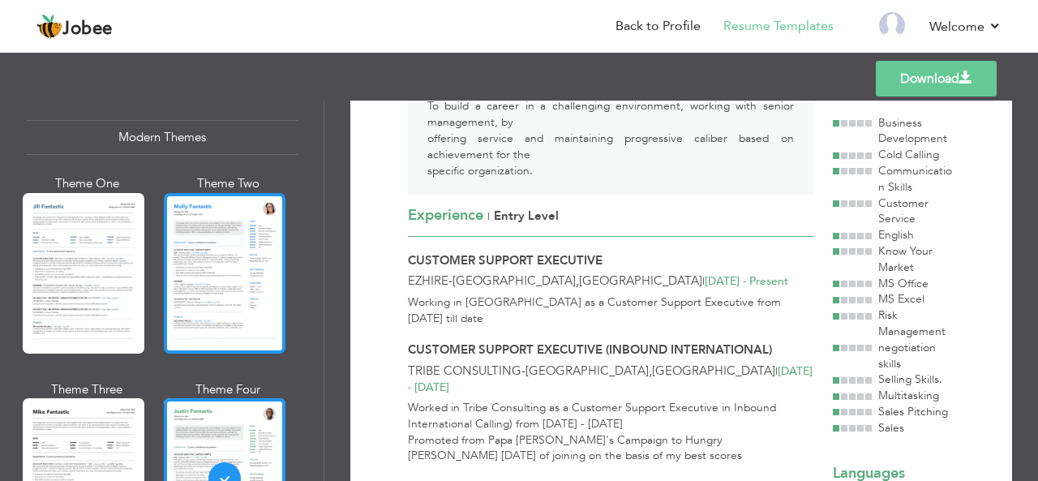
click at [233, 272] on div at bounding box center [225, 273] width 122 height 161
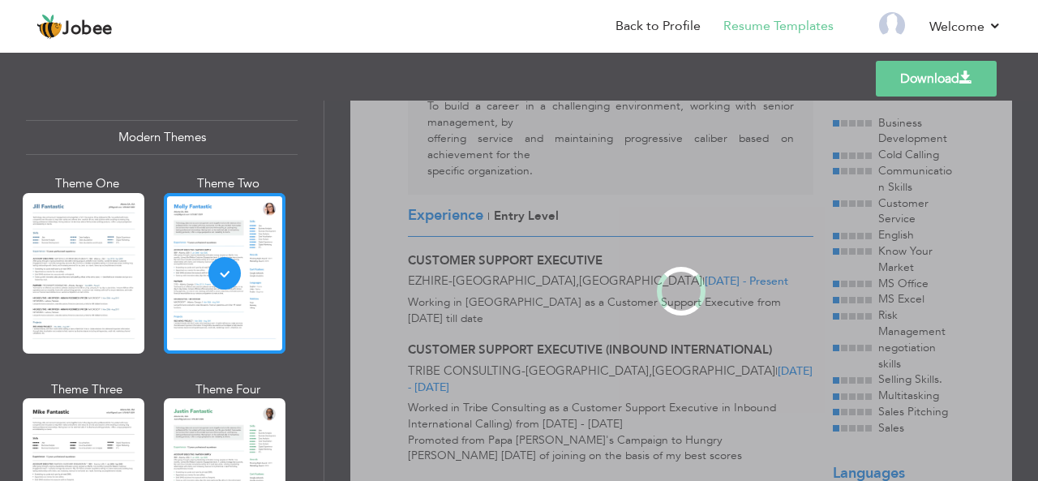
scroll to position [0, 0]
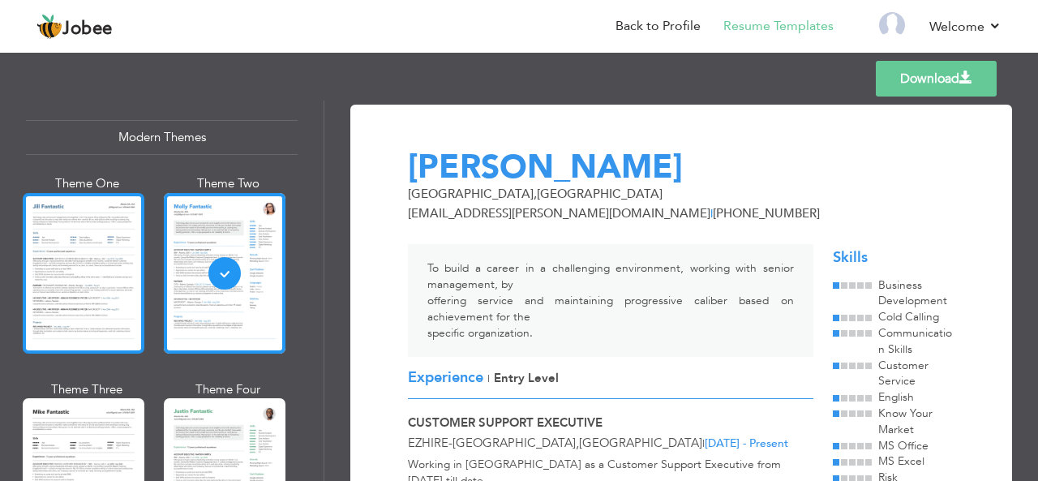
click at [79, 249] on div at bounding box center [84, 273] width 122 height 161
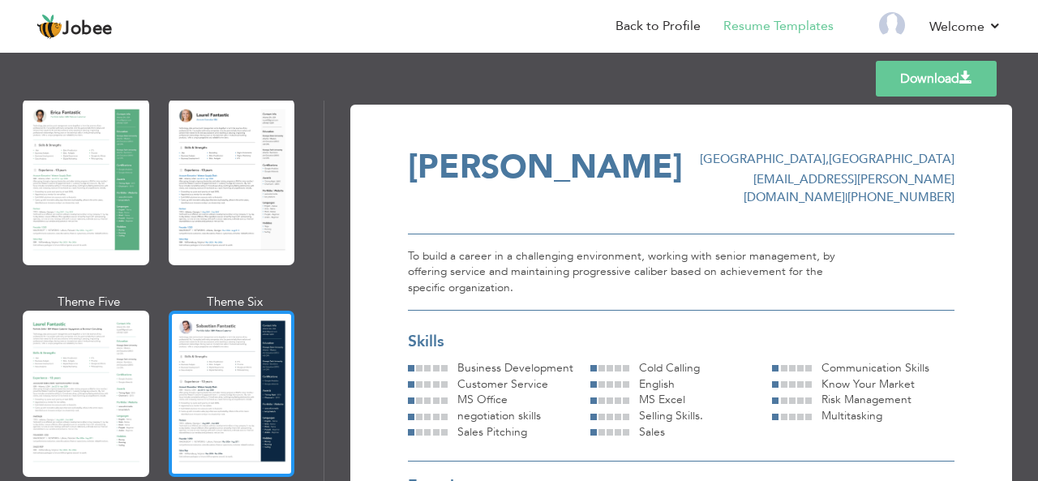
scroll to position [324, 0]
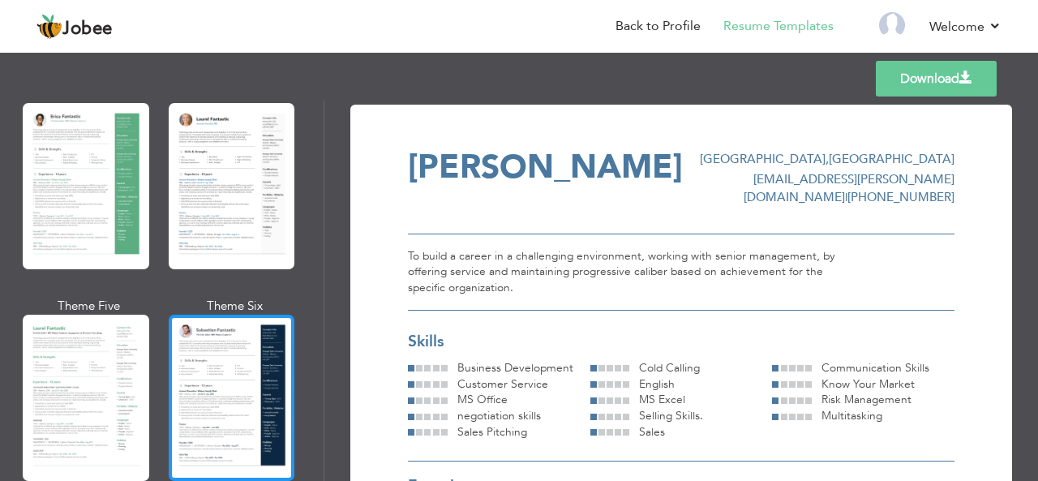
click at [216, 368] on div at bounding box center [232, 398] width 126 height 166
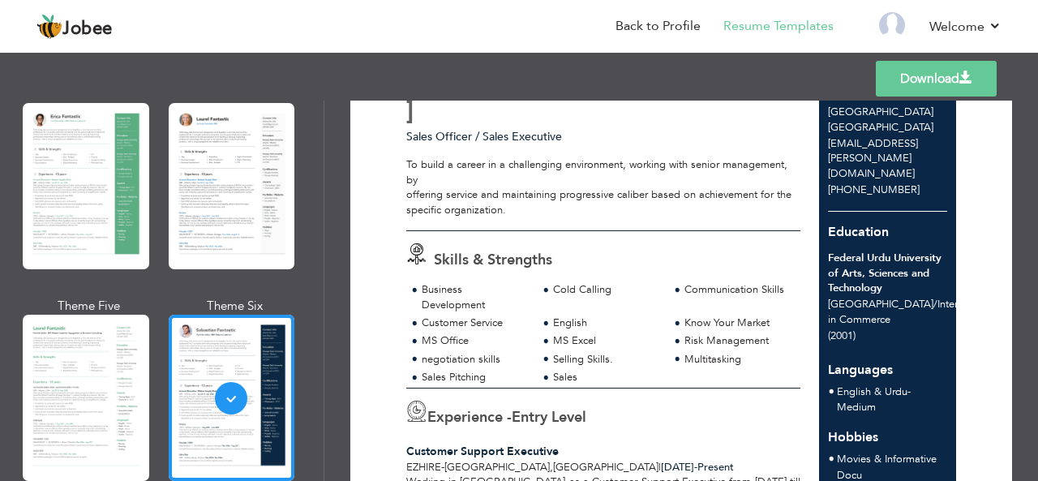
scroll to position [162, 0]
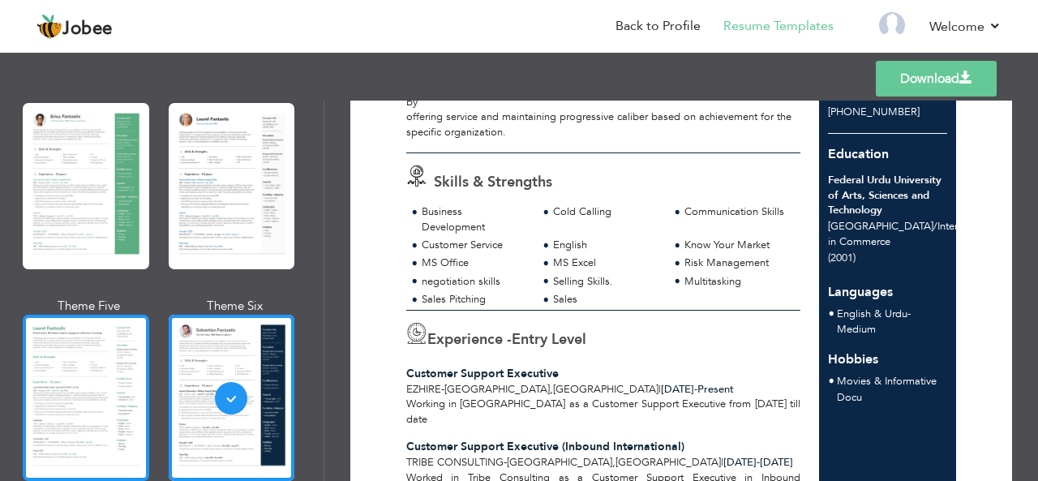
click at [99, 382] on div at bounding box center [86, 398] width 126 height 166
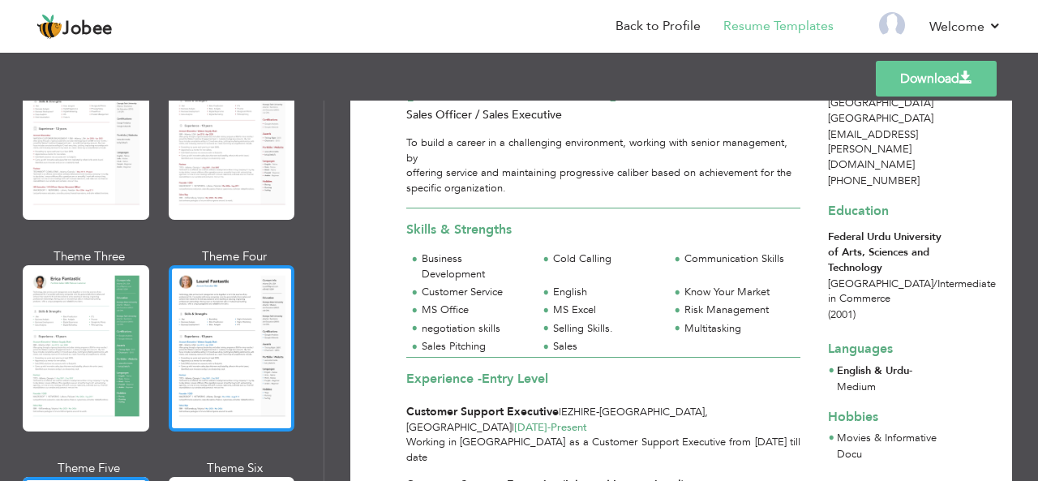
click at [222, 338] on div at bounding box center [232, 348] width 126 height 166
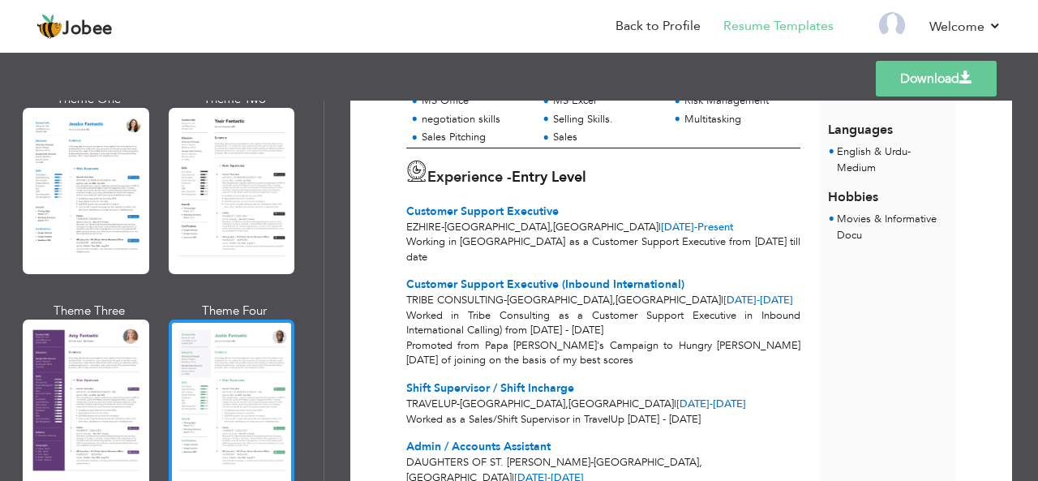
scroll to position [1216, 0]
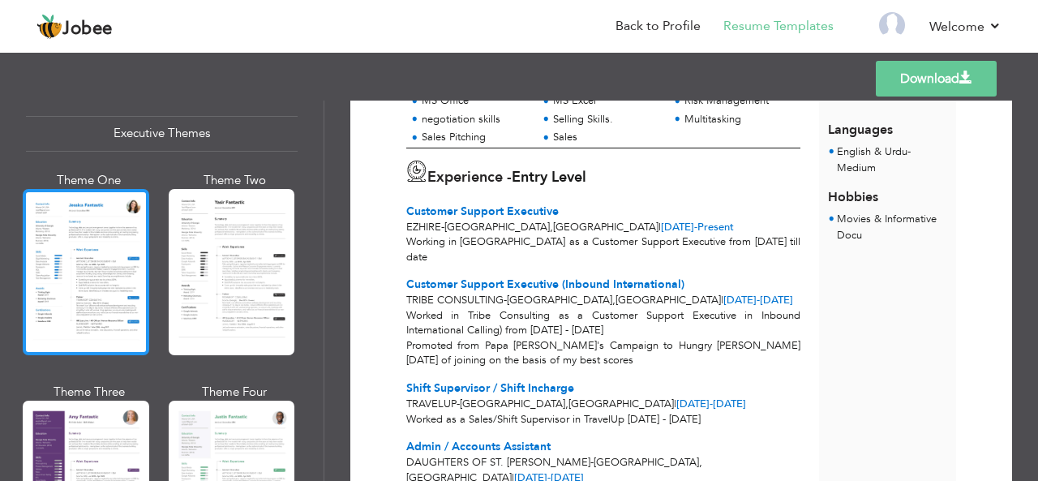
click at [92, 262] on div at bounding box center [86, 272] width 126 height 166
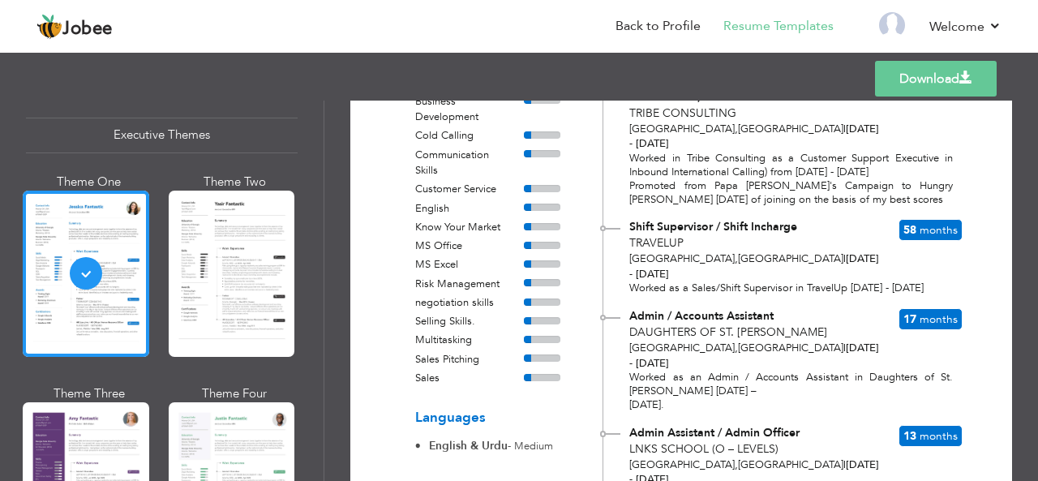
scroll to position [405, 0]
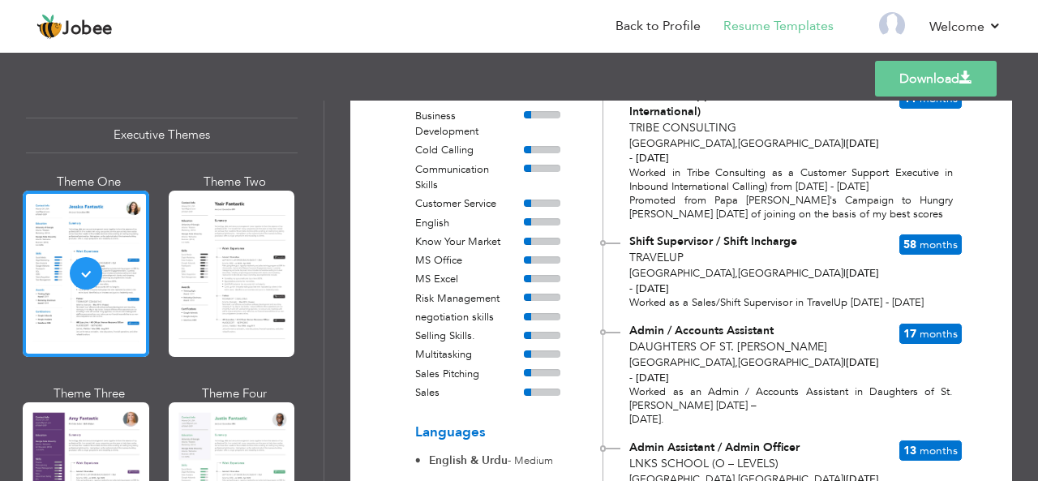
click at [994, 322] on div "Download Contact Info [GEOGRAPHIC_DATA] [EMAIL_ADDRESS][PERSON_NAME][DOMAIN_NAM…" at bounding box center [680, 304] width 661 height 1211
click at [942, 77] on link "Download" at bounding box center [936, 79] width 122 height 36
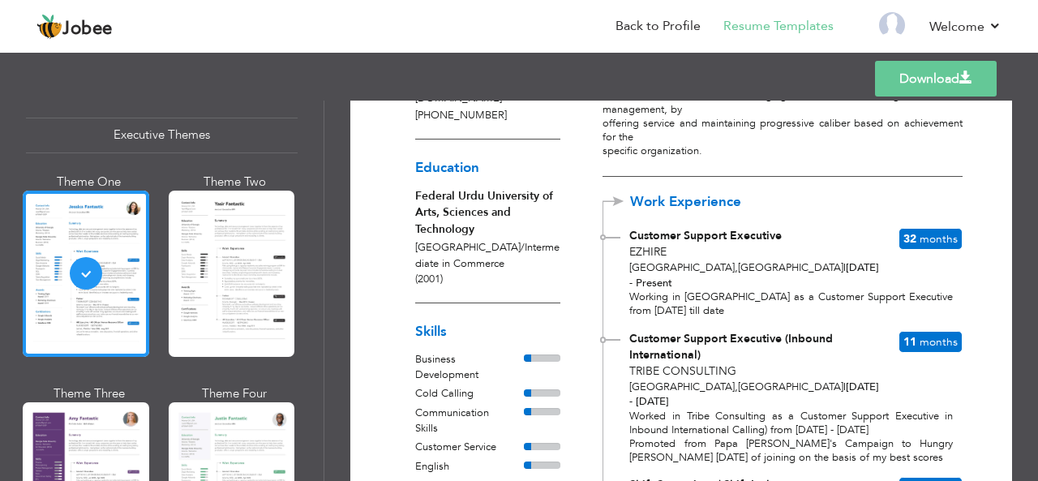
scroll to position [0, 0]
